Goal: Task Accomplishment & Management: Complete application form

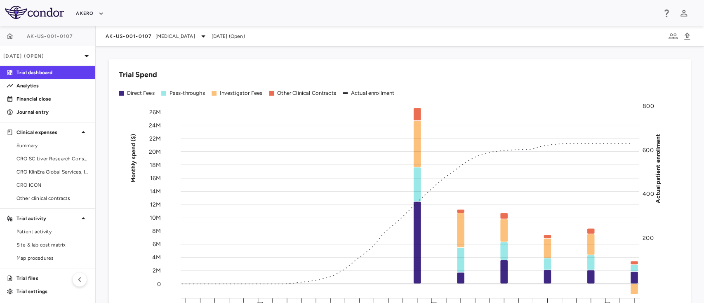
click at [152, 44] on div "AK-US-001-0107 [MEDICAL_DATA] [DATE] (Open)" at bounding box center [400, 36] width 609 height 20
click at [149, 40] on div "AK-US-001-0107 [MEDICAL_DATA]" at bounding box center [157, 36] width 103 height 10
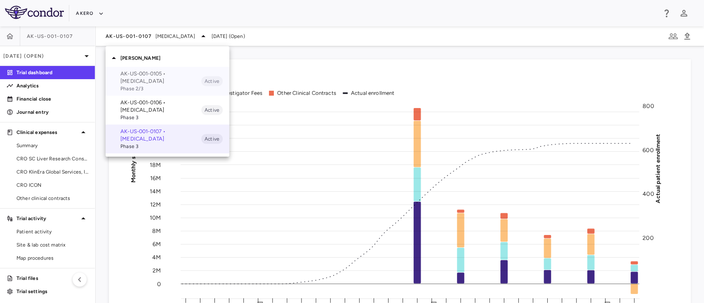
click at [142, 78] on p "AK-US-001-0105 • [MEDICAL_DATA]" at bounding box center [160, 77] width 81 height 15
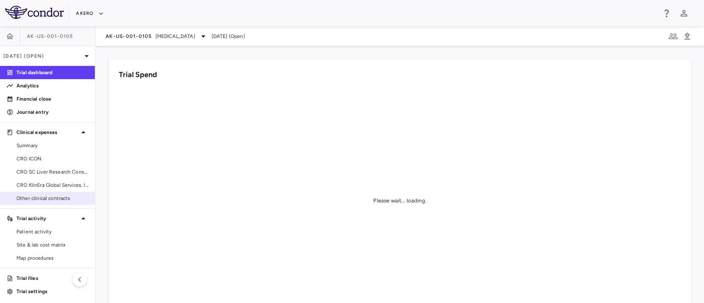
click at [27, 197] on span "Other clinical contracts" at bounding box center [53, 198] width 72 height 7
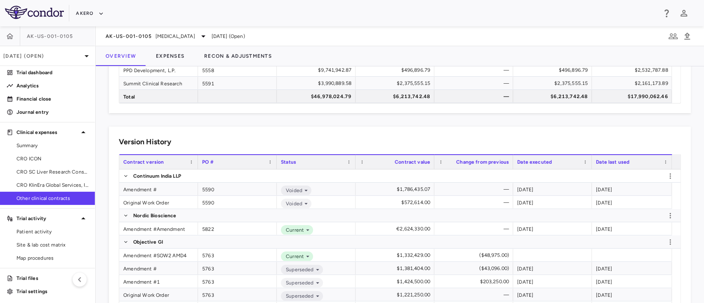
scroll to position [115, 0]
click at [255, 54] on button "Recon & Adjustments" at bounding box center [237, 56] width 87 height 20
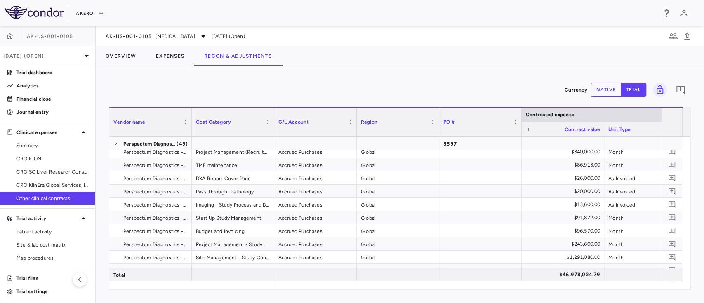
scroll to position [522, 0]
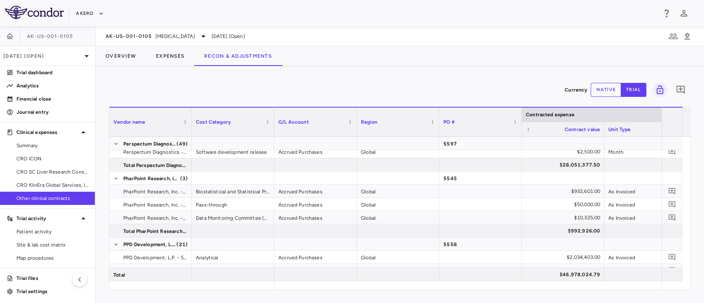
drag, startPoint x: 314, startPoint y: 291, endPoint x: 356, endPoint y: 299, distance: 42.7
click at [356, 299] on div "Currency native trial 0 Vendor Name Drag here to set column labels Vendor name …" at bounding box center [400, 184] width 609 height 237
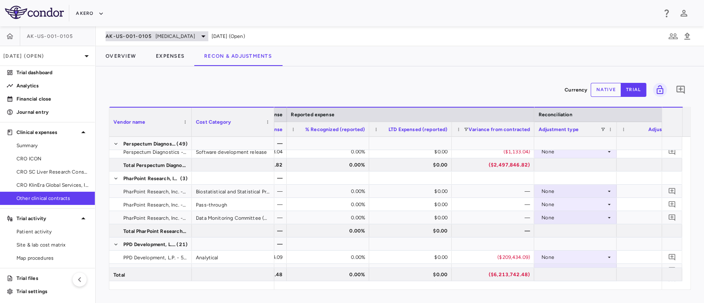
click at [187, 38] on span "[MEDICAL_DATA]" at bounding box center [176, 36] width 40 height 7
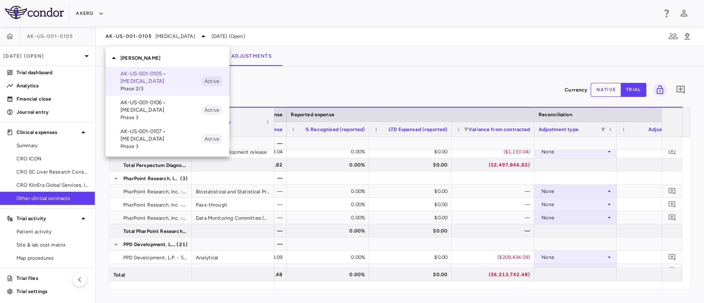
click at [64, 40] on div at bounding box center [352, 151] width 704 height 303
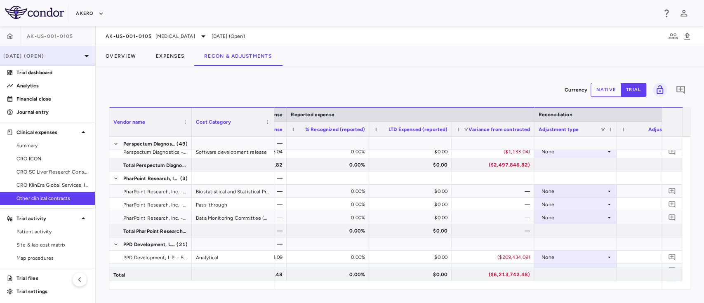
click at [57, 54] on p "[DATE] (Open)" at bounding box center [42, 55] width 78 height 7
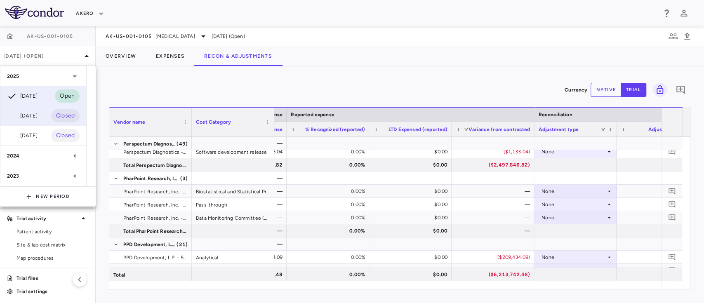
click at [34, 115] on div "Jun 2025" at bounding box center [22, 116] width 31 height 10
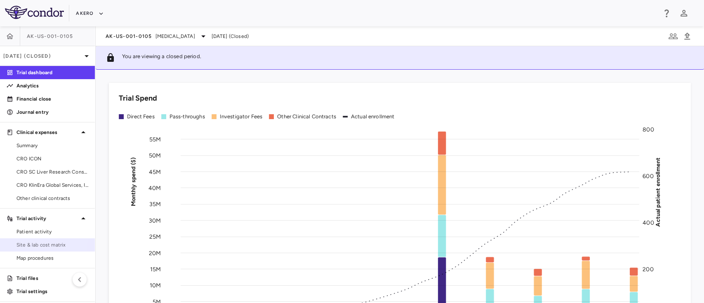
click at [24, 242] on span "Site & lab cost matrix" at bounding box center [53, 244] width 72 height 7
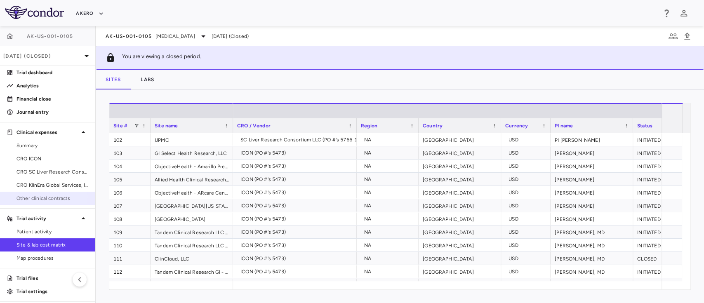
click at [36, 197] on span "Other clinical contracts" at bounding box center [53, 198] width 72 height 7
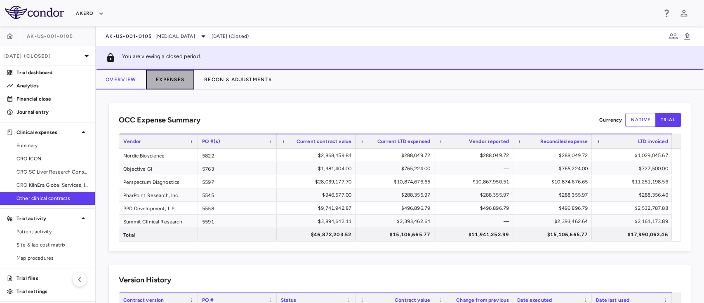
click at [169, 78] on button "Expenses" at bounding box center [170, 80] width 48 height 20
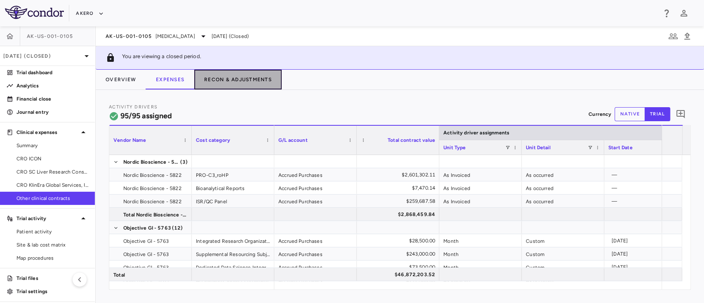
click at [260, 80] on button "Recon & Adjustments" at bounding box center [237, 80] width 87 height 20
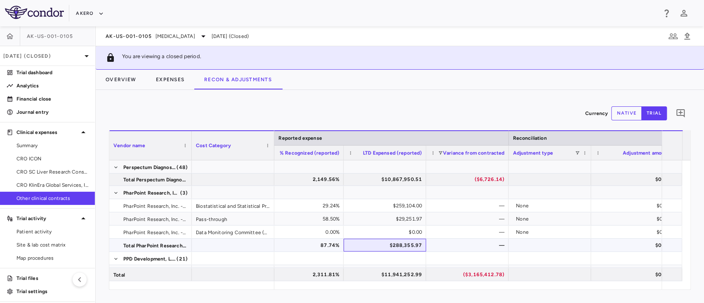
drag, startPoint x: 423, startPoint y: 244, endPoint x: 385, endPoint y: 243, distance: 38.8
click at [385, 243] on div "$288,355.97" at bounding box center [385, 245] width 83 height 13
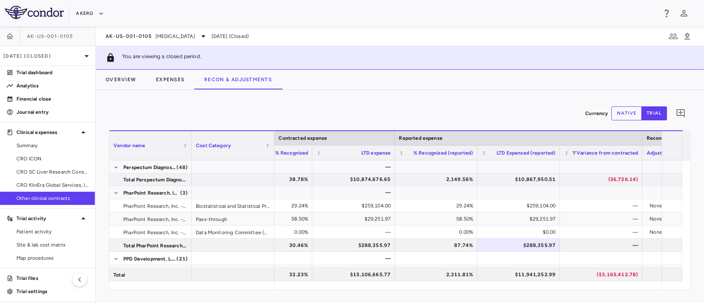
scroll to position [0, 770]
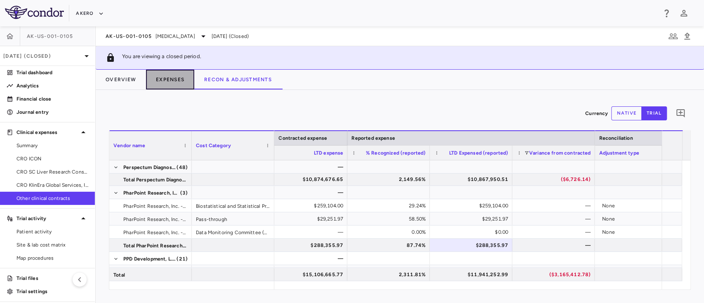
click at [165, 81] on button "Expenses" at bounding box center [170, 80] width 48 height 20
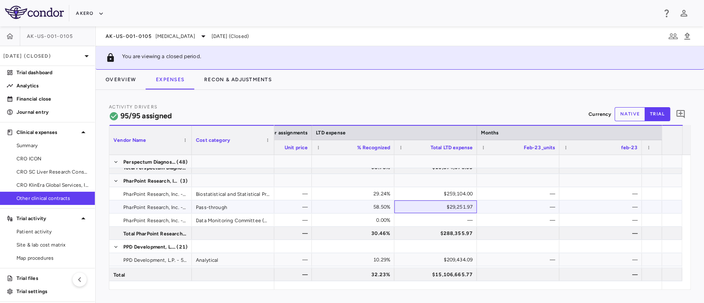
click at [431, 210] on div "$29,251.97" at bounding box center [437, 207] width 71 height 13
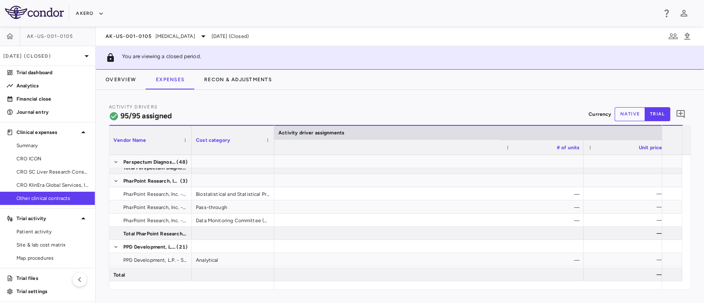
scroll to position [0, 664]
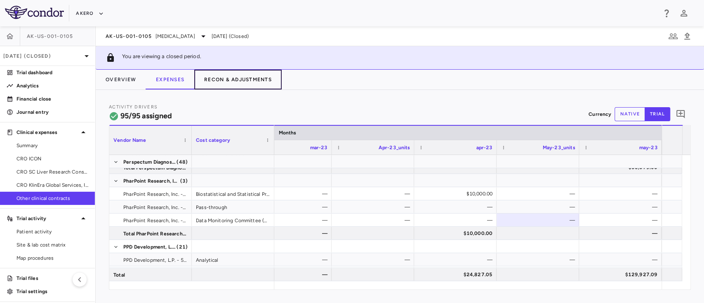
click at [241, 73] on button "Recon & Adjustments" at bounding box center [237, 80] width 87 height 20
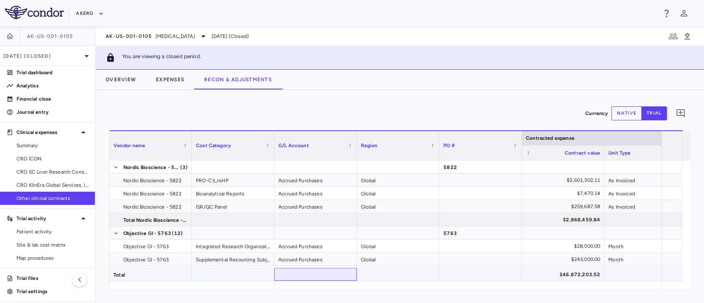
drag, startPoint x: 341, startPoint y: 281, endPoint x: 400, endPoint y: 281, distance: 59.4
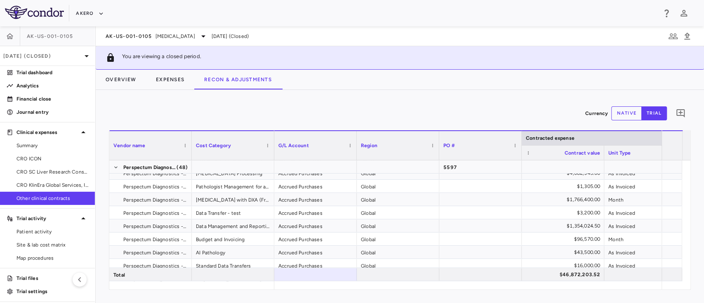
drag, startPoint x: 338, startPoint y: 290, endPoint x: 421, endPoint y: 308, distance: 85.6
click at [421, 303] on html "Skip to sidebar Skip to main content Akero AK-US-001-0105 Jun 2025 (Closed) Tri…" at bounding box center [352, 151] width 704 height 303
drag, startPoint x: 361, startPoint y: 290, endPoint x: 383, endPoint y: 292, distance: 21.5
click at [383, 292] on div "Currency native trial Vendor Name Drag here to set column labels Vendor name Co…" at bounding box center [400, 196] width 609 height 213
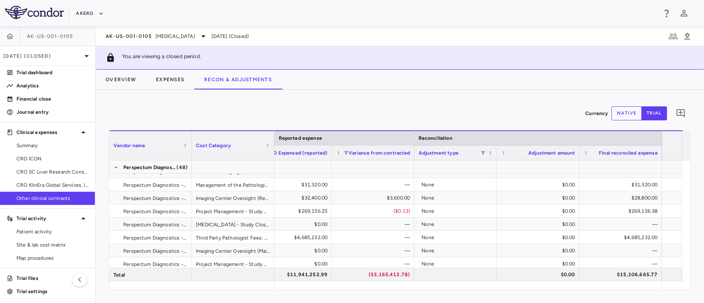
scroll to position [714, 0]
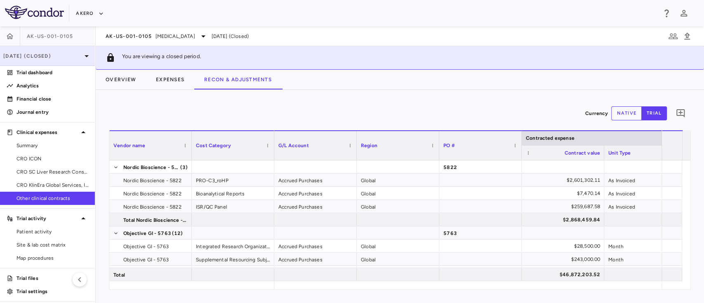
click at [40, 56] on p "[DATE] (Closed)" at bounding box center [42, 55] width 78 height 7
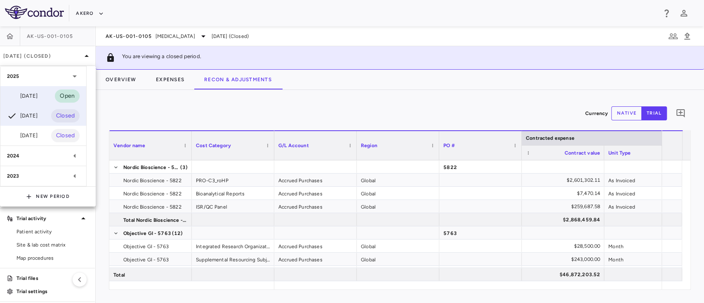
click at [35, 98] on div "[DATE]" at bounding box center [22, 96] width 31 height 10
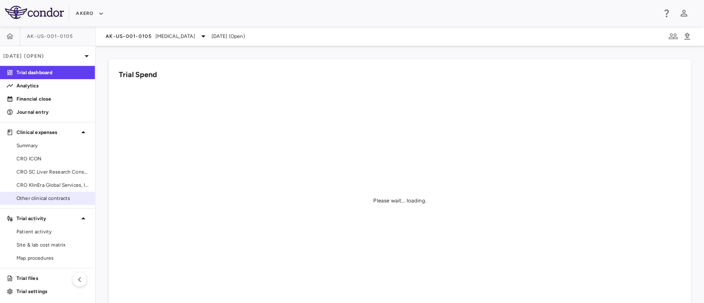
click at [47, 202] on span "Other clinical contracts" at bounding box center [53, 198] width 72 height 7
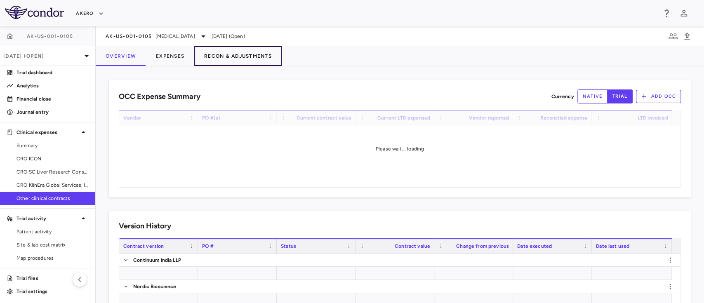
click at [241, 58] on button "Recon & Adjustments" at bounding box center [237, 56] width 87 height 20
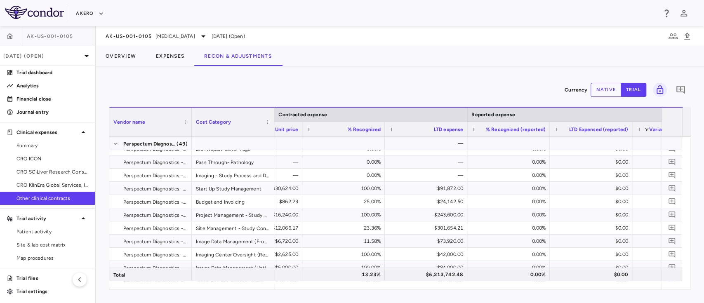
scroll to position [557, 0]
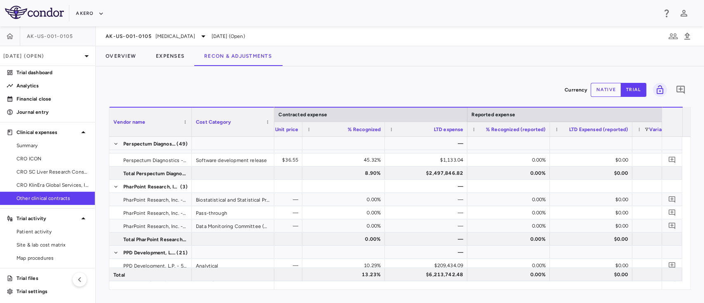
click at [546, 290] on div "Currency native trial 0 Vendor Name Drag here to set column labels Vendor name …" at bounding box center [400, 184] width 609 height 237
drag, startPoint x: 546, startPoint y: 290, endPoint x: 552, endPoint y: 289, distance: 6.3
click at [552, 289] on div "Currency native trial 0 Vendor Name Drag here to set column labels Vendor name …" at bounding box center [400, 184] width 609 height 237
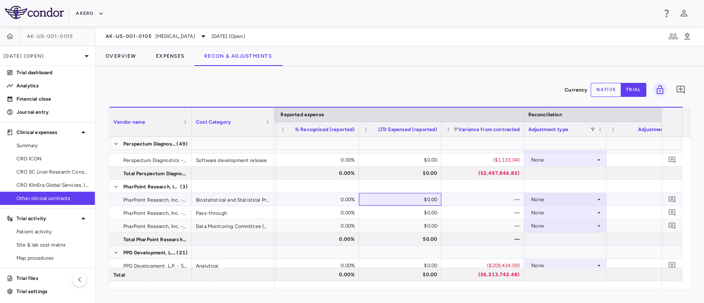
click at [422, 203] on div "$0.00" at bounding box center [401, 199] width 71 height 13
click at [603, 90] on button "native" at bounding box center [606, 90] width 31 height 14
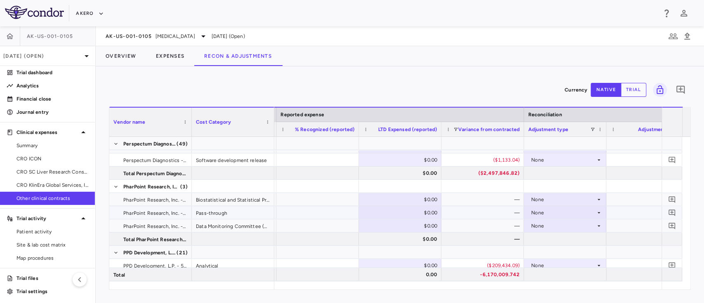
type button "native"
click at [411, 212] on div "$0.00" at bounding box center [401, 212] width 71 height 13
click at [411, 212] on input "number" at bounding box center [406, 214] width 69 height 14
type input "*******"
click at [413, 197] on div "$0.00" at bounding box center [401, 199] width 71 height 13
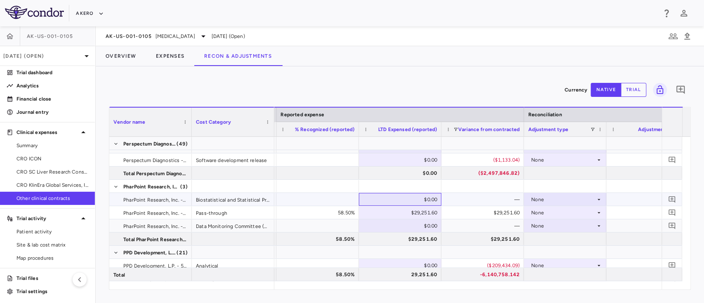
click at [406, 198] on div "$0.00" at bounding box center [401, 199] width 71 height 13
click at [406, 198] on input "number" at bounding box center [406, 201] width 69 height 14
type input "******"
click at [364, 51] on div "Overview Expenses Recon & Adjustments" at bounding box center [400, 56] width 609 height 20
click at [392, 253] on div at bounding box center [400, 252] width 74 height 12
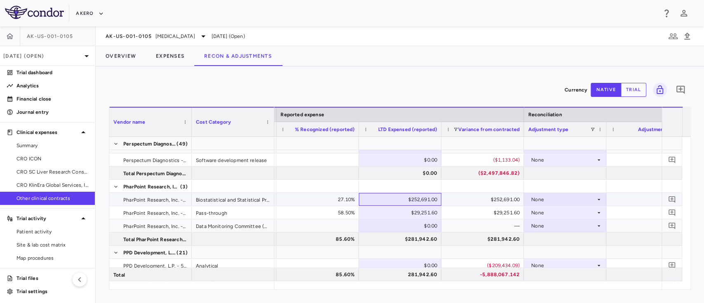
click at [425, 198] on div "$252,691.00" at bounding box center [401, 199] width 71 height 13
click at [425, 198] on input "******" at bounding box center [406, 201] width 69 height 14
paste input "number"
type input "******"
click at [421, 69] on div "Currency native trial 0 Vendor Name Drag here to set column labels Vendor name …" at bounding box center [400, 184] width 609 height 237
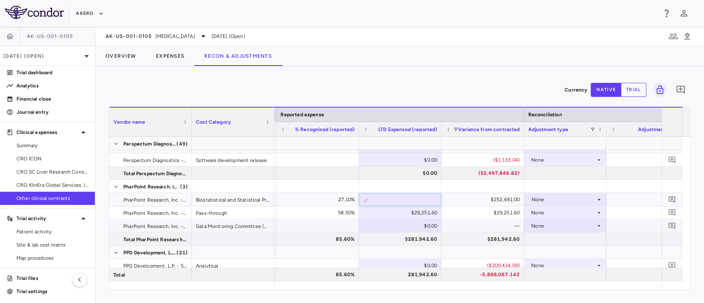
click at [378, 226] on div "$0.00" at bounding box center [401, 226] width 71 height 13
click at [379, 246] on div at bounding box center [400, 252] width 74 height 12
click at [634, 91] on button "trial" at bounding box center [634, 90] width 26 height 14
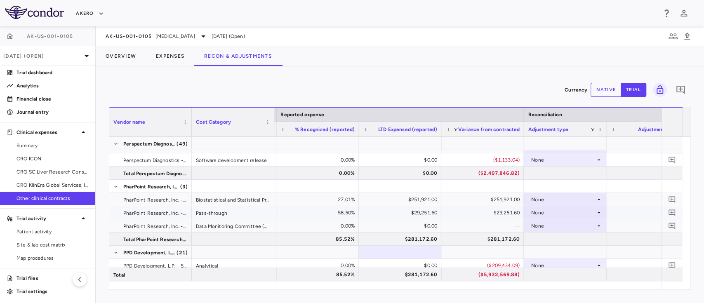
type button "trial"
click at [44, 41] on div "AK-US-001-0105" at bounding box center [47, 36] width 95 height 20
click at [195, 33] on span "[MEDICAL_DATA]" at bounding box center [176, 36] width 40 height 7
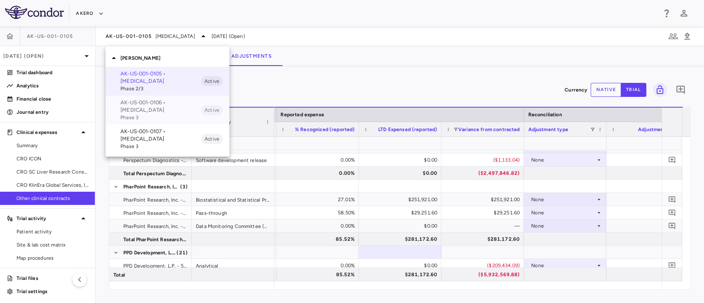
click at [158, 110] on p "AK-US-001-0106 • Nonalcoholic Steatohepatitis" at bounding box center [160, 106] width 81 height 15
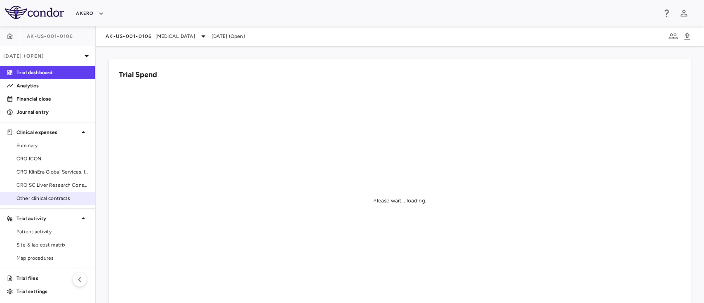
click at [42, 198] on span "Other clinical contracts" at bounding box center [53, 198] width 72 height 7
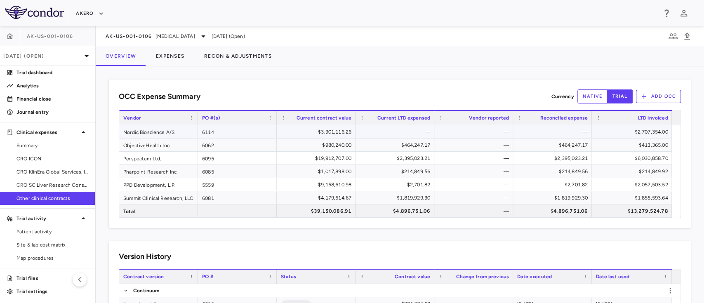
click at [489, 137] on div "—" at bounding box center [475, 131] width 67 height 13
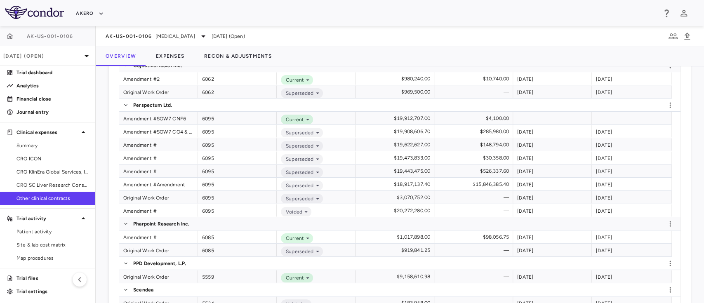
scroll to position [305, 0]
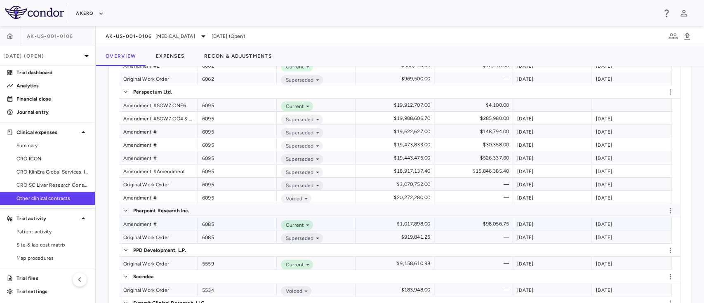
click at [149, 222] on div "Amendment #" at bounding box center [158, 223] width 79 height 13
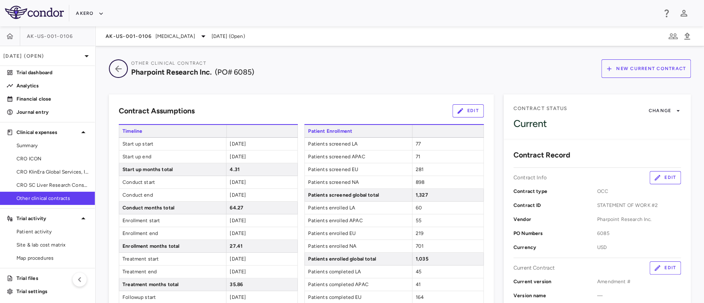
click at [116, 67] on icon "button" at bounding box center [118, 69] width 15 height 10
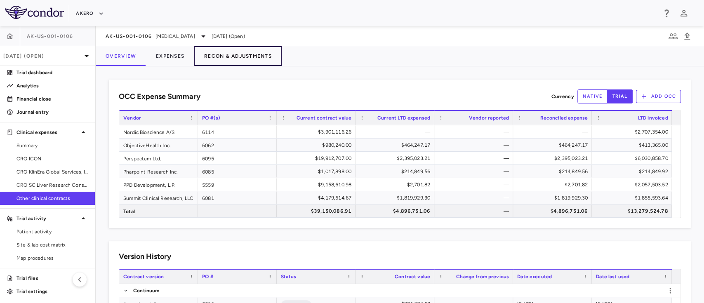
click at [228, 54] on button "Recon & Adjustments" at bounding box center [237, 56] width 87 height 20
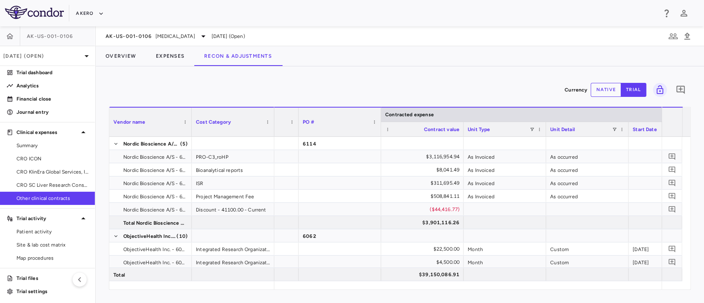
scroll to position [117, 0]
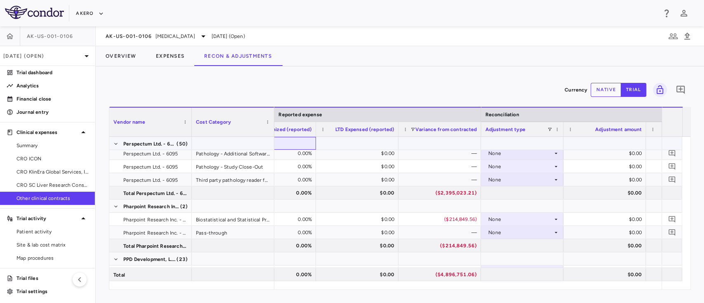
click at [294, 149] on div at bounding box center [275, 143] width 74 height 12
click at [600, 94] on button "native" at bounding box center [606, 90] width 31 height 14
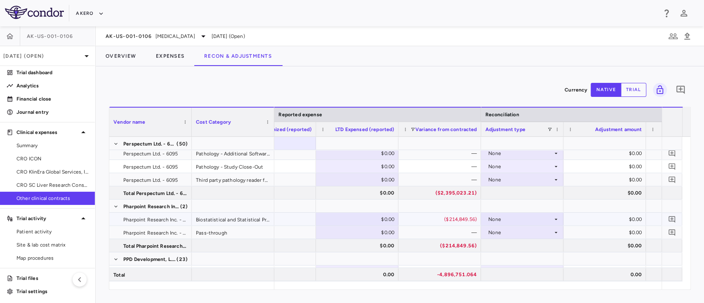
click at [375, 219] on div "$0.00" at bounding box center [358, 219] width 71 height 13
click at [375, 219] on input "number" at bounding box center [363, 220] width 69 height 14
type input "******"
click at [425, 78] on div "Currency native trial 0 Vendor Name Drag here to set column labels Vendor name …" at bounding box center [400, 184] width 609 height 237
click at [631, 87] on button "trial" at bounding box center [634, 90] width 26 height 14
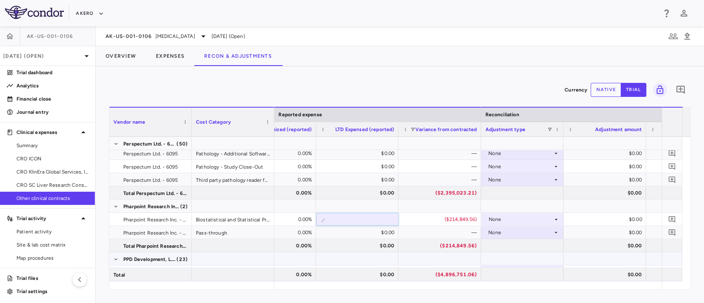
click at [361, 258] on div at bounding box center [357, 259] width 74 height 12
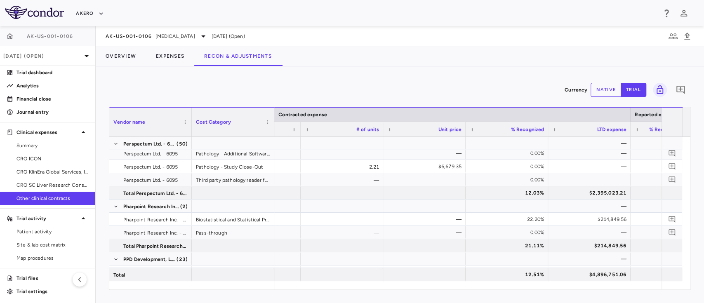
scroll to position [0, 574]
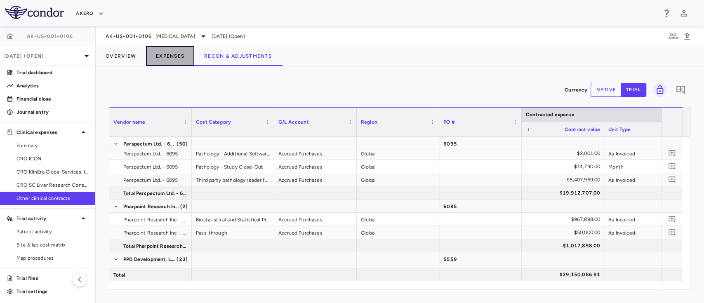
click at [167, 58] on button "Expenses" at bounding box center [170, 56] width 48 height 20
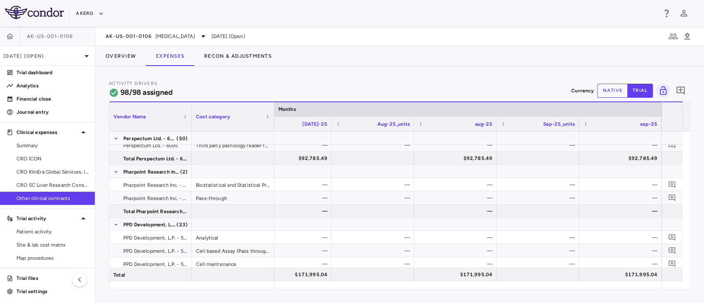
click at [610, 89] on button "native" at bounding box center [612, 91] width 31 height 14
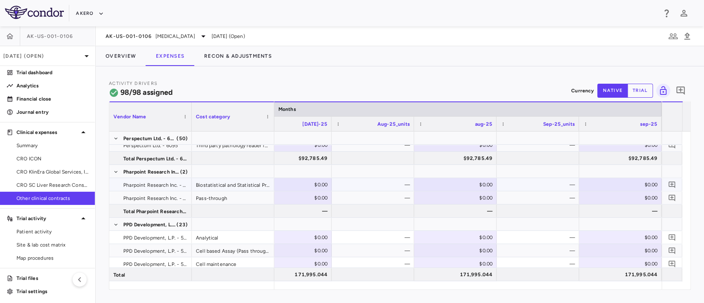
click at [643, 183] on div "$0.00" at bounding box center [622, 184] width 71 height 13
click at [643, 183] on input "number" at bounding box center [626, 186] width 69 height 14
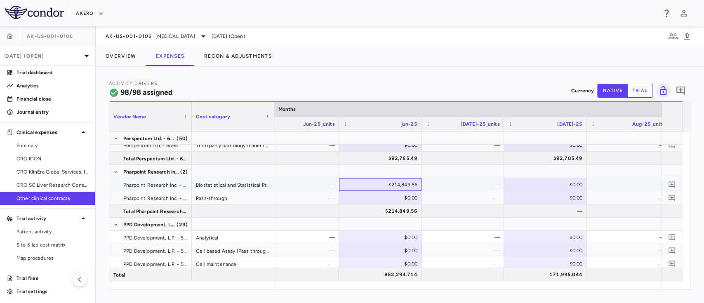
drag, startPoint x: 373, startPoint y: 182, endPoint x: 392, endPoint y: 183, distance: 19.8
click at [392, 183] on div "$214,849.56" at bounding box center [382, 184] width 71 height 13
drag, startPoint x: 379, startPoint y: 188, endPoint x: 413, endPoint y: 183, distance: 34.1
click at [413, 183] on input "*********" at bounding box center [386, 186] width 69 height 14
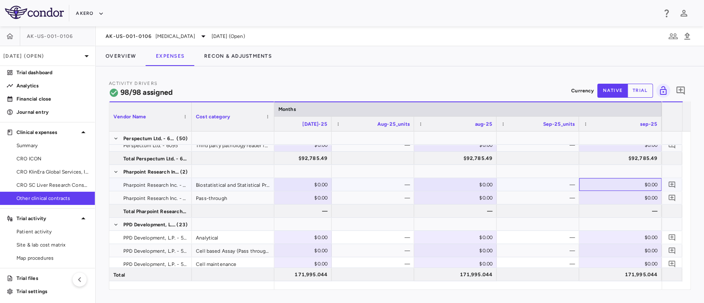
click at [642, 186] on div "$0.00" at bounding box center [622, 184] width 71 height 13
type input "***"
click at [527, 172] on div at bounding box center [538, 171] width 74 height 12
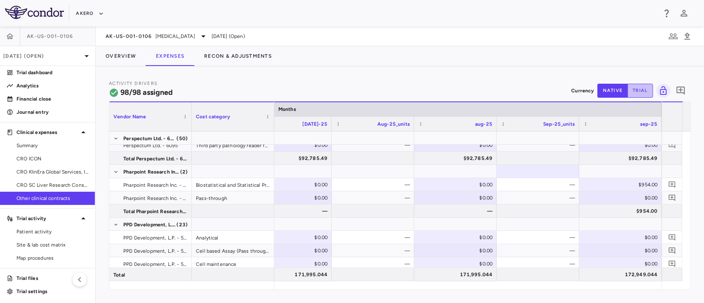
click at [637, 90] on button "trial" at bounding box center [641, 91] width 26 height 14
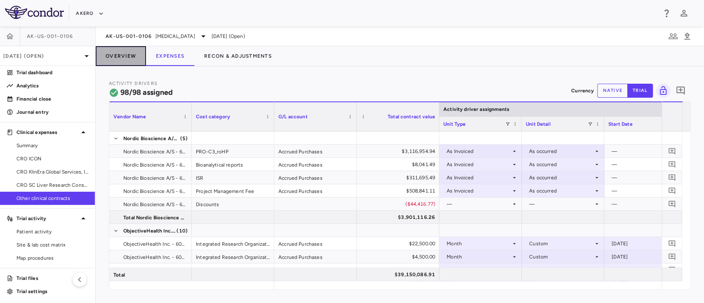
click at [122, 59] on button "Overview" at bounding box center [121, 56] width 50 height 20
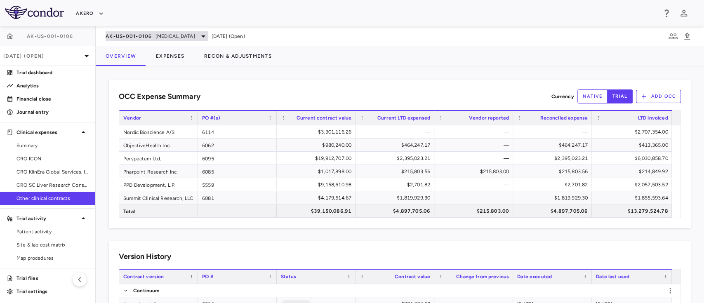
click at [145, 39] on span "AK-US-001-0106" at bounding box center [129, 36] width 47 height 7
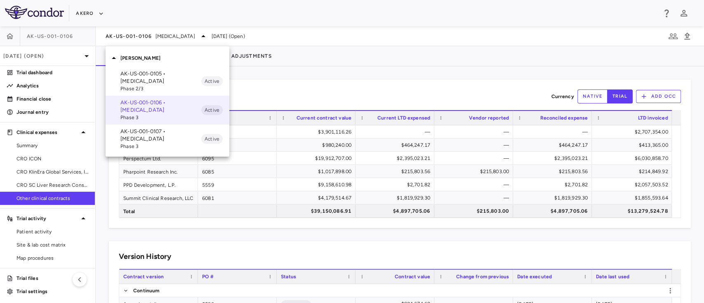
click at [139, 85] on span "Phase 2/3" at bounding box center [160, 88] width 81 height 7
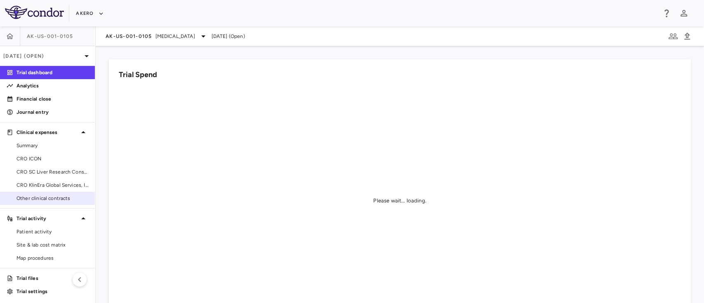
click at [42, 196] on span "Other clinical contracts" at bounding box center [53, 198] width 72 height 7
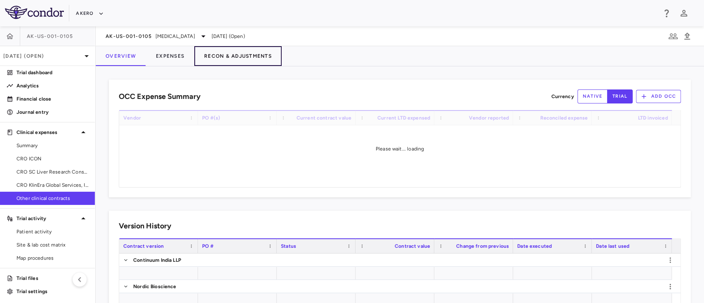
click at [225, 54] on button "Recon & Adjustments" at bounding box center [237, 56] width 87 height 20
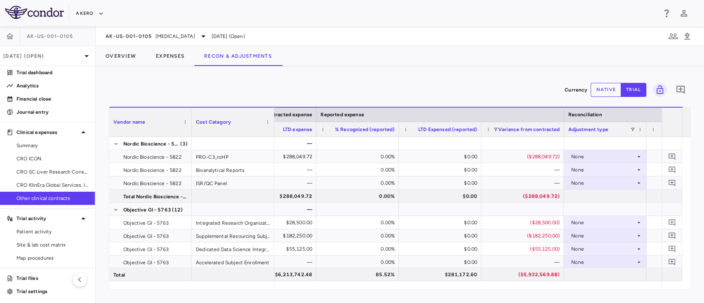
click at [690, 149] on div at bounding box center [686, 209] width 8 height 144
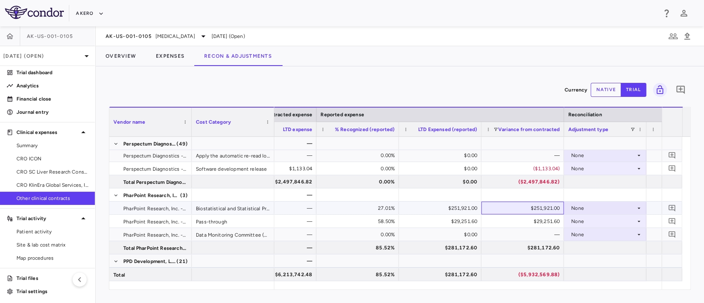
drag, startPoint x: 526, startPoint y: 208, endPoint x: 562, endPoint y: 208, distance: 35.5
click at [562, 208] on div "$251,921.00" at bounding box center [523, 208] width 83 height 13
click at [541, 222] on div "$29,251.60" at bounding box center [524, 221] width 71 height 13
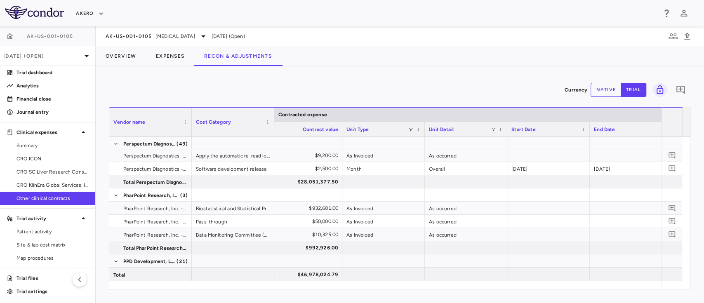
click at [175, 67] on div "Currency native trial 0 Vendor Name Drag here to set column labels Vendor name …" at bounding box center [400, 184] width 609 height 237
click at [165, 55] on button "Expenses" at bounding box center [170, 56] width 48 height 20
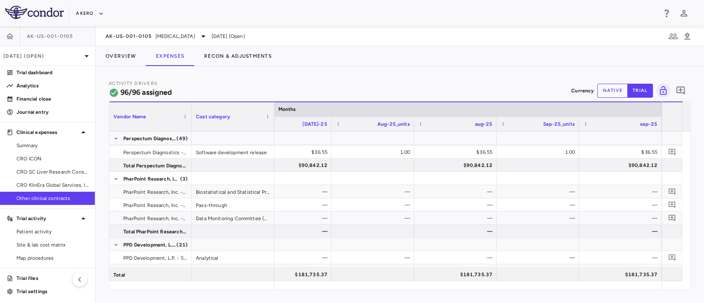
click at [612, 92] on button "native" at bounding box center [612, 91] width 31 height 14
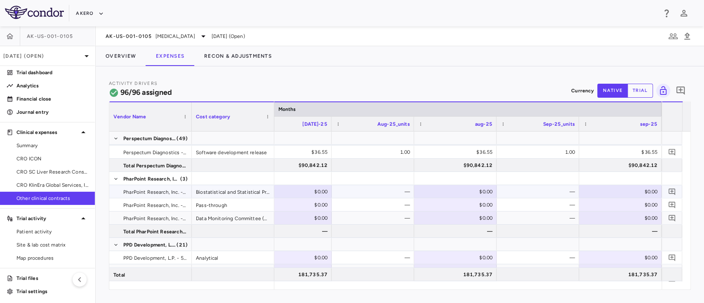
click at [635, 188] on div "$0.00" at bounding box center [622, 191] width 71 height 13
paste input "*********"
type input "*********"
click at [616, 203] on div "$0.00" at bounding box center [622, 204] width 71 height 13
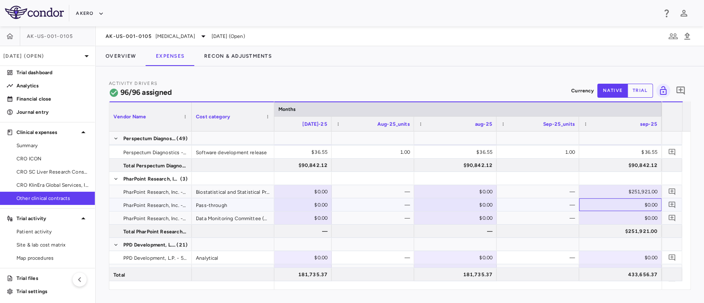
click at [614, 201] on div "$0.00" at bounding box center [622, 204] width 71 height 13
type input "********"
click at [472, 84] on div "Activity Drivers 96/96 assigned Currency native trial 0" at bounding box center [400, 91] width 582 height 22
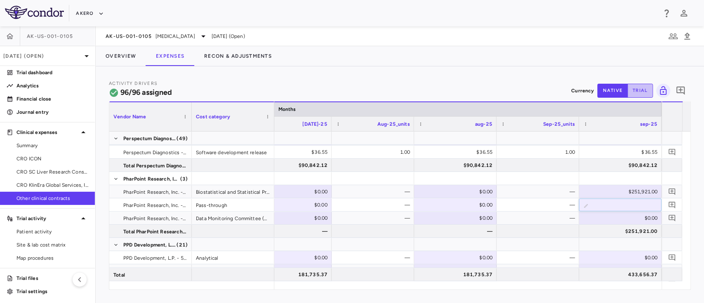
click at [644, 89] on button "trial" at bounding box center [641, 91] width 26 height 14
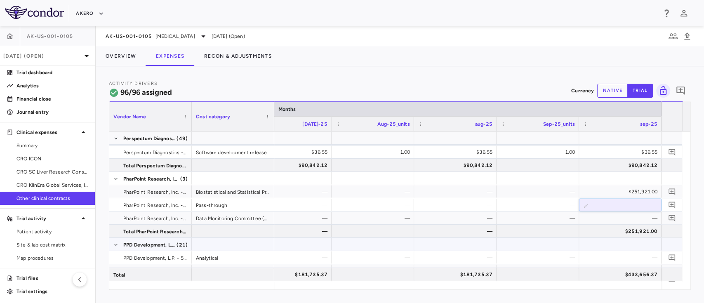
click at [567, 249] on div at bounding box center [538, 244] width 74 height 12
click at [121, 61] on button "Overview" at bounding box center [121, 56] width 50 height 20
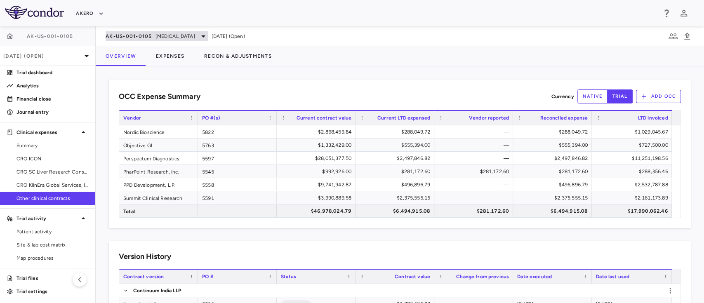
click at [192, 38] on span "[MEDICAL_DATA]" at bounding box center [176, 36] width 40 height 7
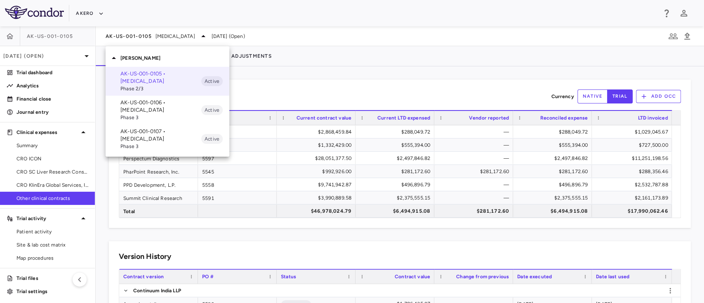
click at [162, 138] on p "AK-US-001-0107 • [MEDICAL_DATA]" at bounding box center [160, 135] width 81 height 15
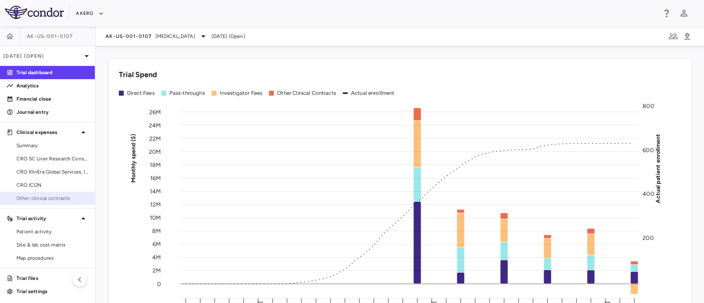
click at [33, 197] on span "Other clinical contracts" at bounding box center [53, 198] width 72 height 7
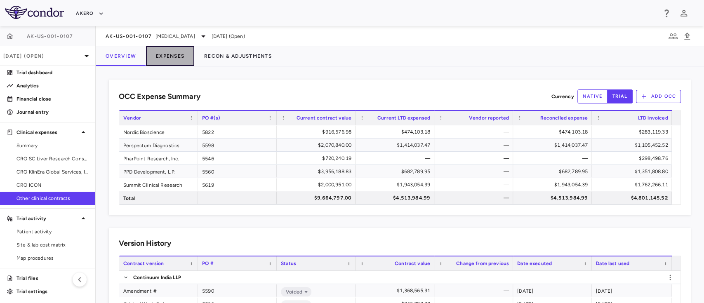
click at [179, 54] on button "Expenses" at bounding box center [170, 56] width 48 height 20
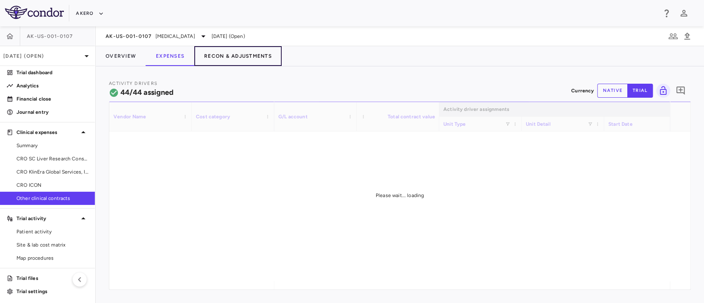
click at [220, 58] on button "Recon & Adjustments" at bounding box center [237, 56] width 87 height 20
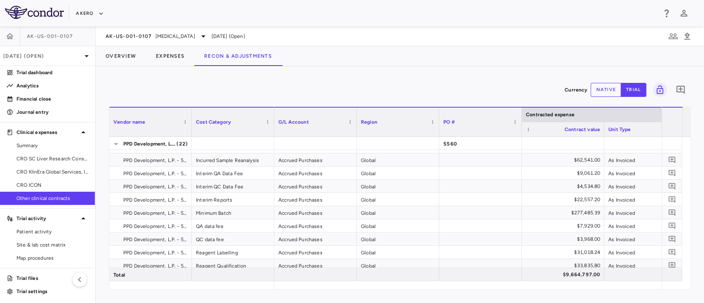
scroll to position [309, 0]
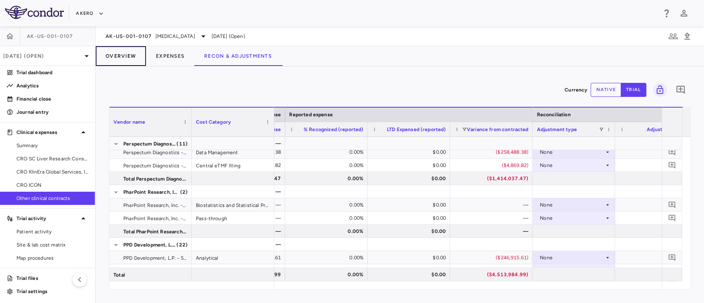
click at [120, 61] on button "Overview" at bounding box center [121, 56] width 50 height 20
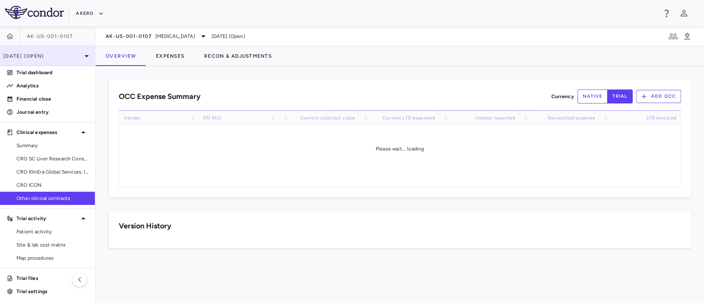
click at [60, 55] on p "[DATE] (Open)" at bounding box center [42, 55] width 78 height 7
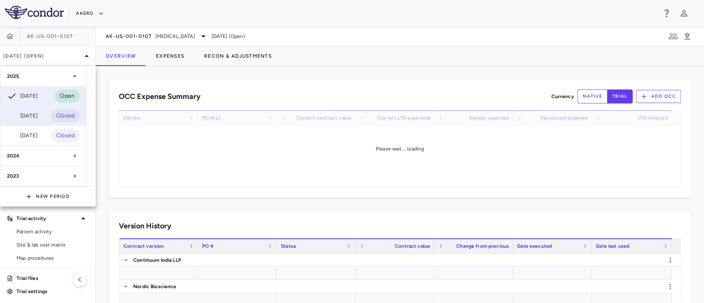
click at [32, 114] on div "Jun 2025" at bounding box center [22, 116] width 31 height 10
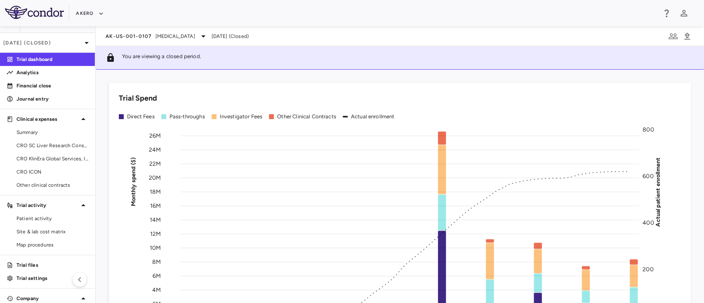
scroll to position [16, 0]
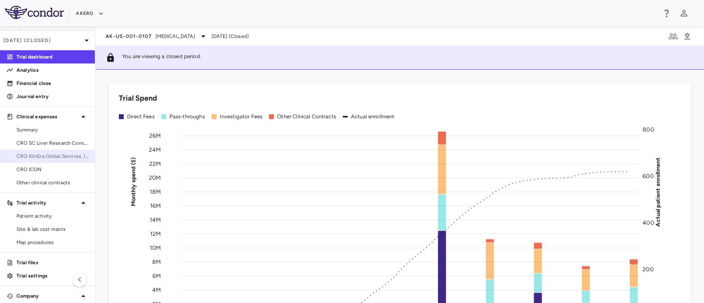
click at [57, 151] on link "CRO KlinEra Global Services, Inc." at bounding box center [47, 156] width 95 height 12
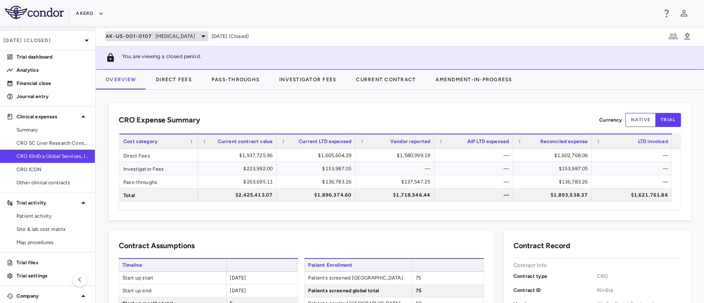
click at [165, 37] on span "[MEDICAL_DATA]" at bounding box center [176, 36] width 40 height 7
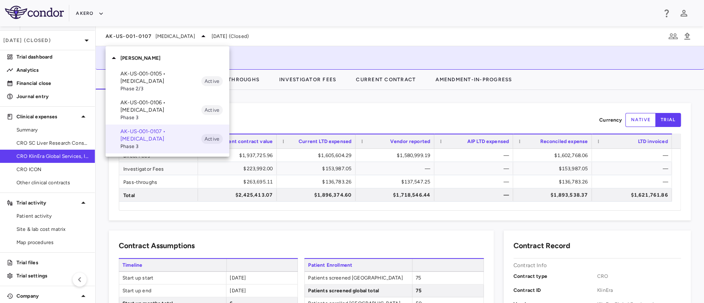
click at [158, 106] on p "AK-US-001-0106 • Nonalcoholic Steatohepatitis" at bounding box center [160, 106] width 81 height 15
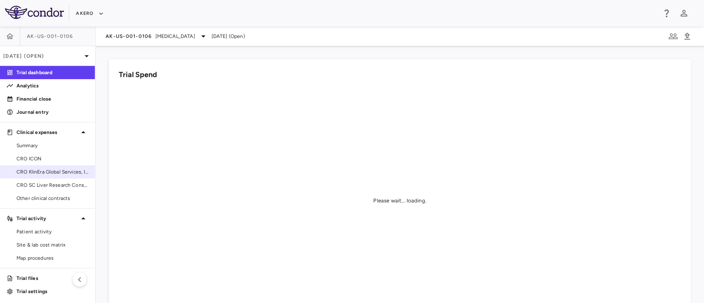
click at [45, 173] on span "CRO KlinEra Global Services, Inc" at bounding box center [53, 171] width 72 height 7
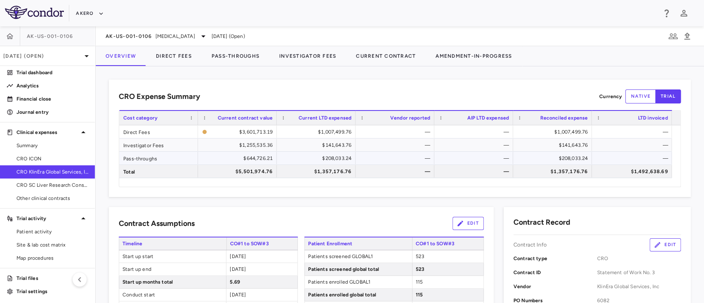
click at [246, 166] on div "$5,501,974.76" at bounding box center [238, 171] width 67 height 13
click at [250, 144] on div "$1,255,535.36" at bounding box center [238, 145] width 67 height 13
click at [175, 61] on button "Direct Fees" at bounding box center [174, 56] width 56 height 20
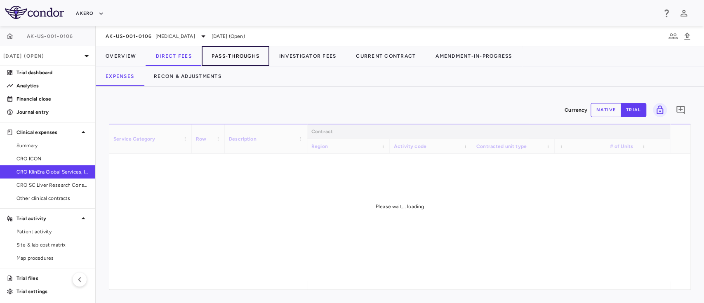
click at [248, 54] on button "Pass-Throughs" at bounding box center [236, 56] width 68 height 20
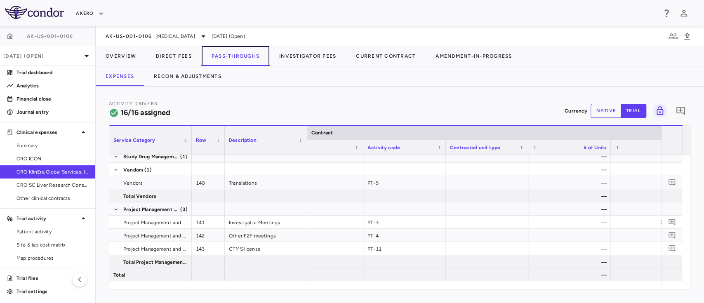
scroll to position [0, 60]
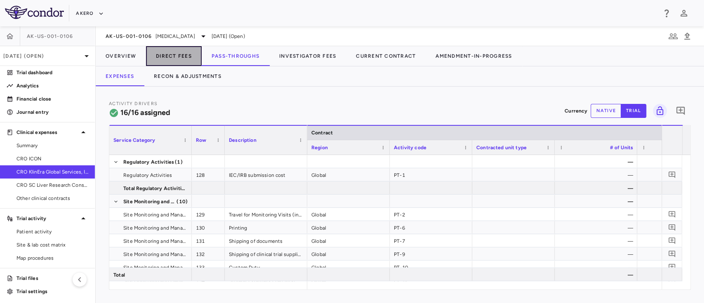
click at [167, 54] on button "Direct Fees" at bounding box center [174, 56] width 56 height 20
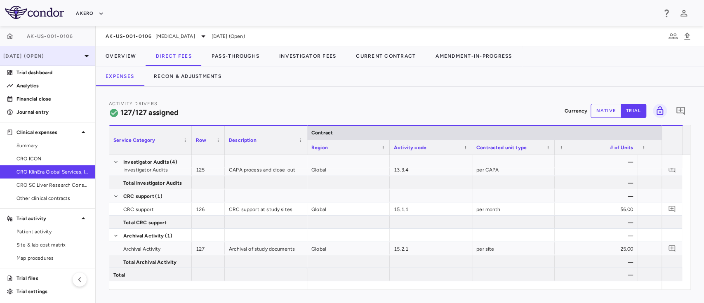
click at [45, 58] on p "[DATE] (Open)" at bounding box center [42, 55] width 78 height 7
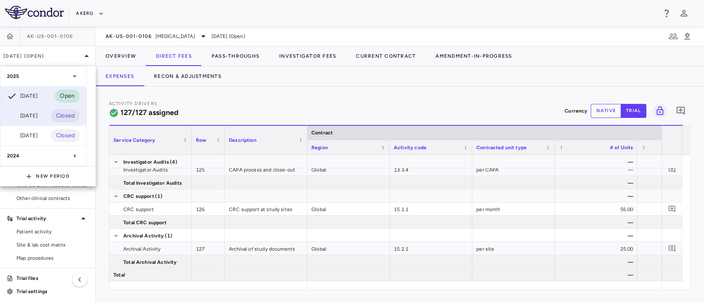
click at [38, 119] on div "Jun 2025" at bounding box center [22, 116] width 31 height 10
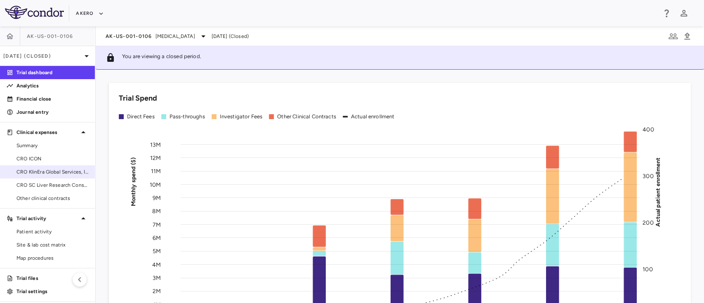
click at [33, 175] on span "CRO KlinEra Global Services, Inc" at bounding box center [53, 171] width 72 height 7
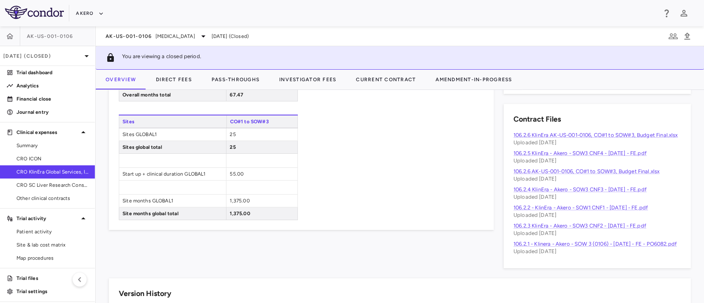
scroll to position [40, 0]
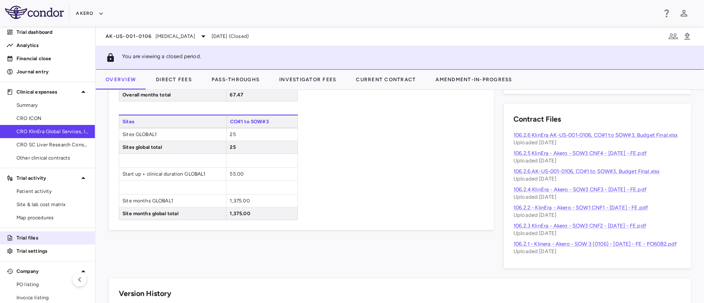
click at [41, 239] on p "Trial files" at bounding box center [53, 237] width 72 height 7
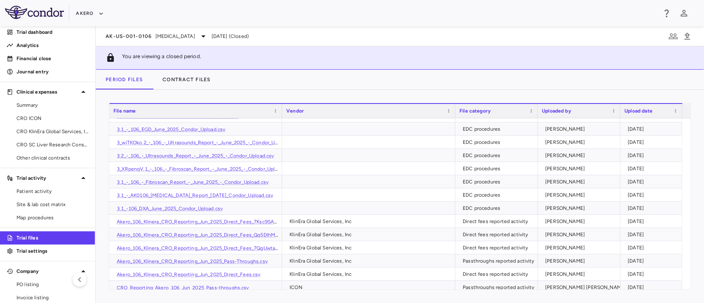
scroll to position [95, 0]
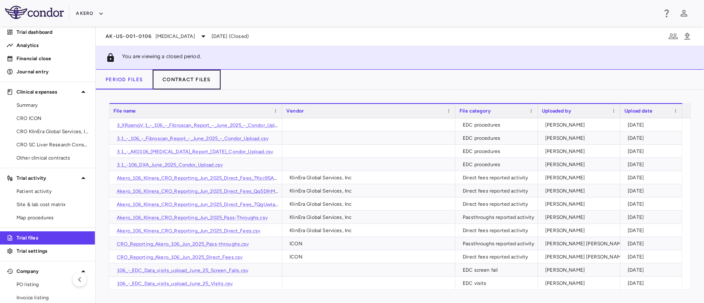
click at [178, 78] on button "Contract Files" at bounding box center [187, 80] width 68 height 20
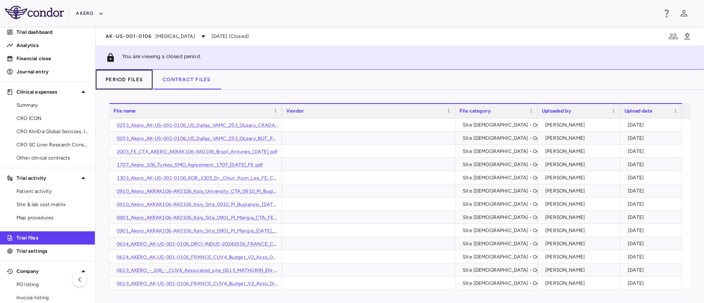
click at [123, 82] on button "Period Files" at bounding box center [124, 80] width 57 height 20
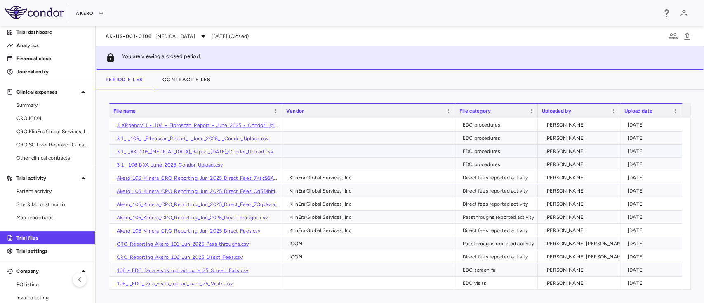
drag, startPoint x: 690, startPoint y: 218, endPoint x: 681, endPoint y: 156, distance: 62.5
click at [681, 156] on div "106_Ultrasounds_v2.csv EDC procedures Cris Rodriguez 2025-07-18 106_Biopsy_v2.c…" at bounding box center [399, 203] width 581 height 171
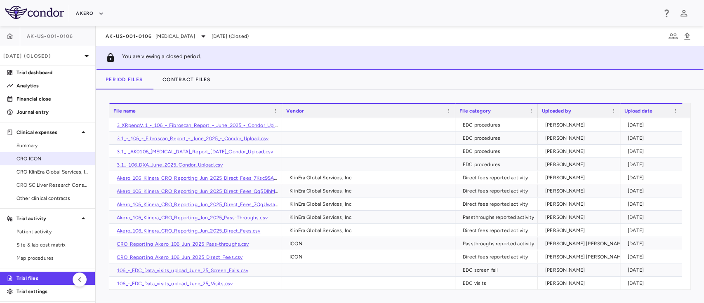
click at [35, 157] on span "CRO ICON" at bounding box center [53, 158] width 72 height 7
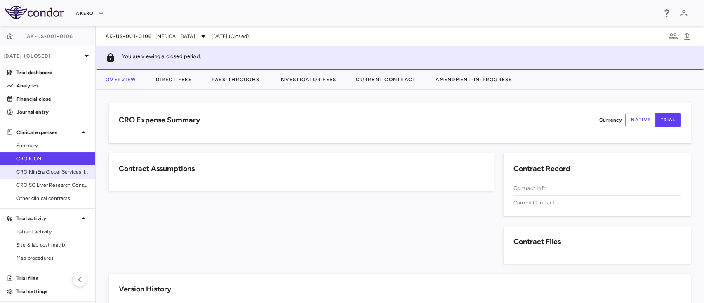
click at [45, 172] on span "CRO KlinEra Global Services, Inc" at bounding box center [53, 171] width 72 height 7
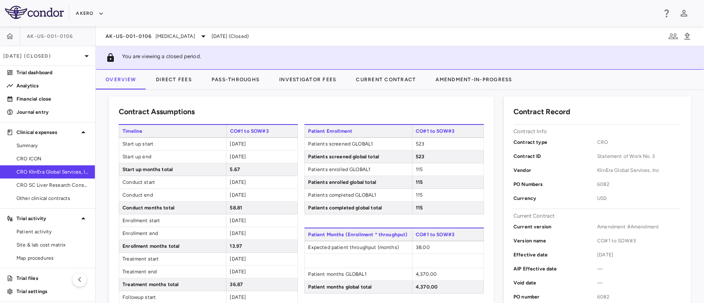
scroll to position [135, 0]
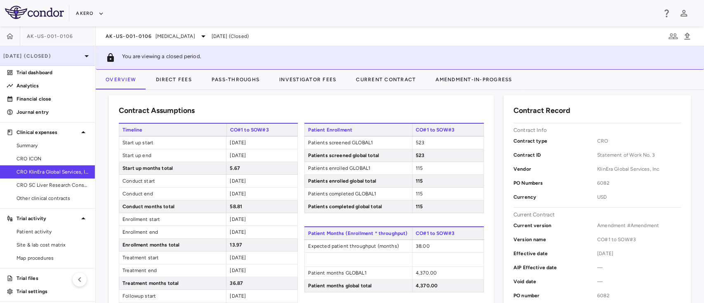
click at [42, 55] on p "Jun 2025 (Closed)" at bounding box center [42, 55] width 78 height 7
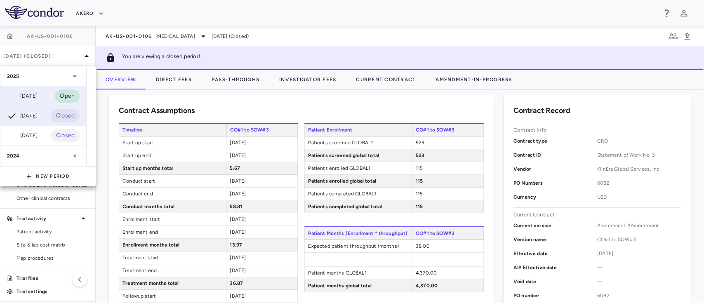
click at [21, 93] on div "Sep 2025" at bounding box center [22, 96] width 31 height 10
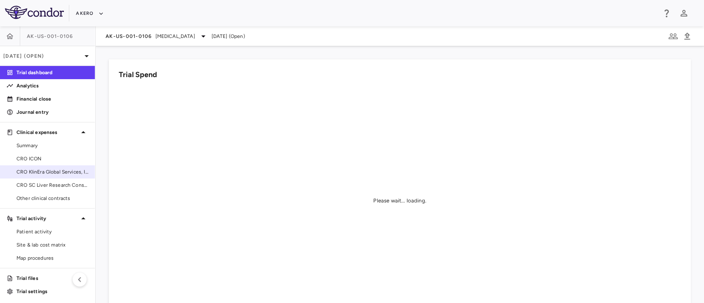
click at [45, 167] on link "CRO KlinEra Global Services, Inc" at bounding box center [47, 172] width 95 height 12
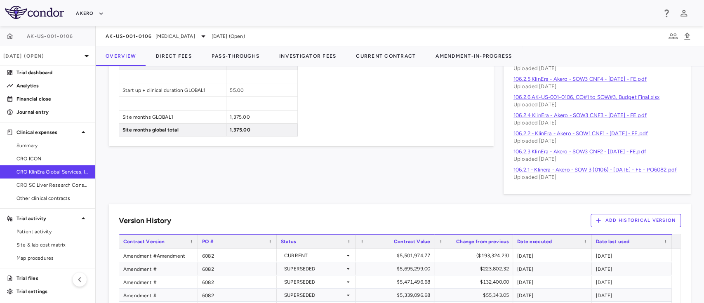
scroll to position [551, 0]
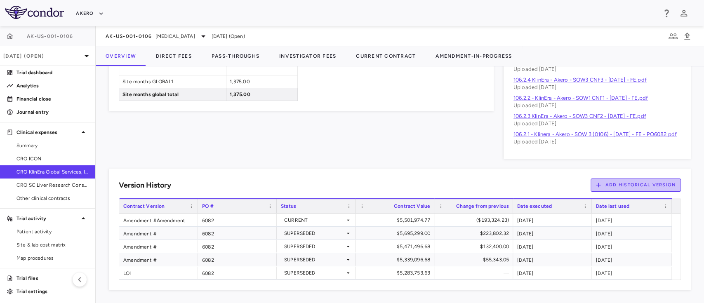
click at [624, 189] on button "Add Historical Version" at bounding box center [636, 185] width 91 height 13
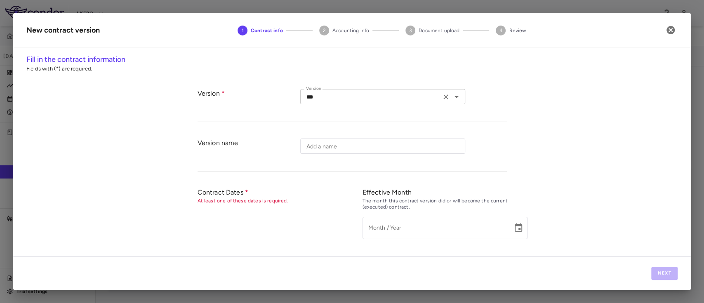
click at [455, 96] on icon "Open" at bounding box center [457, 97] width 10 height 10
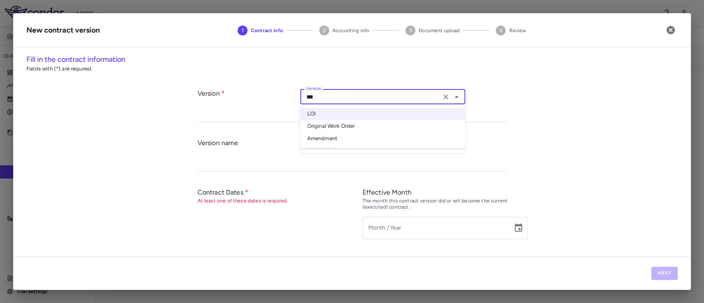
click at [345, 138] on li "Amendment" at bounding box center [382, 138] width 165 height 12
type input "*********"
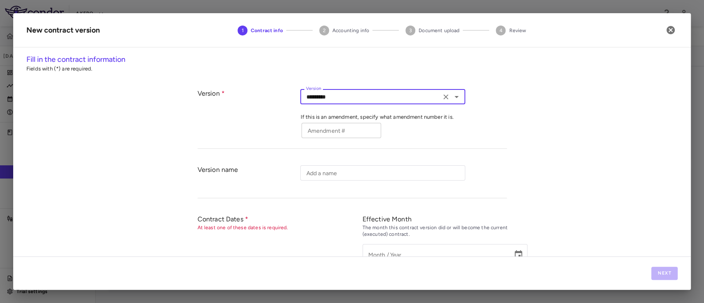
click at [337, 133] on input "Amendment #" at bounding box center [342, 130] width 80 height 15
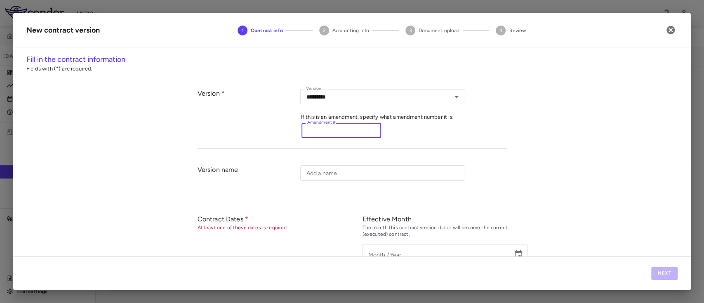
paste input "*********"
type input "*********"
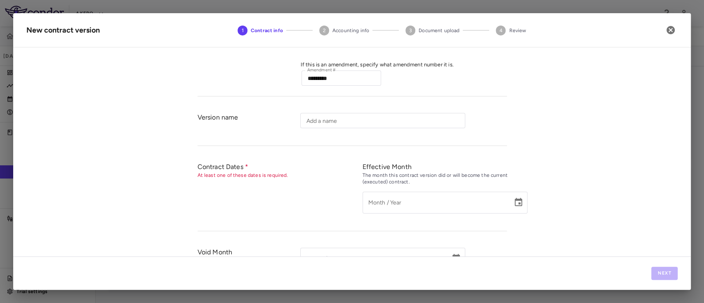
scroll to position [53, 0]
click at [504, 205] on div "Month / Year" at bounding box center [445, 202] width 165 height 22
type input "*********"
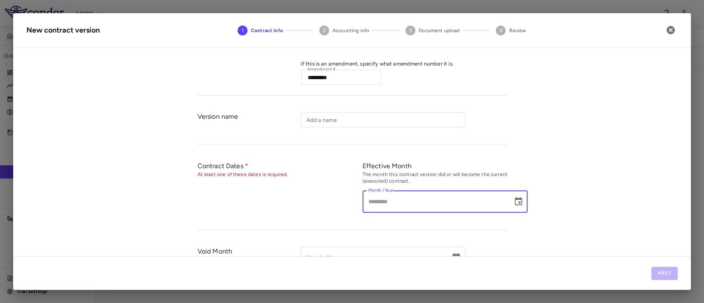
click at [524, 202] on div "**********" at bounding box center [352, 155] width 678 height 203
click at [520, 202] on button "Choose date" at bounding box center [518, 202] width 17 height 17
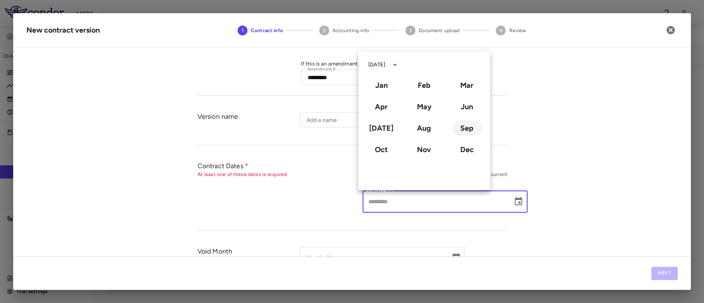
click at [460, 129] on button "Sep" at bounding box center [467, 128] width 30 height 15
type input "**********"
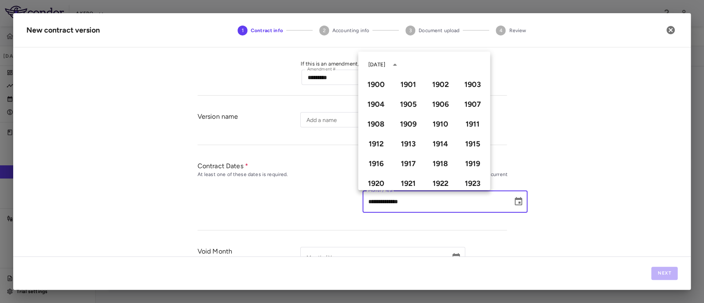
scroll to position [566, 0]
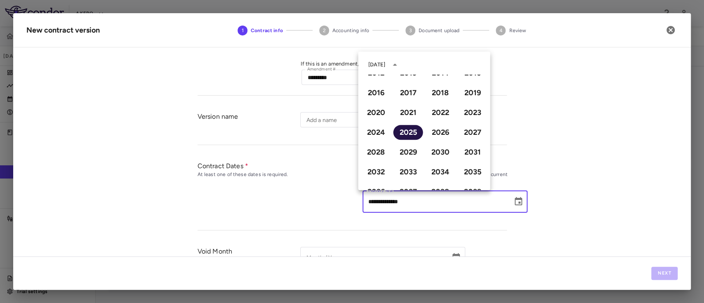
click at [399, 130] on button "2025" at bounding box center [408, 132] width 30 height 15
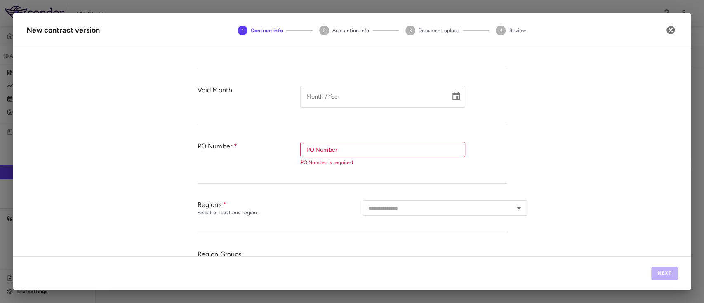
scroll to position [215, 0]
click at [374, 152] on input "PO Number" at bounding box center [382, 149] width 159 height 10
click at [328, 167] on li "6082" at bounding box center [382, 166] width 165 height 12
type input "****"
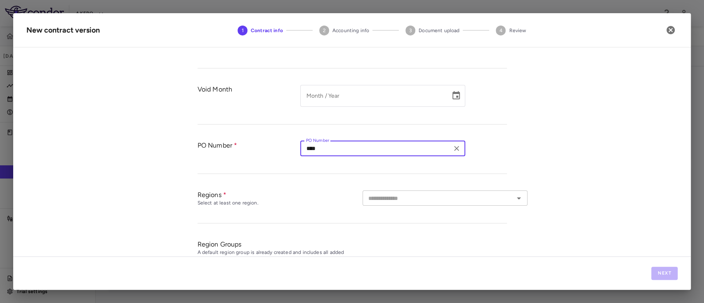
click at [515, 196] on icon "Open" at bounding box center [519, 199] width 10 height 10
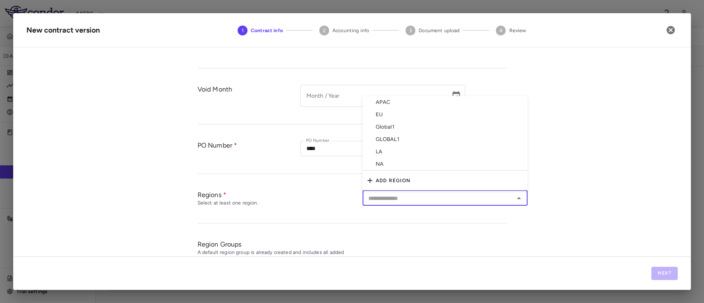
click at [403, 137] on li "GLOBAL1" at bounding box center [445, 139] width 165 height 12
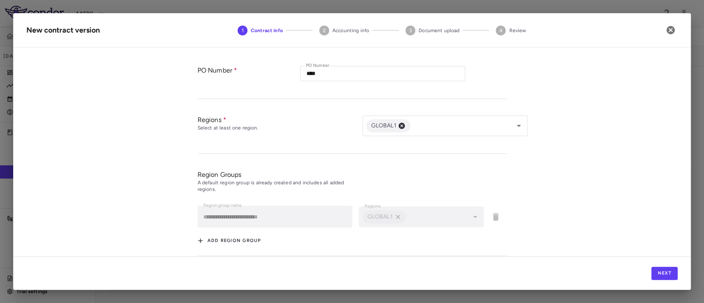
scroll to position [301, 0]
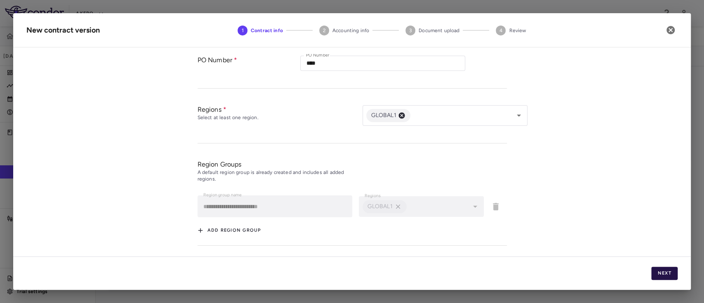
click at [661, 274] on button "Next" at bounding box center [665, 273] width 26 height 13
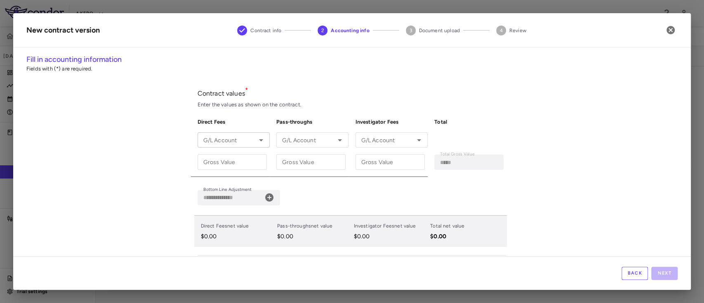
click at [199, 136] on div "G/L Account G/L Account" at bounding box center [234, 139] width 72 height 15
click at [256, 139] on icon "Open" at bounding box center [261, 140] width 10 height 10
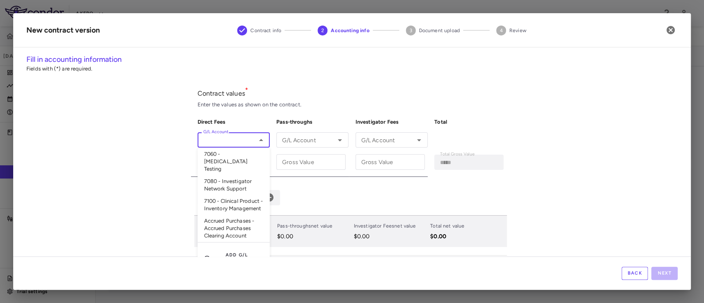
scroll to position [168, 0]
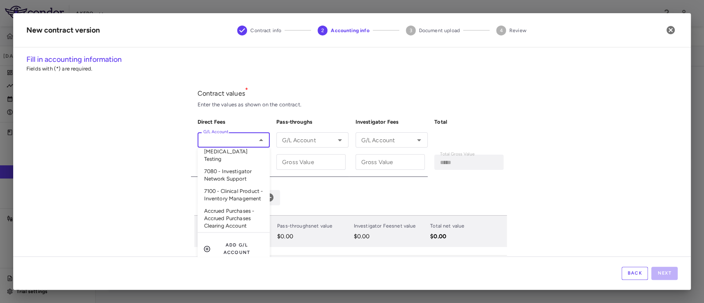
click at [206, 212] on li "Accrued Purchases - Accrued Purchases Clearing Account" at bounding box center [234, 219] width 72 height 28
type input "**********"
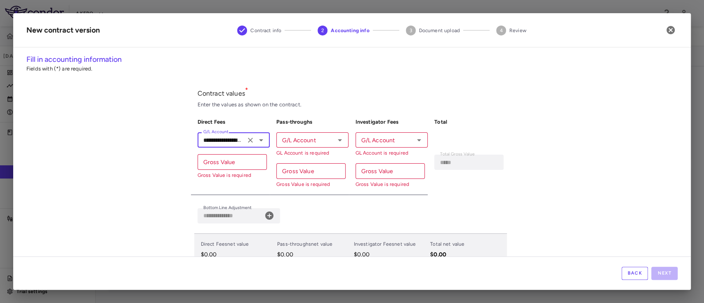
click at [206, 161] on input "Gross Value" at bounding box center [232, 161] width 69 height 15
paste input "*******"
type input "*******"
type input "**********"
type input "*******"
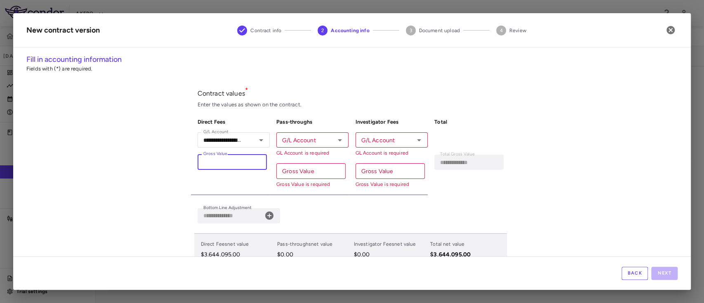
click at [312, 139] on input "G/L Account" at bounding box center [306, 140] width 54 height 10
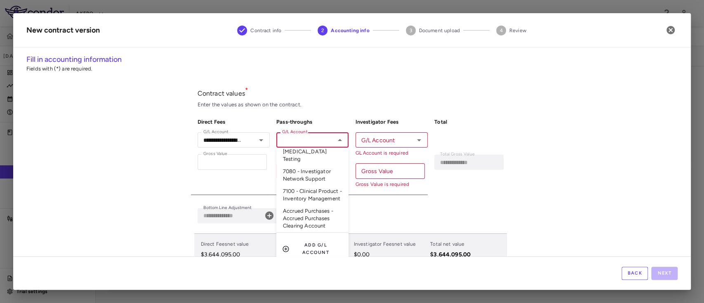
click at [305, 221] on li "Accrued Purchases - Accrued Purchases Clearing Account" at bounding box center [312, 219] width 72 height 28
type input "**********"
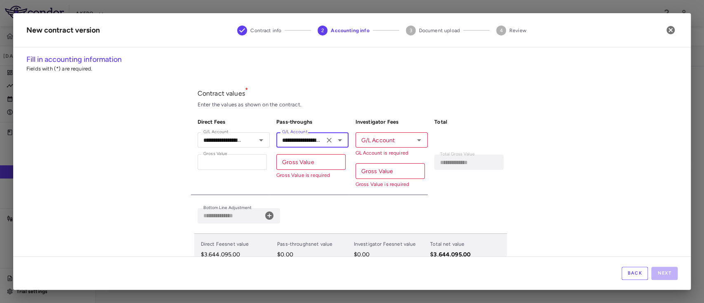
click at [290, 163] on input "Gross Value" at bounding box center [310, 161] width 69 height 15
paste input "******"
type input "******"
type input "**********"
click at [414, 140] on icon "Open" at bounding box center [419, 140] width 10 height 10
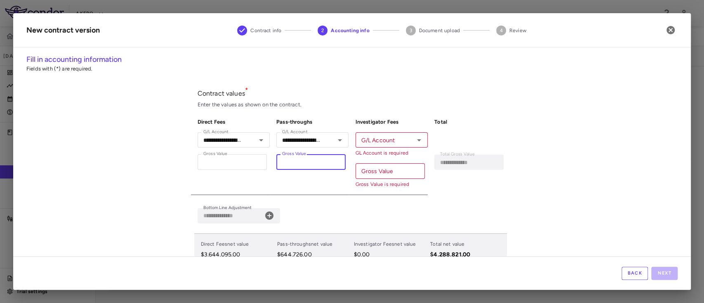
type input "******"
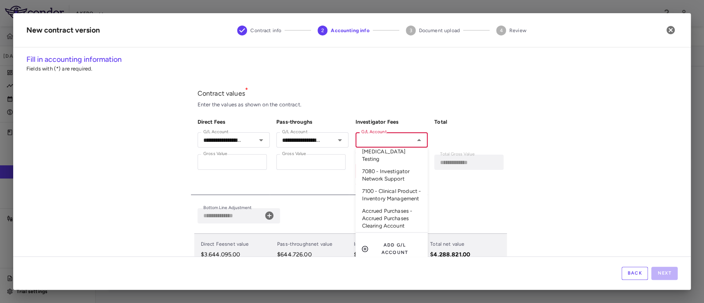
click at [385, 217] on li "Accrued Purchases - Accrued Purchases Clearing Account" at bounding box center [392, 219] width 72 height 28
type input "**********"
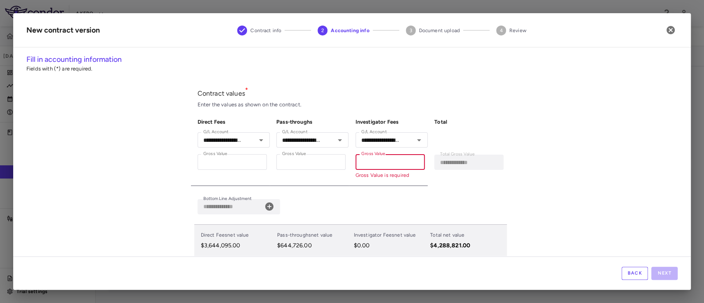
click at [381, 168] on input "Gross Value" at bounding box center [390, 161] width 69 height 15
paste input "*******"
type input "*******"
type input "**********"
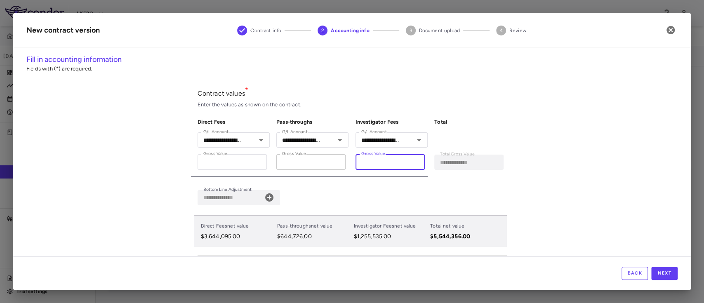
drag, startPoint x: 396, startPoint y: 163, endPoint x: 312, endPoint y: 169, distance: 84.4
click at [312, 169] on div "**********" at bounding box center [349, 144] width 316 height 65
paste input "***"
type input "**********"
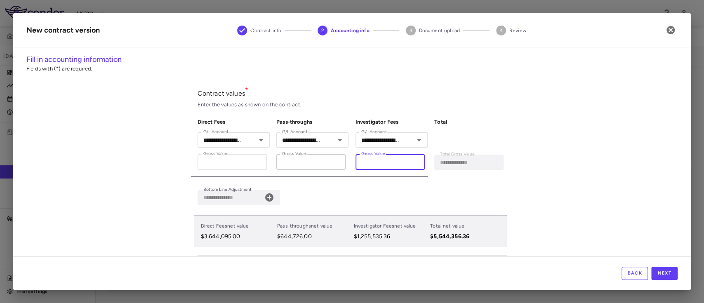
type input "**********"
drag, startPoint x: 302, startPoint y: 165, endPoint x: 245, endPoint y: 166, distance: 57.8
click at [245, 166] on div "**********" at bounding box center [349, 144] width 316 height 65
paste input "***"
type input "*********"
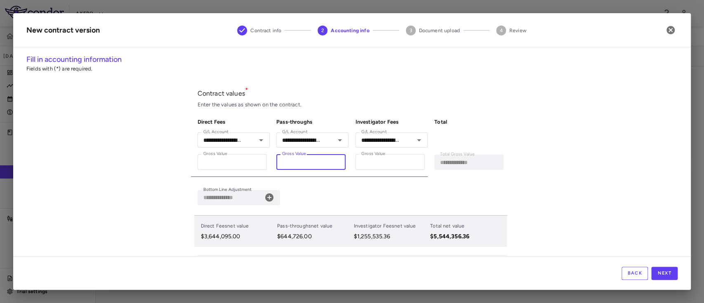
type input "**********"
type input "*********"
type input "*******"
type input "**********"
click at [254, 161] on input "*******" at bounding box center [232, 161] width 69 height 15
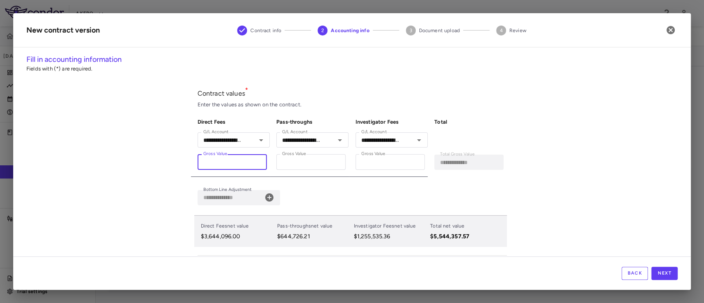
drag, startPoint x: 233, startPoint y: 163, endPoint x: 129, endPoint y: 175, distance: 104.7
click at [129, 175] on div "**********" at bounding box center [352, 155] width 678 height 203
paste input "***"
type input "**********"
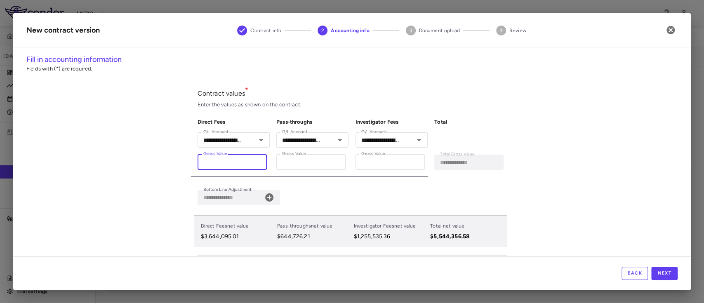
type input "**********"
click at [554, 163] on div "**********" at bounding box center [352, 155] width 678 height 203
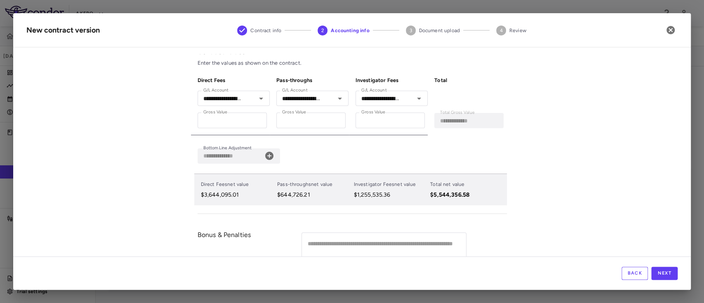
scroll to position [78, 0]
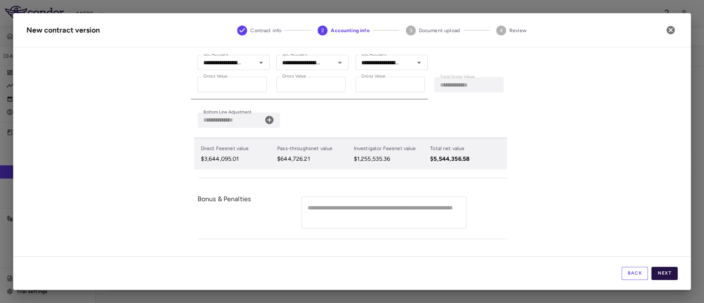
click at [666, 272] on button "Next" at bounding box center [665, 273] width 26 height 13
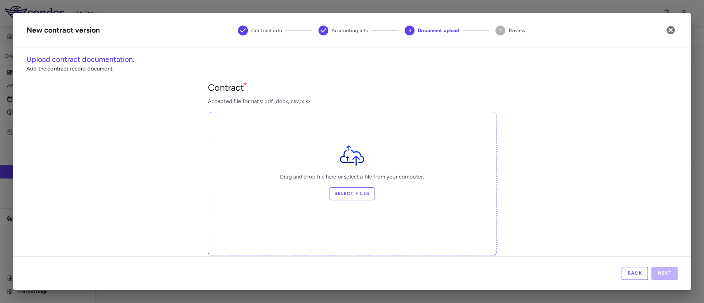
click at [342, 184] on div "Drag and drop file here or select a file from your computer. Select files" at bounding box center [352, 172] width 288 height 55
click at [335, 198] on label "Select files" at bounding box center [352, 193] width 45 height 13
click at [0, 0] on input "Select files" at bounding box center [0, 0] width 0 height 0
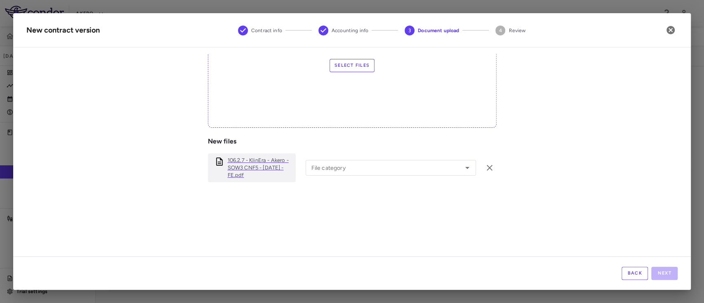
scroll to position [142, 0]
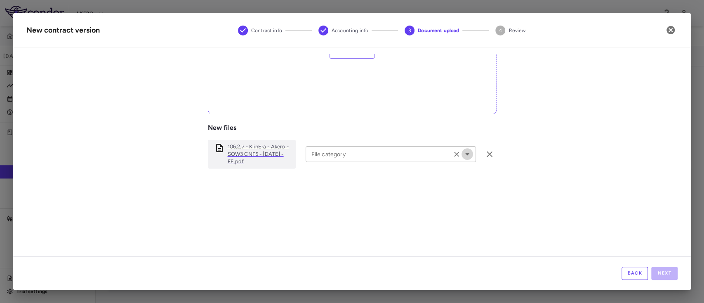
click at [463, 151] on icon "Open" at bounding box center [468, 154] width 10 height 10
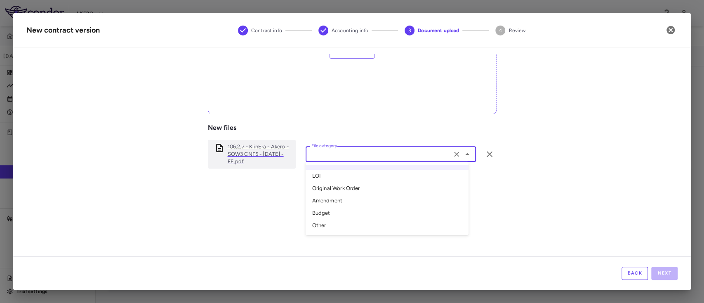
click at [344, 197] on li "Amendment" at bounding box center [387, 201] width 163 height 12
type input "*********"
click at [661, 270] on button "Next" at bounding box center [665, 273] width 26 height 13
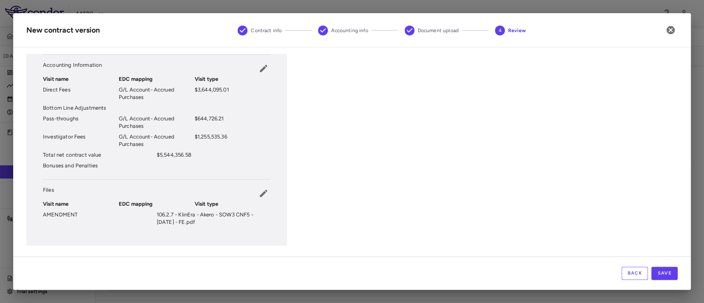
scroll to position [155, 0]
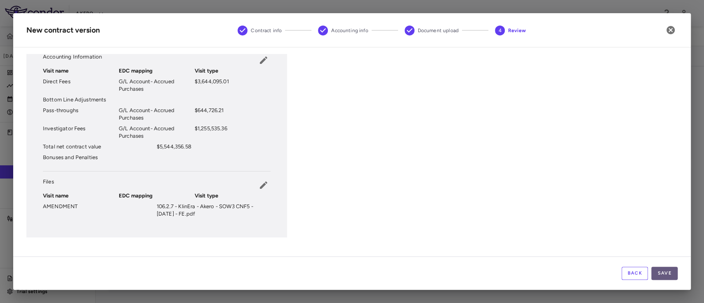
click at [673, 275] on button "Save" at bounding box center [665, 273] width 26 height 13
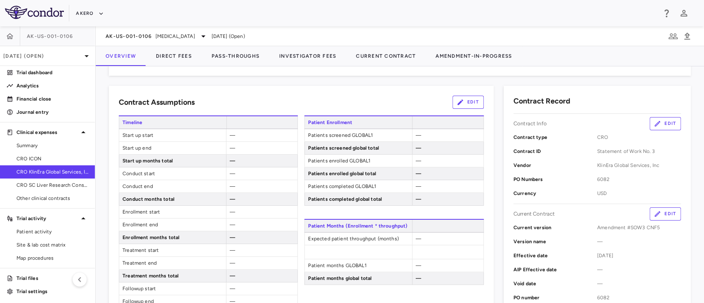
scroll to position [0, 0]
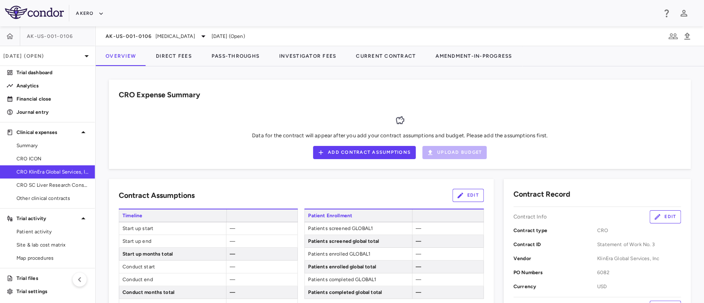
click at [460, 197] on button "Edit" at bounding box center [468, 195] width 31 height 13
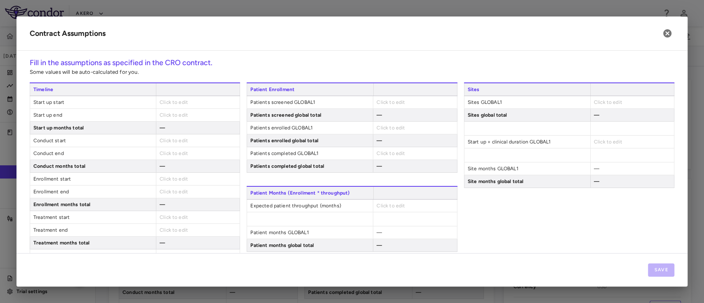
click at [178, 103] on span "Click to edit" at bounding box center [174, 102] width 28 height 6
click at [182, 102] on span "Click to edit" at bounding box center [174, 102] width 28 height 6
click at [178, 114] on span "Click to edit" at bounding box center [174, 115] width 28 height 6
click at [179, 113] on span "Click to edit" at bounding box center [174, 115] width 28 height 6
type input "**********"
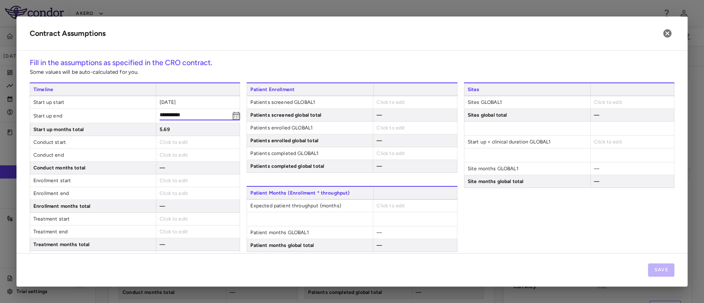
click at [179, 144] on div "Click to edit" at bounding box center [198, 142] width 84 height 12
click at [177, 143] on span "Click to edit" at bounding box center [174, 141] width 28 height 6
click at [171, 138] on span "Click to edit" at bounding box center [174, 141] width 28 height 6
type input "**********"
click at [172, 153] on span "Click to edit" at bounding box center [174, 154] width 28 height 6
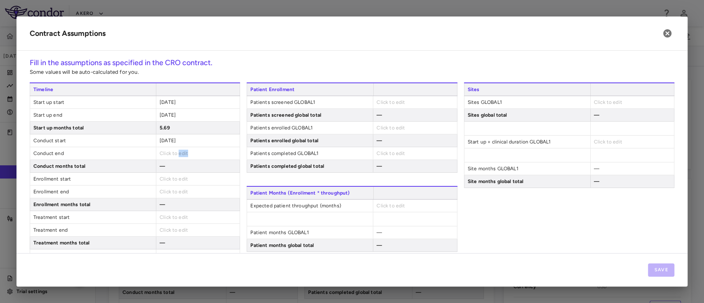
drag, startPoint x: 185, startPoint y: 149, endPoint x: 176, endPoint y: 151, distance: 9.2
click at [176, 151] on div "Click to edit" at bounding box center [198, 153] width 84 height 12
click at [176, 151] on span "Click to edit" at bounding box center [174, 154] width 28 height 6
type input "**********"
click at [177, 179] on span "Click to edit" at bounding box center [174, 181] width 28 height 6
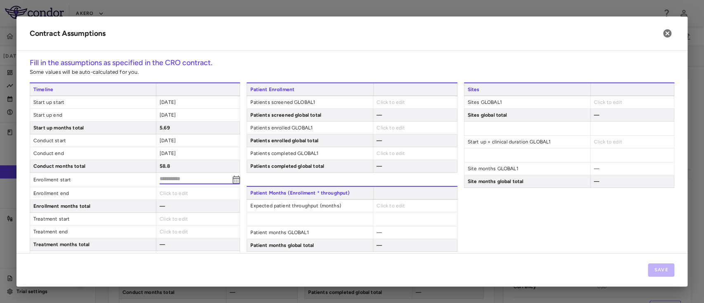
type input "**********"
click at [170, 176] on span "Click to edit" at bounding box center [174, 179] width 28 height 6
type input "**********"
click at [173, 189] on div "Click to edit" at bounding box center [198, 192] width 84 height 12
click at [173, 189] on span "Click to edit" at bounding box center [174, 192] width 28 height 6
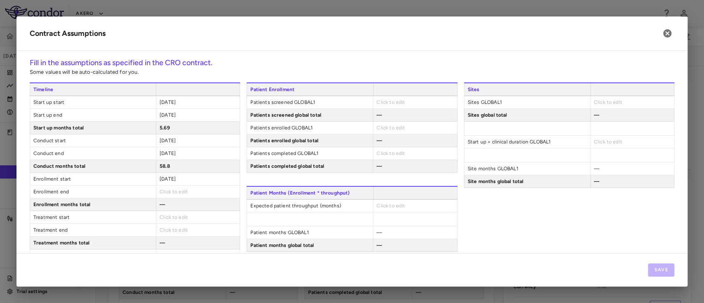
click at [171, 190] on span "Click to edit" at bounding box center [174, 192] width 28 height 6
type input "**********"
click at [175, 213] on div "Click to edit" at bounding box center [198, 217] width 84 height 12
click at [168, 218] on span "Click to edit" at bounding box center [174, 218] width 28 height 6
click at [177, 217] on span "Click to edit" at bounding box center [174, 218] width 28 height 6
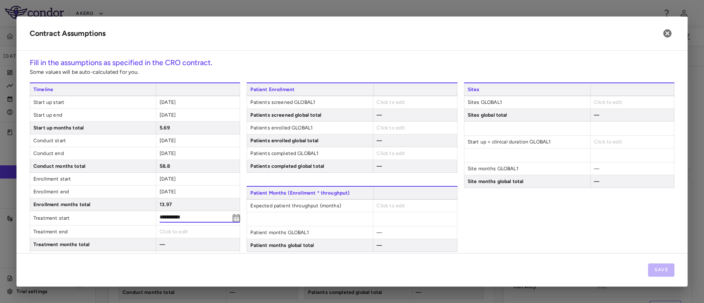
type input "**********"
click at [168, 232] on span "Click to edit" at bounding box center [174, 230] width 28 height 6
click at [178, 229] on span "Click to edit" at bounding box center [174, 230] width 28 height 6
type input "**********"
drag, startPoint x: 687, startPoint y: 130, endPoint x: 691, endPoint y: 164, distance: 34.0
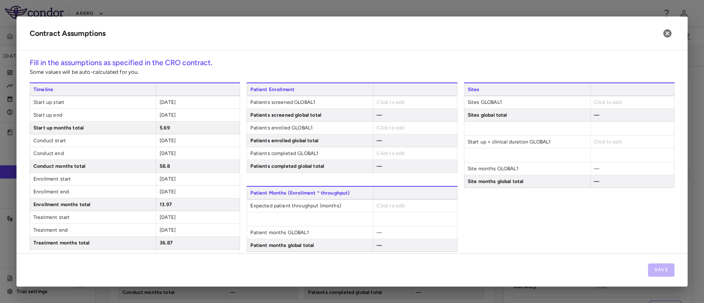
click at [691, 164] on div at bounding box center [352, 151] width 704 height 303
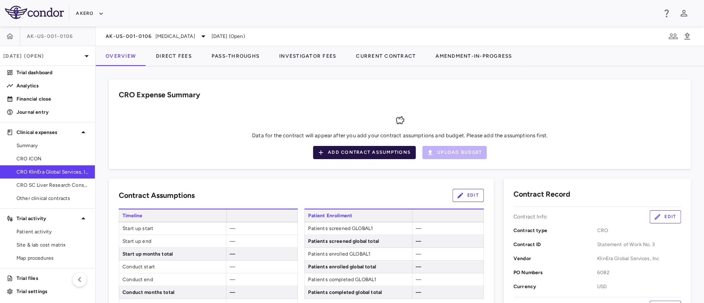
click at [354, 152] on button "Add Contract Assumptions" at bounding box center [364, 152] width 103 height 13
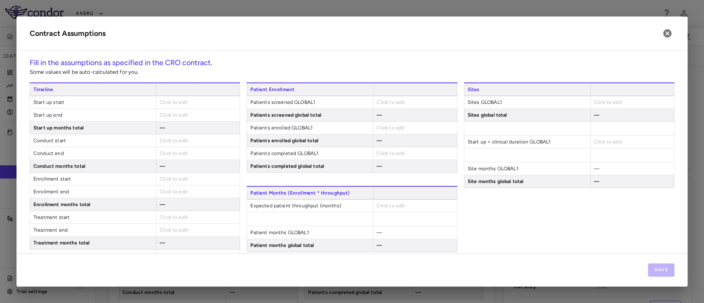
click at [162, 104] on span "Click to edit" at bounding box center [174, 102] width 28 height 6
click at [166, 101] on span "Click to edit" at bounding box center [174, 102] width 28 height 6
type input "**********"
click at [168, 119] on div "Click to edit" at bounding box center [198, 115] width 84 height 12
click at [176, 111] on div "Click to edit" at bounding box center [198, 115] width 84 height 12
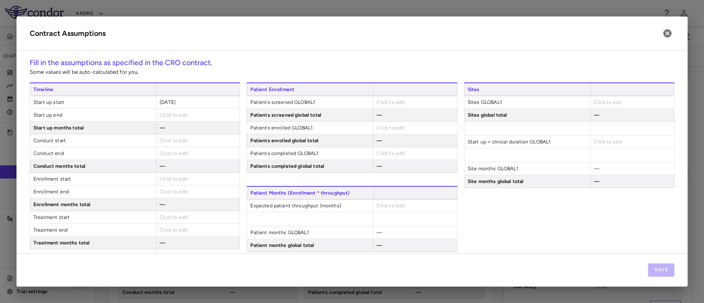
click at [174, 114] on span "Click to edit" at bounding box center [174, 115] width 28 height 6
click at [181, 113] on span "Click to edit" at bounding box center [174, 115] width 28 height 6
type input "**********"
click at [173, 142] on span "Click to edit" at bounding box center [174, 141] width 28 height 6
click at [170, 138] on span "Click to edit" at bounding box center [174, 141] width 28 height 6
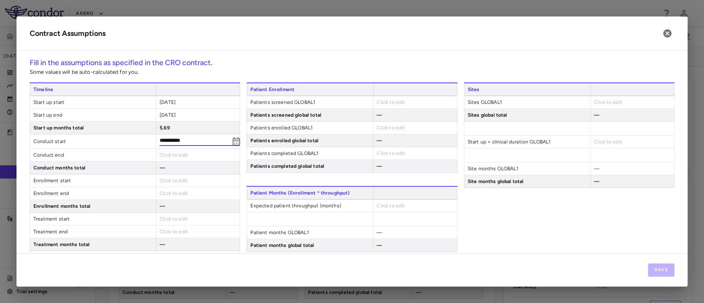
type input "**********"
click at [168, 154] on span "Click to edit" at bounding box center [174, 155] width 28 height 6
click at [172, 153] on span "Click to edit" at bounding box center [174, 154] width 28 height 6
type input "**********"
click at [175, 180] on span "Click to edit" at bounding box center [174, 181] width 28 height 6
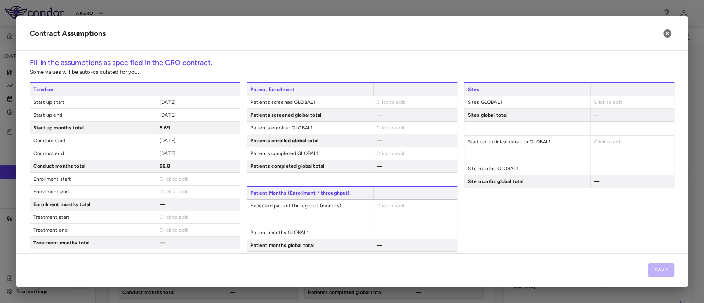
click at [175, 180] on span "Click to edit" at bounding box center [174, 179] width 28 height 6
type input "**********"
click at [170, 193] on span "Click to edit" at bounding box center [174, 194] width 28 height 6
click at [168, 189] on span "Click to edit" at bounding box center [174, 192] width 28 height 6
type input "**********"
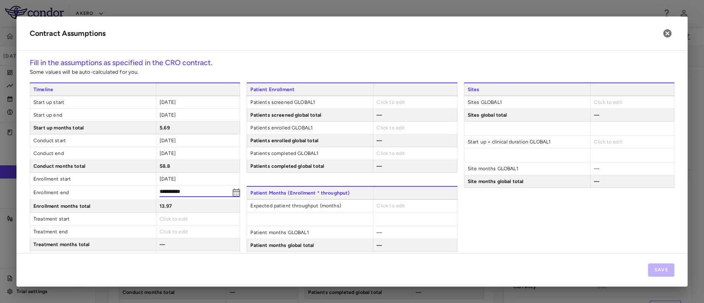
click at [181, 219] on span "Click to edit" at bounding box center [174, 219] width 28 height 6
click at [177, 215] on span "Click to edit" at bounding box center [174, 218] width 28 height 6
type input "**********"
click at [171, 229] on span "Click to edit" at bounding box center [174, 232] width 28 height 6
click at [169, 227] on span "Click to edit" at bounding box center [174, 230] width 28 height 6
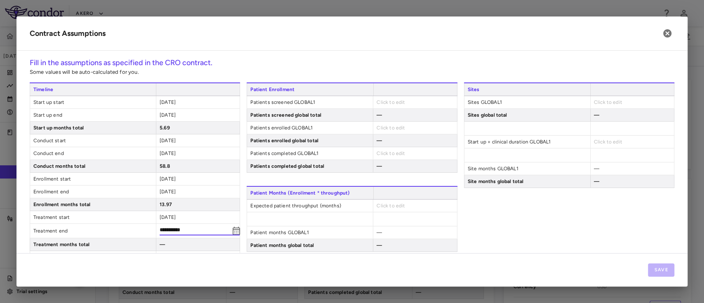
type input "**********"
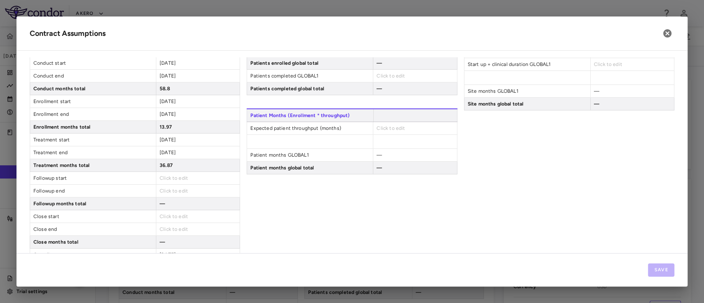
scroll to position [79, 0]
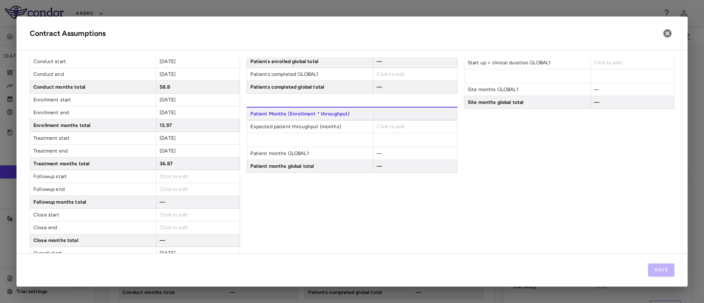
click at [174, 175] on span "Click to edit" at bounding box center [174, 177] width 28 height 6
type input "**********"
click at [166, 191] on div "Click to edit" at bounding box center [198, 189] width 84 height 12
click at [168, 188] on span "Click to edit" at bounding box center [174, 190] width 28 height 6
click at [168, 191] on span "Click to edit" at bounding box center [174, 190] width 28 height 6
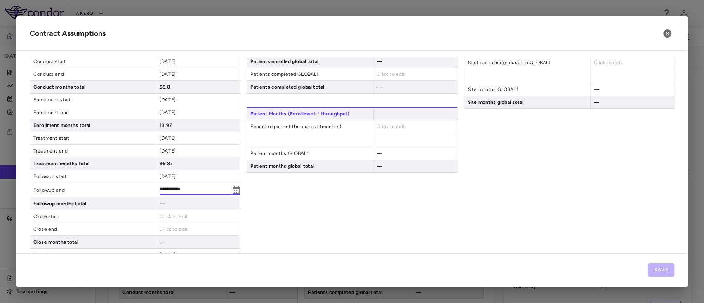
type input "**********"
click at [168, 219] on div "Click to edit" at bounding box center [198, 215] width 84 height 12
click at [179, 210] on div "Click to edit" at bounding box center [198, 215] width 84 height 12
click at [172, 213] on span "Click to edit" at bounding box center [174, 215] width 28 height 6
click at [171, 217] on span "Click to edit" at bounding box center [174, 215] width 28 height 6
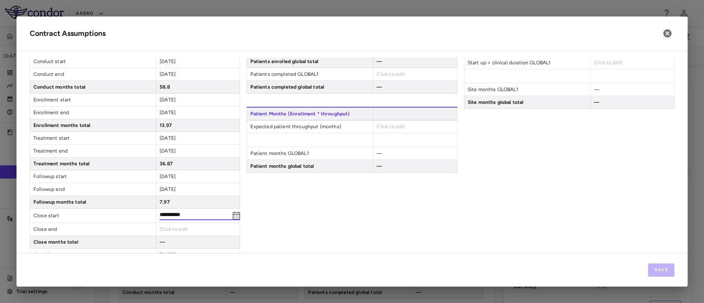
type input "**********"
click at [168, 227] on span "Click to edit" at bounding box center [174, 230] width 28 height 6
click at [171, 227] on span "Click to edit" at bounding box center [174, 228] width 28 height 6
type input "**********"
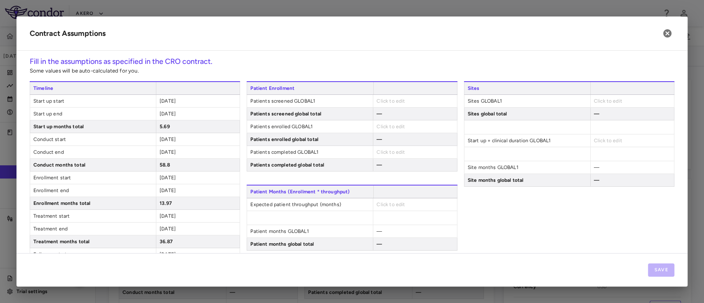
scroll to position [0, 0]
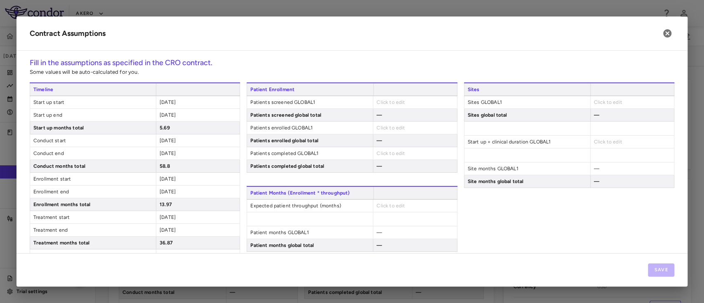
click at [381, 100] on span "Click to edit" at bounding box center [391, 102] width 28 height 6
click at [388, 101] on span "Click to edit" at bounding box center [391, 102] width 28 height 6
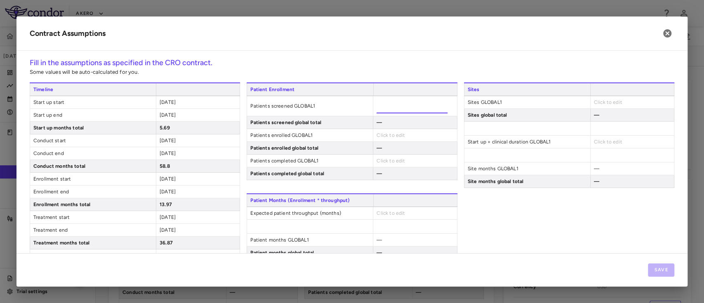
type input "***"
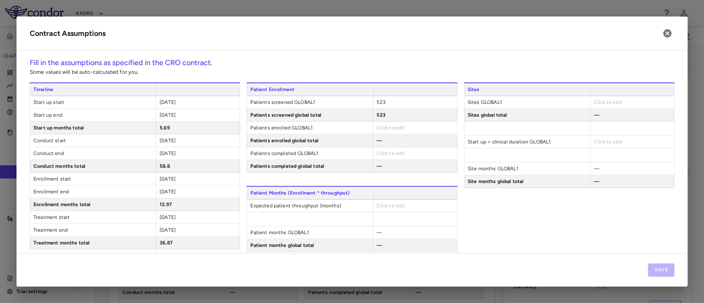
click at [381, 134] on div "Click to edit" at bounding box center [415, 128] width 84 height 12
click at [382, 130] on span "Click to edit" at bounding box center [391, 128] width 28 height 6
click at [379, 129] on span "Click to edit" at bounding box center [391, 128] width 28 height 6
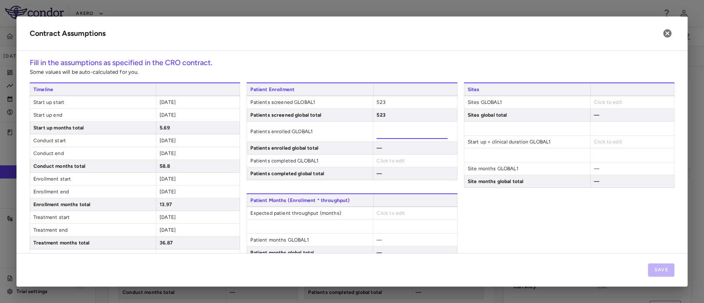
type input "***"
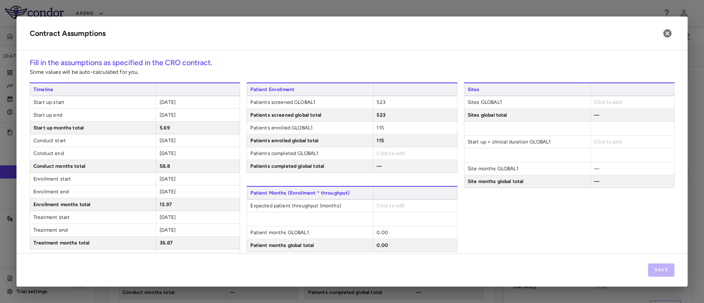
click at [380, 163] on div "Patient Enrollment Patients screened GLOBAL1 523 Patients screened global total…" at bounding box center [352, 128] width 210 height 90
click at [386, 155] on span "Click to edit" at bounding box center [391, 154] width 28 height 6
click at [378, 151] on span "Click to edit" at bounding box center [391, 154] width 28 height 6
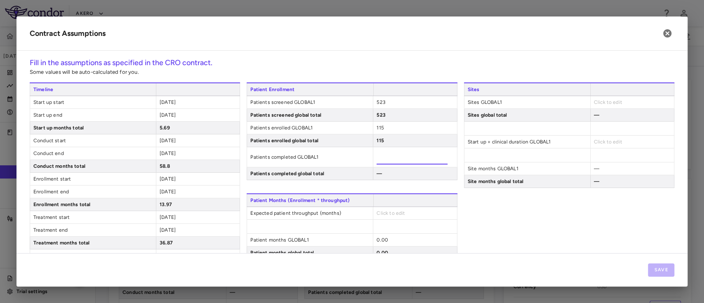
type input "***"
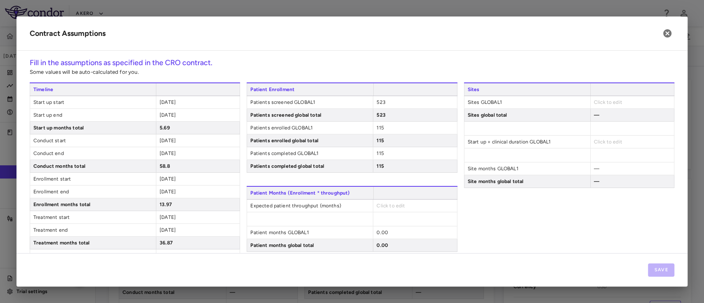
click at [379, 214] on div "Patient Months (Enrollment * throughput) Expected patient throughput (months) C…" at bounding box center [352, 219] width 210 height 66
click at [385, 206] on span "Click to edit" at bounding box center [391, 206] width 28 height 6
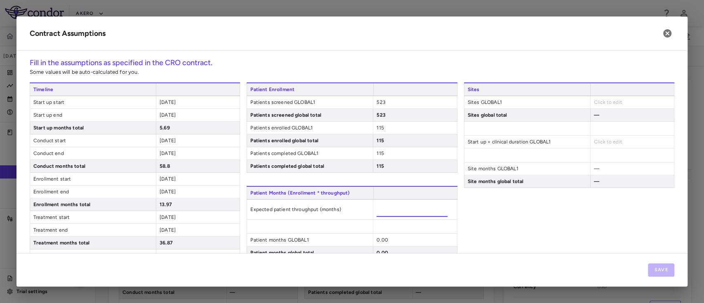
type input "*****"
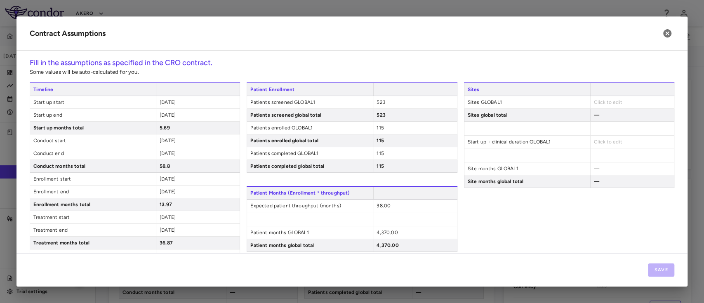
click at [603, 101] on span "Click to edit" at bounding box center [608, 102] width 28 height 6
click at [609, 104] on span "Click to edit" at bounding box center [608, 102] width 28 height 6
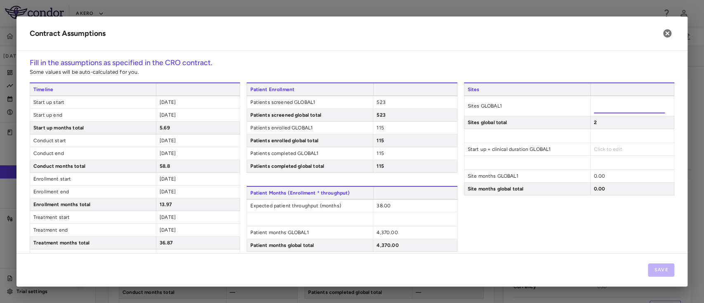
type input "**"
click at [543, 206] on div "Sites Sites GLOBAL1 ** Sites global total 25 Start up + clinical duration GLOBA…" at bounding box center [569, 224] width 210 height 282
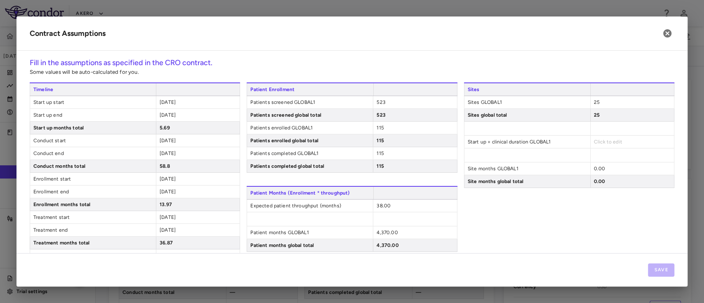
click at [596, 137] on div "Click to edit" at bounding box center [632, 142] width 84 height 12
click at [594, 142] on span "Click to edit" at bounding box center [608, 142] width 28 height 6
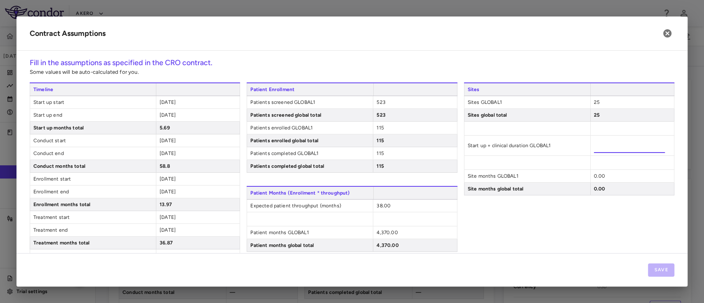
type input "*****"
click at [551, 236] on div "Sites Sites GLOBAL1 25 Sites global total 25 Start up + clinical duration GLOBA…" at bounding box center [569, 224] width 210 height 282
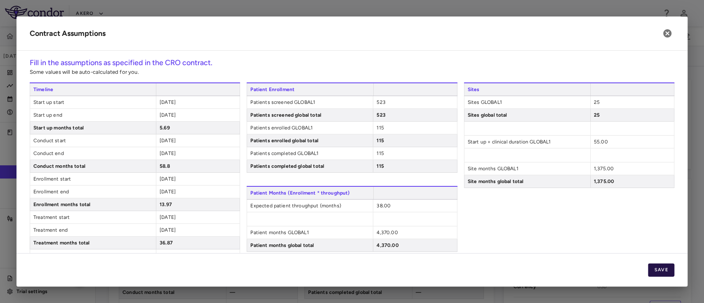
click at [656, 269] on button "Save" at bounding box center [661, 270] width 26 height 13
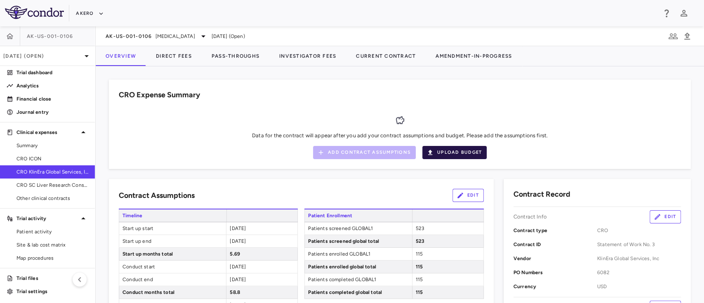
click at [451, 157] on button "Upload Budget" at bounding box center [455, 152] width 64 height 13
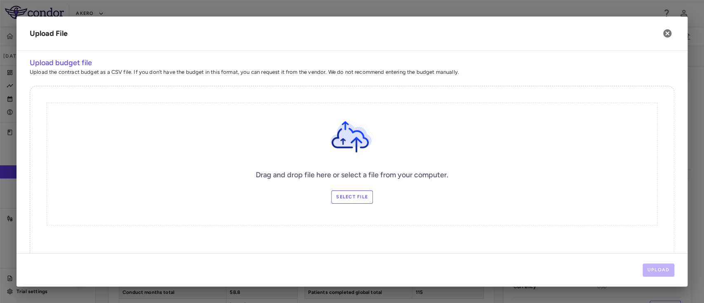
click at [343, 195] on label "Select file" at bounding box center [352, 197] width 42 height 13
click at [0, 0] on input "Select file" at bounding box center [0, 0] width 0 height 0
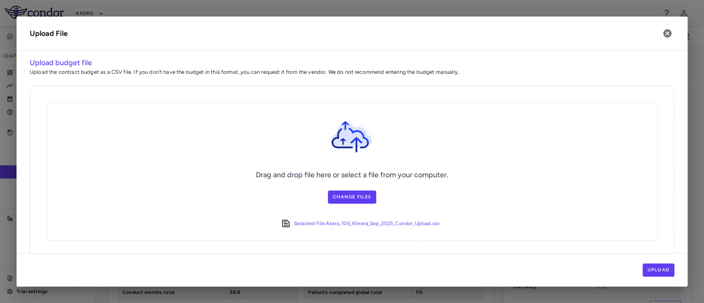
scroll to position [28, 0]
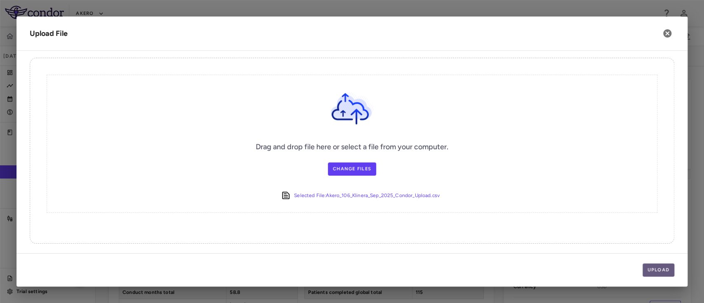
click at [663, 271] on button "Upload" at bounding box center [659, 270] width 32 height 13
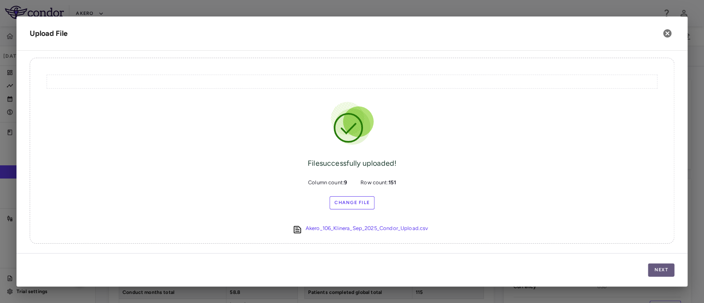
click at [660, 267] on button "Next" at bounding box center [661, 270] width 26 height 13
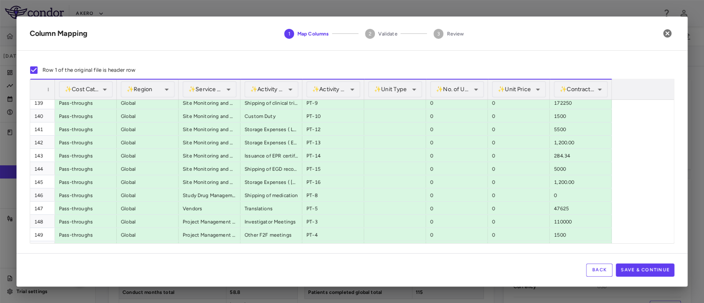
scroll to position [1850, 0]
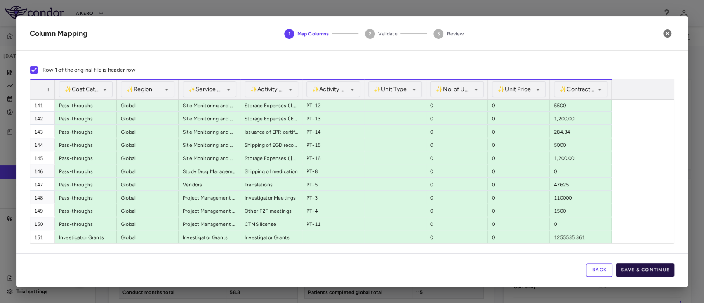
click at [649, 271] on button "Save & Continue" at bounding box center [645, 270] width 59 height 13
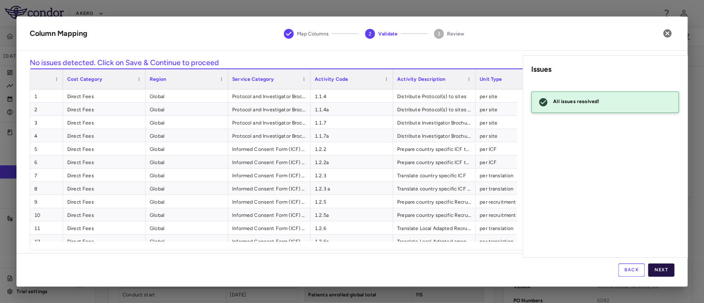
click at [661, 269] on button "Next" at bounding box center [661, 270] width 26 height 13
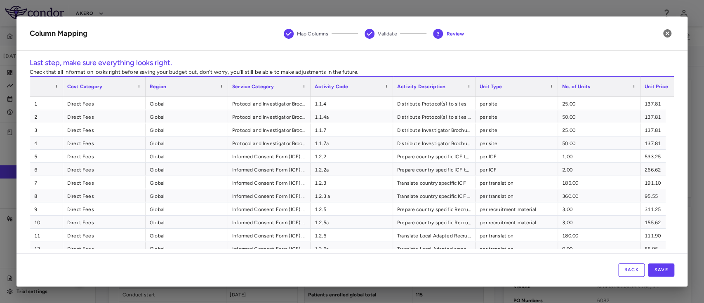
scroll to position [14, 0]
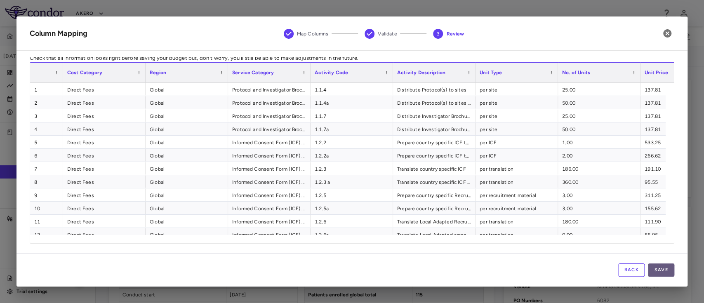
click at [663, 269] on button "Save" at bounding box center [661, 270] width 26 height 13
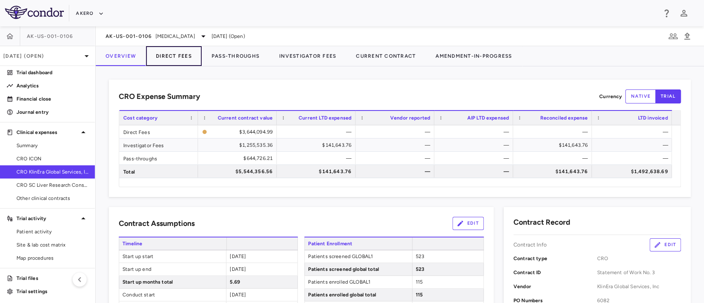
click at [173, 57] on button "Direct Fees" at bounding box center [174, 56] width 56 height 20
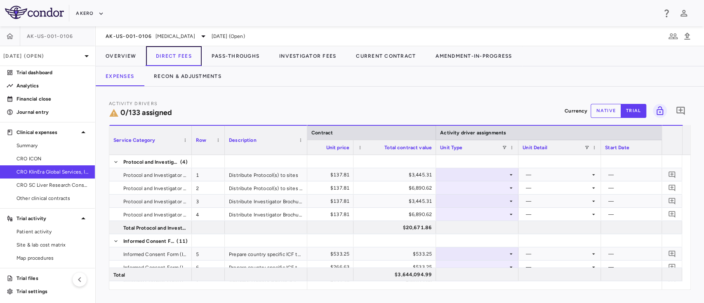
scroll to position [0, 389]
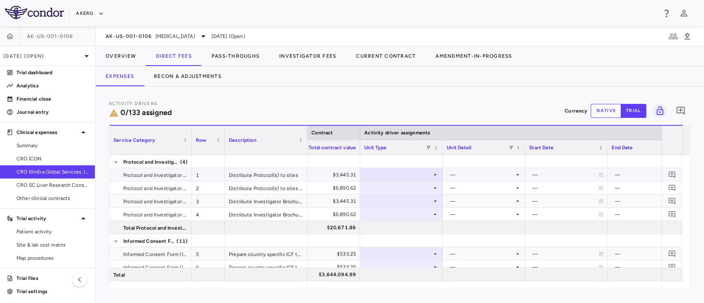
click at [336, 177] on div "$3,445.31" at bounding box center [320, 174] width 71 height 13
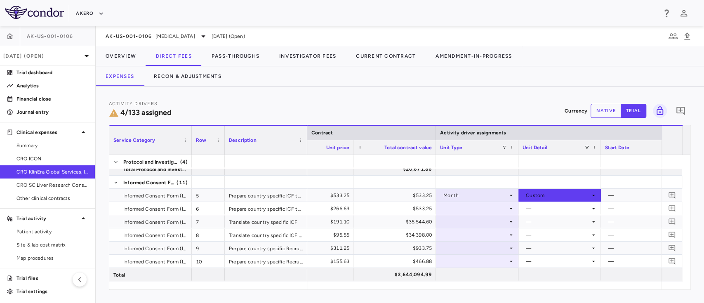
scroll to position [0, 388]
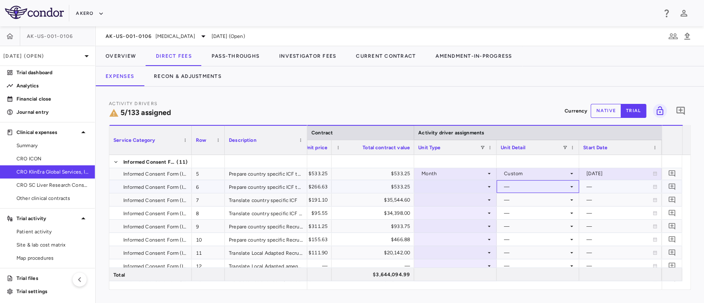
click at [523, 187] on div "—" at bounding box center [536, 186] width 64 height 13
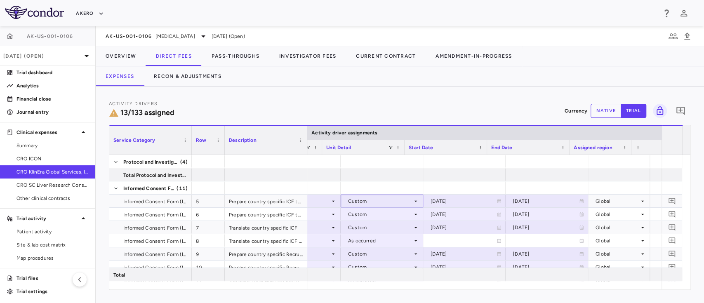
scroll to position [0, 563]
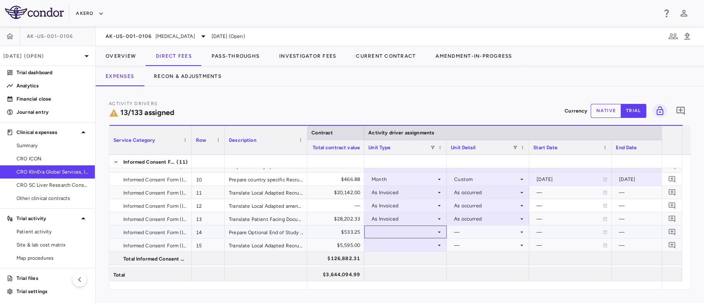
click at [389, 237] on div at bounding box center [405, 232] width 74 height 12
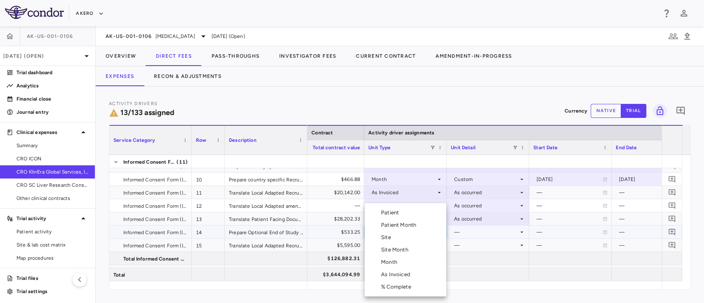
click at [394, 274] on div "As Invoiced" at bounding box center [397, 274] width 33 height 7
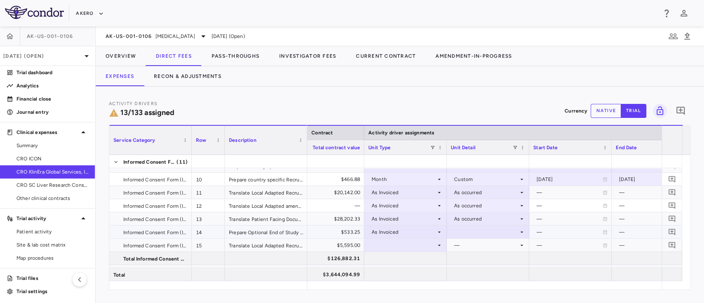
click at [479, 231] on div at bounding box center [488, 232] width 74 height 12
click at [477, 252] on li "As occurred" at bounding box center [488, 247] width 82 height 12
click at [395, 243] on div at bounding box center [405, 245] width 74 height 12
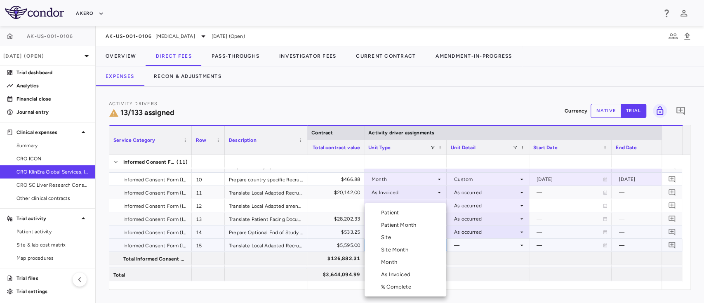
click at [394, 274] on div "As Invoiced" at bounding box center [397, 274] width 33 height 7
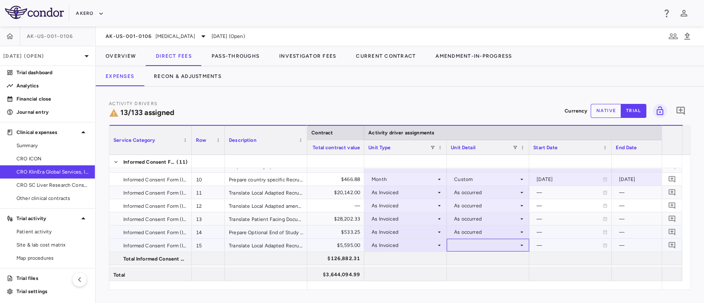
click at [470, 243] on div at bounding box center [488, 245] width 74 height 12
click at [474, 257] on div "As occurred" at bounding box center [480, 260] width 33 height 7
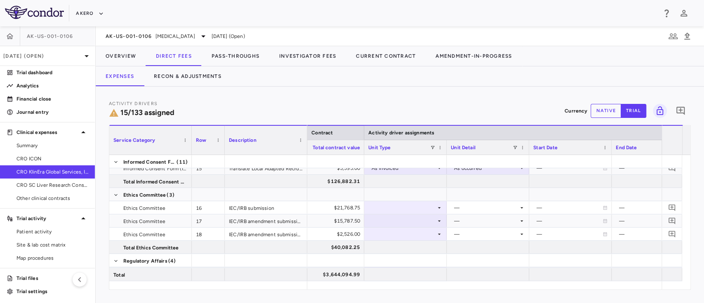
scroll to position [229, 0]
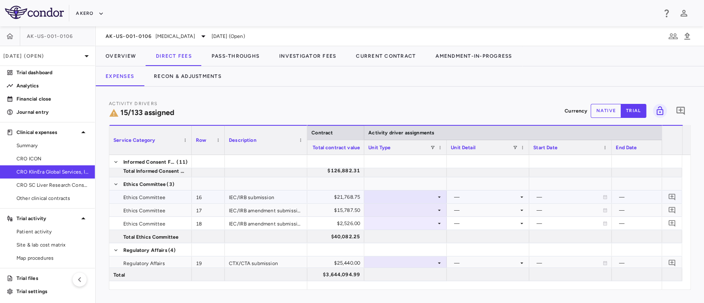
click at [317, 198] on div "$21,768.75" at bounding box center [324, 197] width 71 height 13
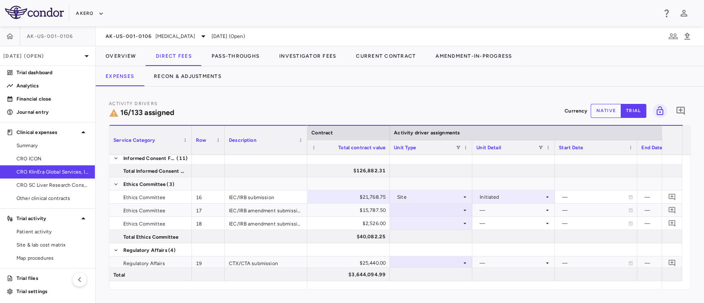
scroll to position [251, 0]
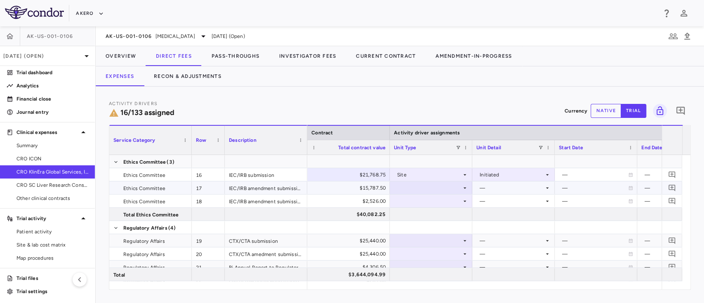
click at [499, 186] on div "—" at bounding box center [512, 188] width 64 height 13
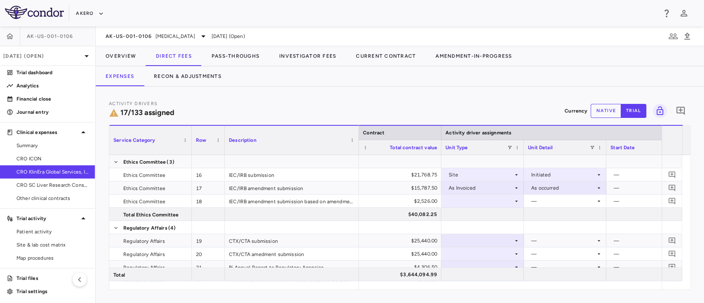
drag, startPoint x: 306, startPoint y: 129, endPoint x: 358, endPoint y: 120, distance: 52.7
click at [358, 120] on div "Activity Drivers 17/133 assigned Currency native trial 0 Press ENTER to sort. P…" at bounding box center [400, 195] width 582 height 190
click at [485, 206] on div at bounding box center [483, 201] width 74 height 12
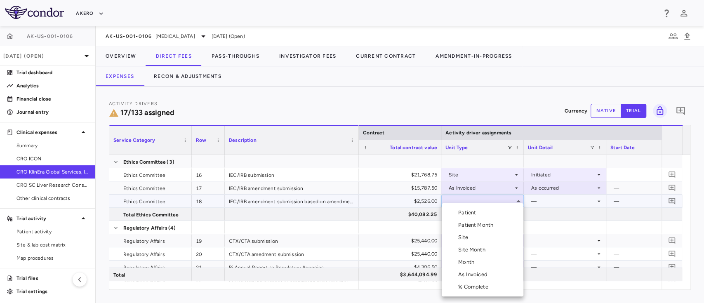
click at [469, 275] on div "As Invoiced" at bounding box center [474, 274] width 33 height 7
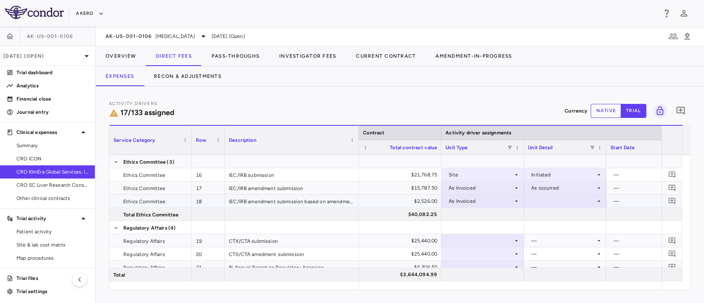
click at [562, 201] on div at bounding box center [565, 201] width 74 height 12
click at [561, 219] on div "As occurred" at bounding box center [557, 216] width 33 height 7
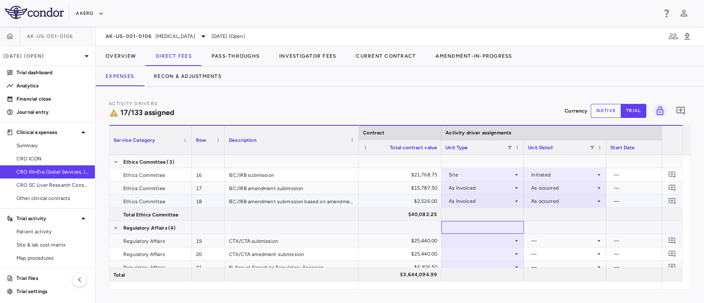
click at [477, 223] on div at bounding box center [483, 228] width 74 height 12
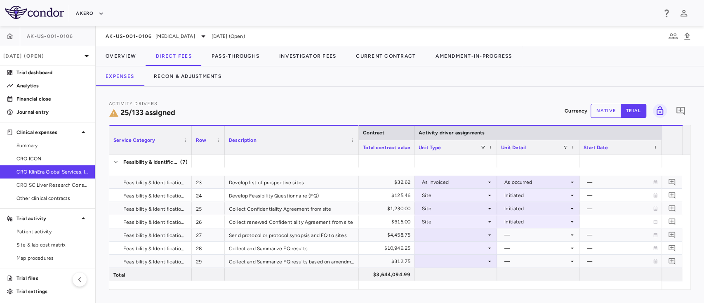
scroll to position [402, 0]
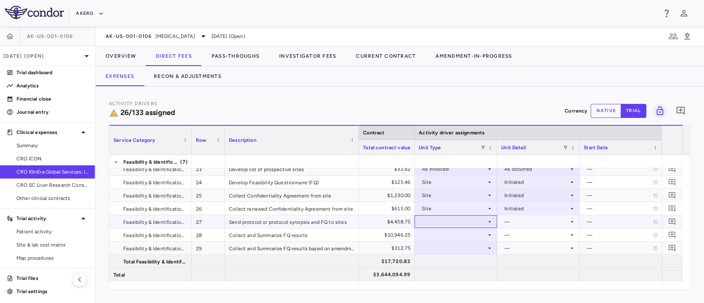
click at [446, 223] on div at bounding box center [456, 222] width 74 height 12
click at [537, 224] on div "—" at bounding box center [537, 221] width 64 height 13
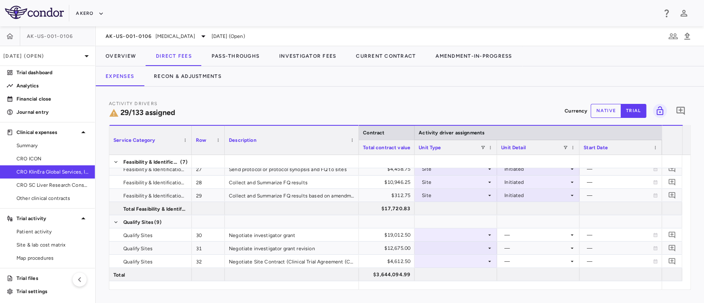
scroll to position [481, 0]
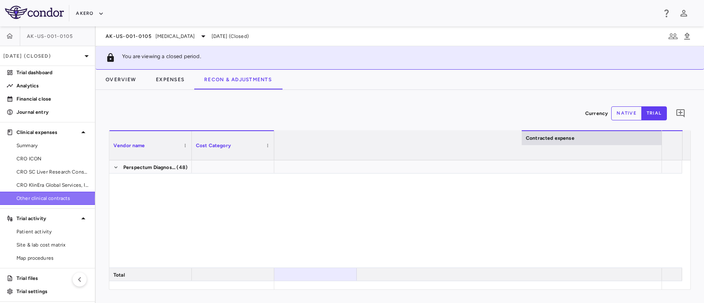
click at [47, 199] on span "Other clinical contracts" at bounding box center [53, 198] width 72 height 7
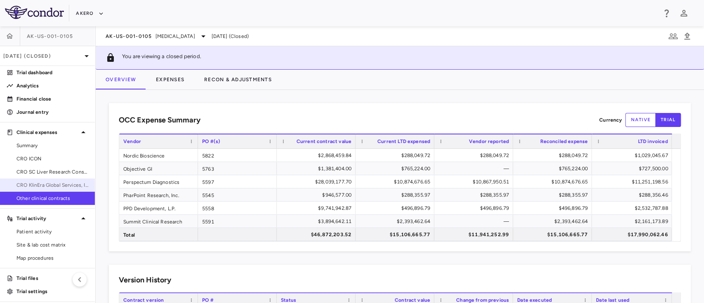
click at [46, 182] on span "CRO KlinEra Global Services, Inc" at bounding box center [53, 185] width 72 height 7
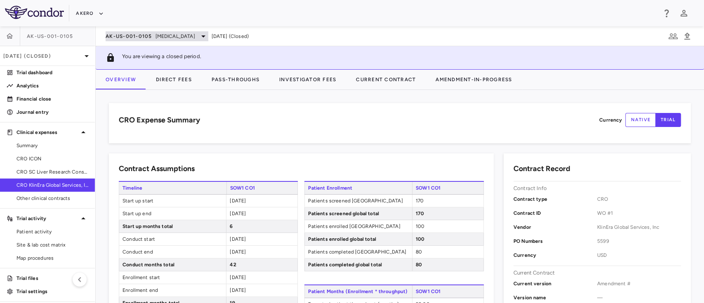
click at [180, 34] on span "[MEDICAL_DATA]" at bounding box center [176, 36] width 40 height 7
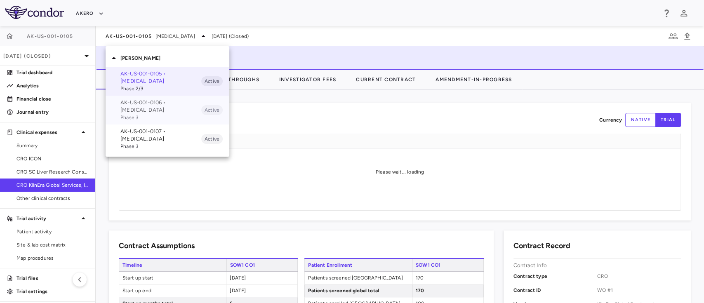
click at [132, 105] on p "AK-US-001-0106 • [MEDICAL_DATA]" at bounding box center [160, 106] width 81 height 15
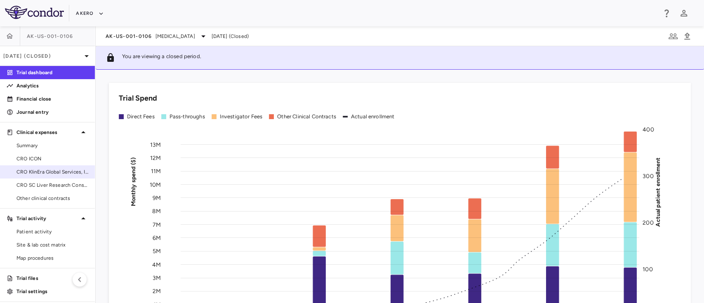
click at [45, 172] on span "CRO KlinEra Global Services, Inc" at bounding box center [53, 171] width 72 height 7
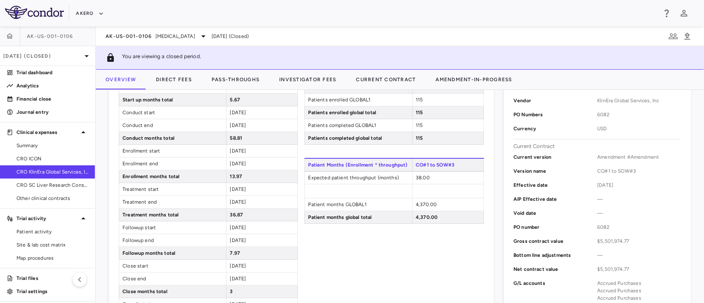
scroll to position [142, 0]
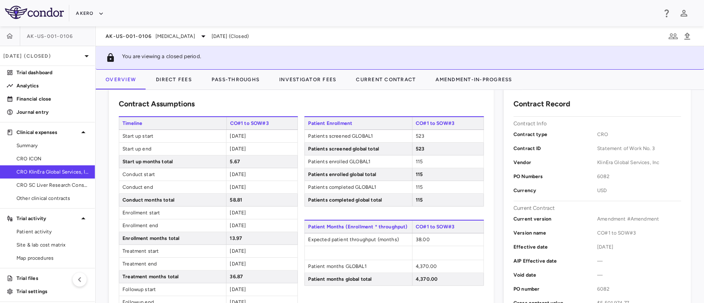
drag, startPoint x: 260, startPoint y: 135, endPoint x: 213, endPoint y: 144, distance: 48.4
click at [213, 144] on div "Timeline CO#1 to SOW#3 Start up start 2024-04-01 Start up end 2024-09-20 Start …" at bounding box center [208, 257] width 179 height 282
click at [246, 137] on span "2024-04-01" at bounding box center [238, 136] width 16 height 6
drag, startPoint x: 228, startPoint y: 135, endPoint x: 257, endPoint y: 137, distance: 29.8
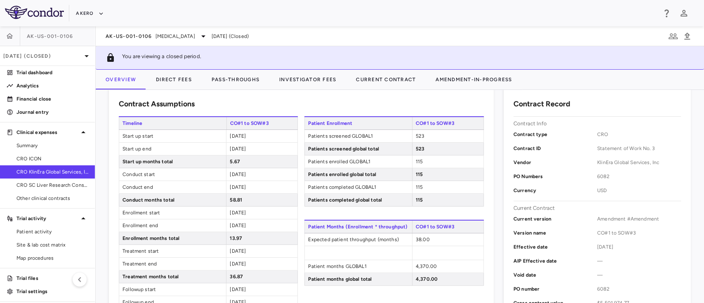
click at [257, 137] on div "2024-04-01" at bounding box center [261, 136] width 71 height 12
copy span "2024-04-01"
drag, startPoint x: 228, startPoint y: 150, endPoint x: 261, endPoint y: 147, distance: 33.5
click at [261, 147] on div "2024-09-20" at bounding box center [261, 149] width 71 height 12
copy span "2024-09-20"
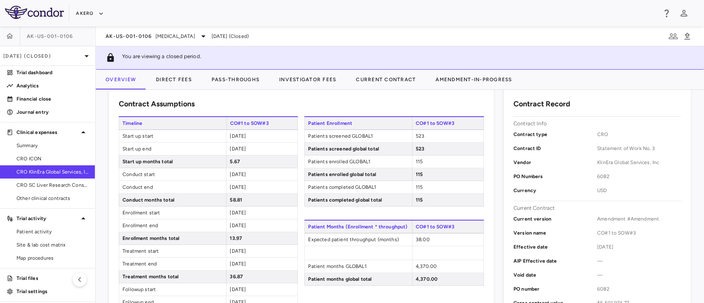
click at [238, 172] on span "2024-09-21" at bounding box center [238, 175] width 16 height 6
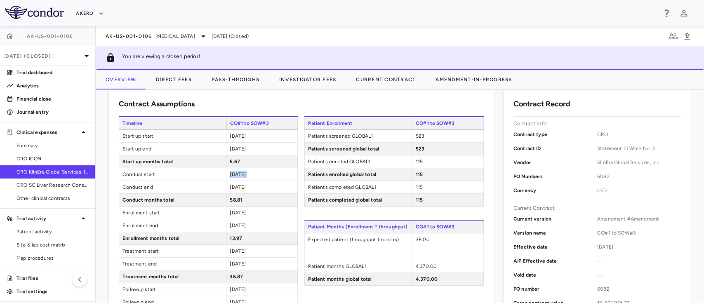
copy span "2024-09-21"
click at [236, 189] on span "2029-08-14" at bounding box center [238, 187] width 16 height 6
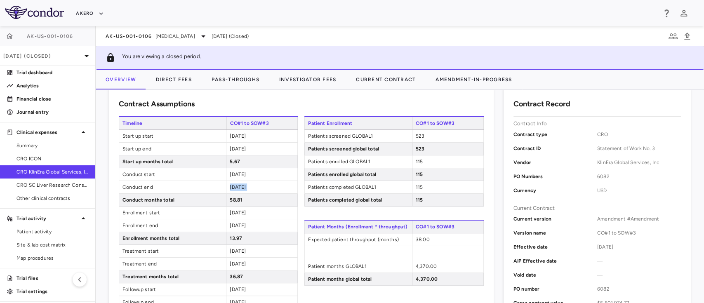
click at [236, 189] on span "2029-08-14" at bounding box center [238, 187] width 16 height 6
copy span "2029-08-14"
drag, startPoint x: 258, startPoint y: 211, endPoint x: 218, endPoint y: 207, distance: 40.2
click at [218, 207] on div "Enrollment start 2024-09-21" at bounding box center [208, 213] width 179 height 13
copy div "2024-09-21"
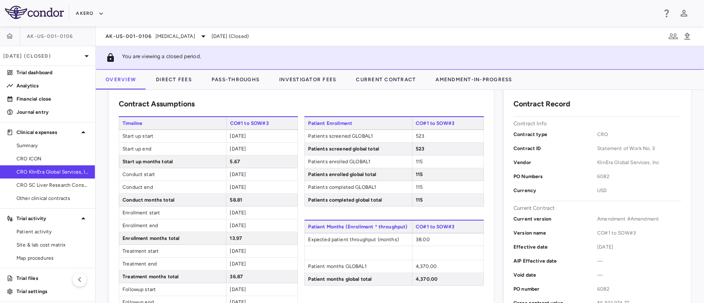
click at [243, 221] on div "2025-11-19" at bounding box center [261, 226] width 71 height 12
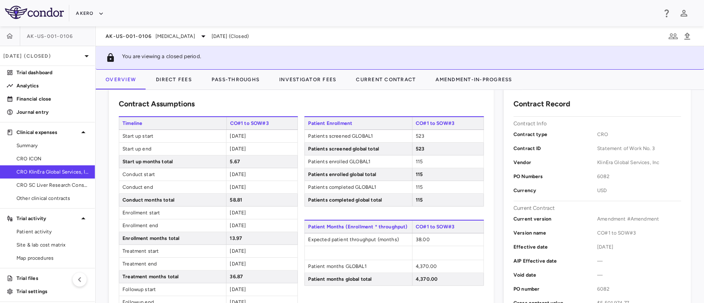
click at [243, 221] on div "2025-11-19" at bounding box center [261, 226] width 71 height 12
click at [239, 227] on span "2025-11-19" at bounding box center [238, 226] width 16 height 6
copy span "2025-11-19"
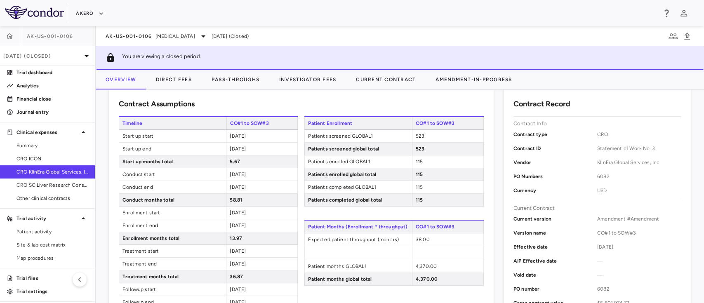
click at [231, 246] on div "2025-11-20" at bounding box center [261, 251] width 71 height 12
click at [233, 250] on span "2025-11-20" at bounding box center [238, 251] width 16 height 6
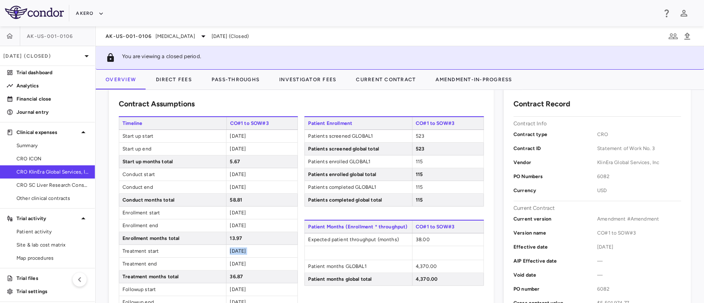
click at [233, 250] on span "2025-11-20" at bounding box center [238, 251] width 16 height 6
copy span "2025-11-20"
click at [235, 262] on span "2028-12-15" at bounding box center [238, 264] width 16 height 6
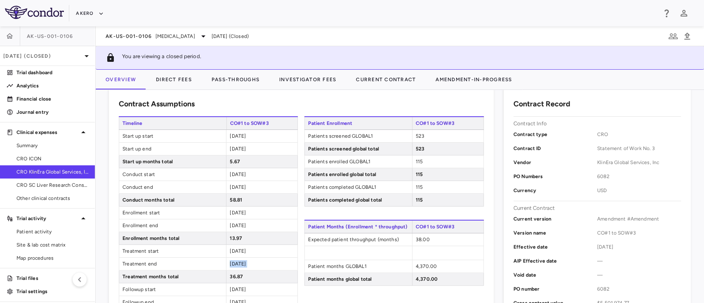
copy span "2028-12-15"
drag, startPoint x: 262, startPoint y: 135, endPoint x: 216, endPoint y: 133, distance: 46.7
click at [216, 133] on div "Start up start 2024-04-01" at bounding box center [208, 136] width 179 height 13
copy div "2024-04-01"
drag, startPoint x: 229, startPoint y: 149, endPoint x: 268, endPoint y: 149, distance: 39.2
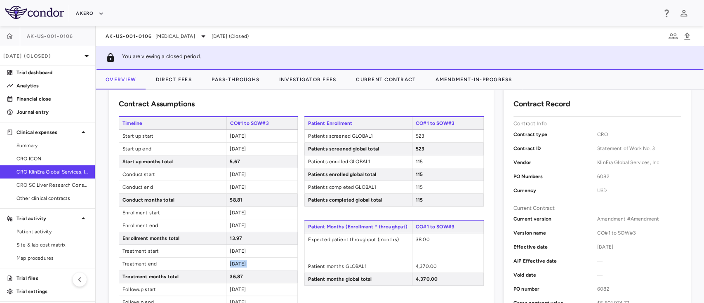
click at [268, 149] on div "2024-09-20" at bounding box center [261, 149] width 71 height 12
copy span "2024-09-20"
drag, startPoint x: 229, startPoint y: 174, endPoint x: 269, endPoint y: 176, distance: 39.6
click at [269, 176] on div "2024-09-21" at bounding box center [261, 174] width 71 height 12
drag, startPoint x: 229, startPoint y: 189, endPoint x: 271, endPoint y: 194, distance: 42.0
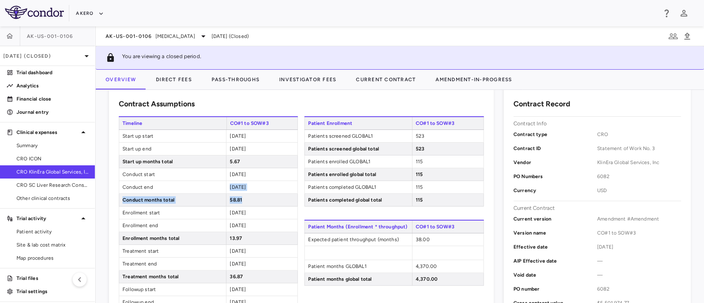
click at [271, 194] on div "Timeline CO#1 to SOW#3 Start up start 2024-04-01 Start up end 2024-09-20 Start …" at bounding box center [208, 257] width 179 height 282
click at [231, 187] on span "2029-08-14" at bounding box center [238, 187] width 16 height 6
drag, startPoint x: 229, startPoint y: 189, endPoint x: 272, endPoint y: 190, distance: 42.9
click at [272, 190] on div "2029-08-14" at bounding box center [261, 187] width 71 height 12
drag, startPoint x: 257, startPoint y: 215, endPoint x: 213, endPoint y: 216, distance: 43.7
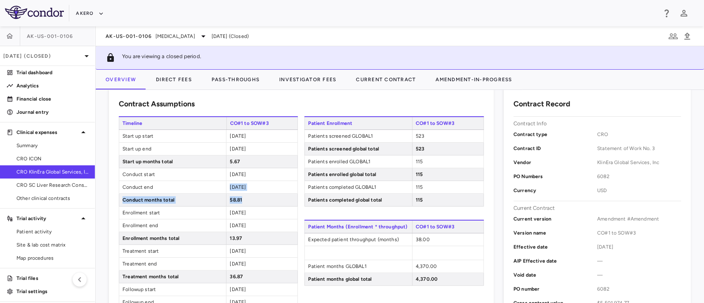
click at [213, 216] on div "Enrollment start 2024-09-21" at bounding box center [208, 213] width 179 height 13
click at [246, 225] on span "2025-11-19" at bounding box center [238, 226] width 16 height 6
drag, startPoint x: 253, startPoint y: 225, endPoint x: 220, endPoint y: 224, distance: 33.5
click at [220, 224] on div "Enrollment end 2025-11-19" at bounding box center [208, 226] width 179 height 13
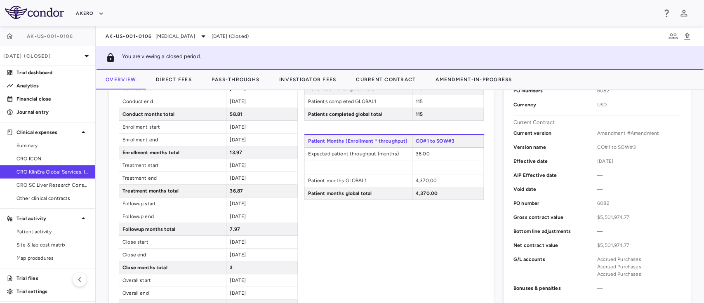
scroll to position [244, 0]
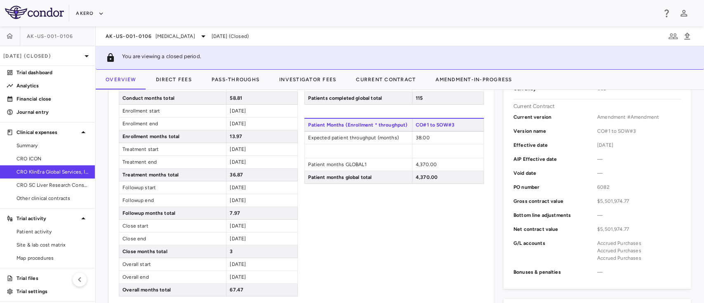
click at [235, 146] on span "2025-11-20" at bounding box center [238, 149] width 16 height 6
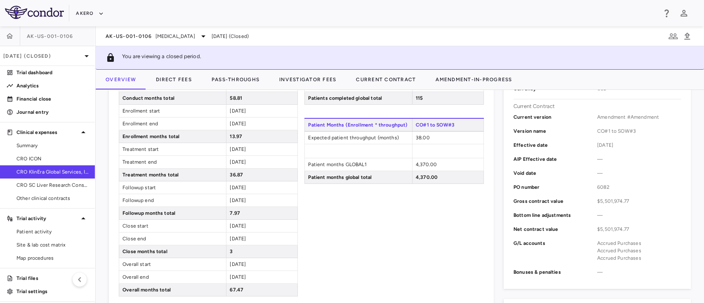
click at [239, 159] on span "2028-12-15" at bounding box center [238, 162] width 16 height 6
click at [232, 183] on div "2028-12-16" at bounding box center [261, 188] width 71 height 12
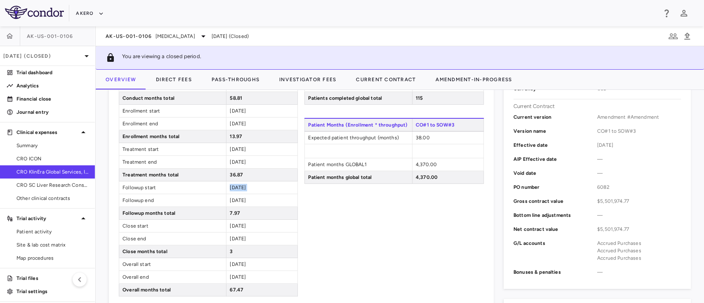
click at [232, 183] on div "2028-12-16" at bounding box center [261, 188] width 71 height 12
click at [246, 202] on span "2029-08-14" at bounding box center [238, 201] width 16 height 6
click at [240, 223] on span "2029-08-15" at bounding box center [238, 226] width 16 height 6
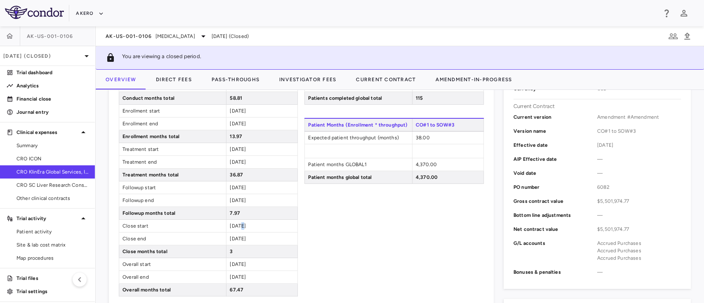
click at [240, 223] on span "2029-08-15" at bounding box center [238, 226] width 16 height 6
drag, startPoint x: 225, startPoint y: 238, endPoint x: 258, endPoint y: 240, distance: 32.7
click at [258, 240] on div "2029-11-14" at bounding box center [261, 239] width 71 height 12
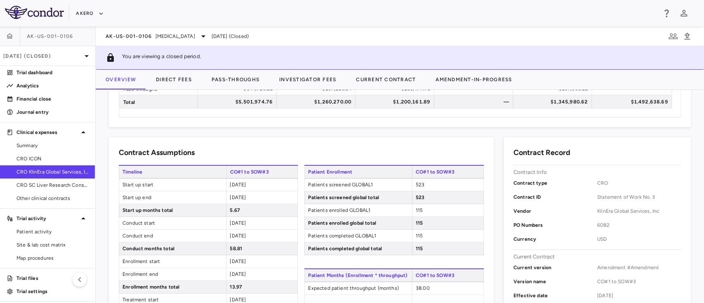
scroll to position [96, 0]
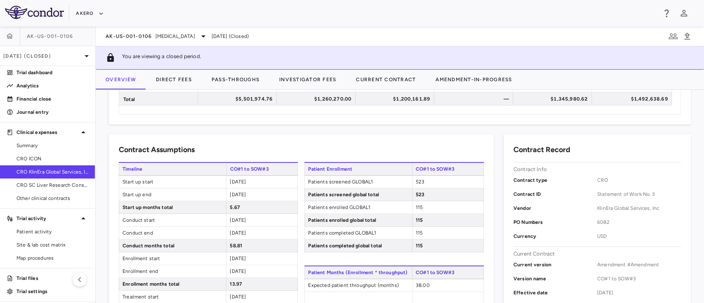
click at [416, 177] on div "523" at bounding box center [447, 182] width 71 height 12
click at [416, 206] on span "115" at bounding box center [419, 208] width 7 height 6
click at [416, 231] on span "115" at bounding box center [419, 233] width 7 height 6
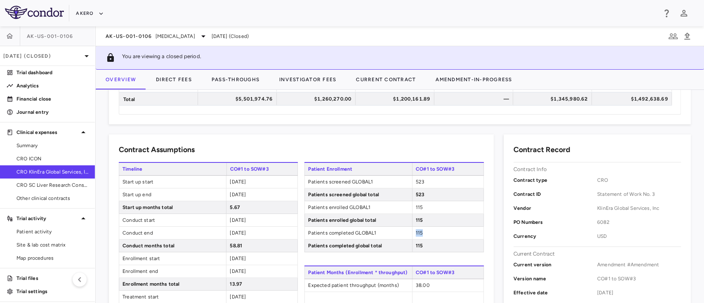
click at [416, 231] on span "115" at bounding box center [419, 233] width 7 height 6
click at [417, 283] on span "38.00" at bounding box center [423, 286] width 14 height 6
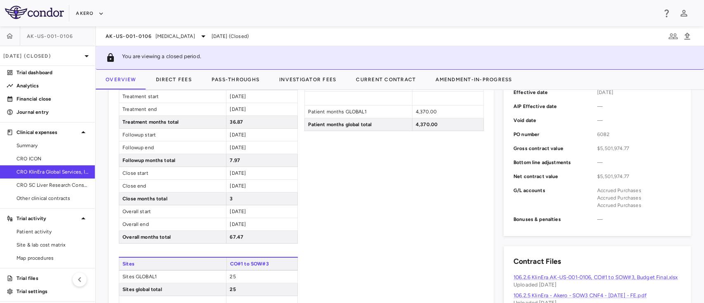
scroll to position [336, 0]
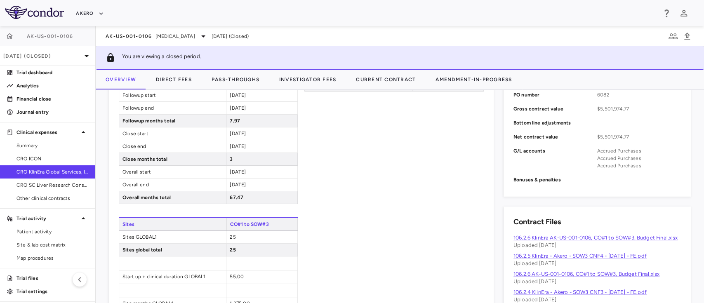
click at [234, 276] on span "55.00" at bounding box center [237, 277] width 14 height 6
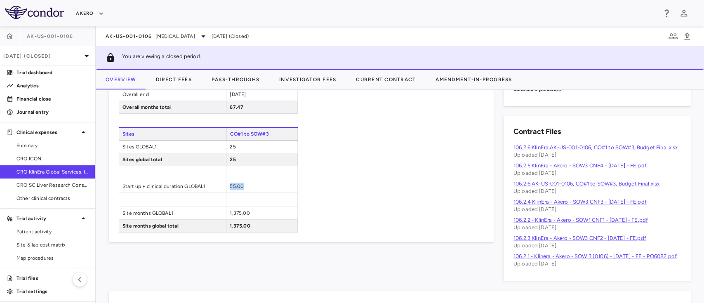
scroll to position [344, 0]
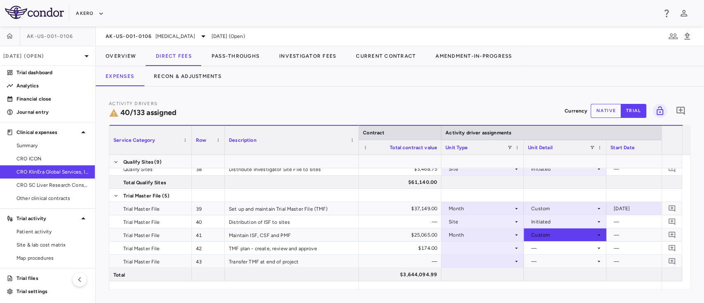
scroll to position [0, 439]
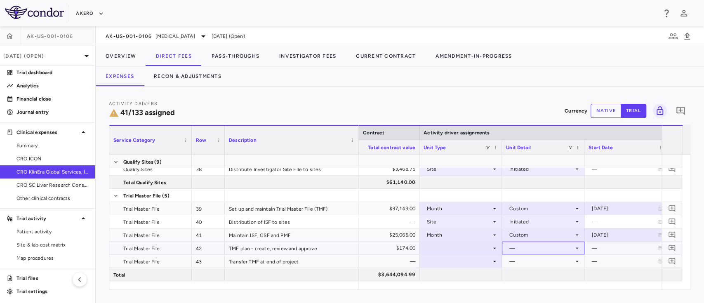
click at [517, 246] on div "—" at bounding box center [542, 248] width 64 height 13
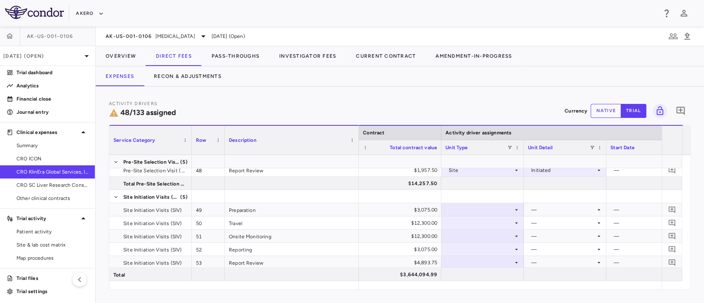
scroll to position [820, 0]
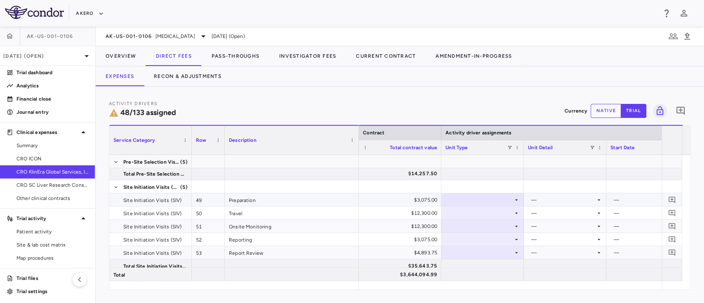
click at [417, 195] on div "$3,075.00" at bounding box center [401, 200] width 71 height 13
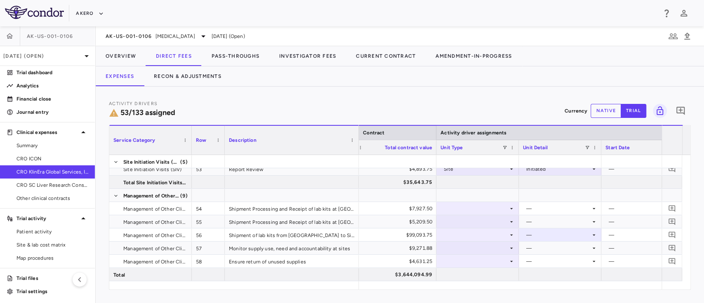
scroll to position [881, 0]
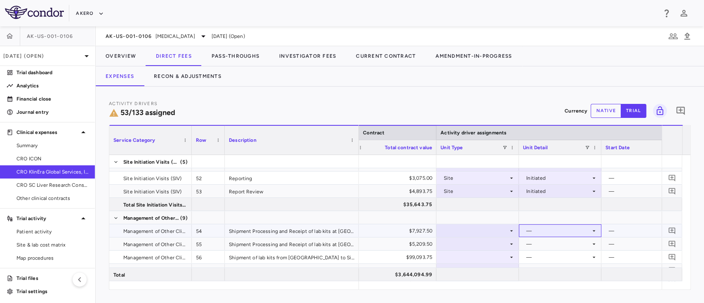
click at [552, 236] on div "—" at bounding box center [558, 230] width 64 height 13
click at [509, 251] on div at bounding box center [478, 257] width 74 height 12
click at [534, 242] on div "—" at bounding box center [558, 244] width 64 height 13
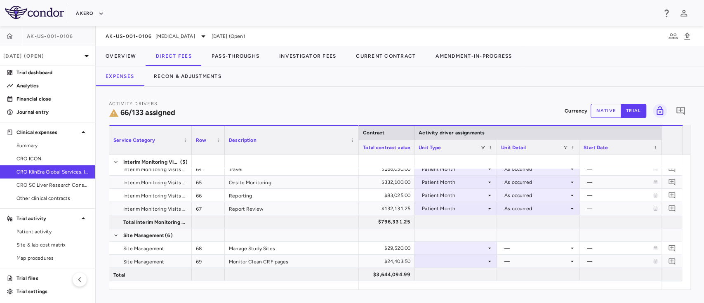
scroll to position [1115, 0]
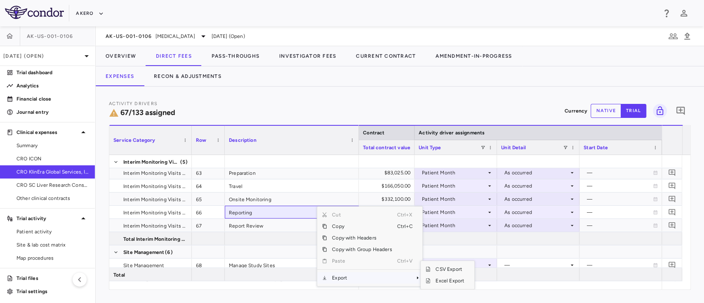
click at [338, 278] on span "Export" at bounding box center [362, 278] width 70 height 12
click at [439, 281] on span "Excel Export" at bounding box center [450, 281] width 39 height 12
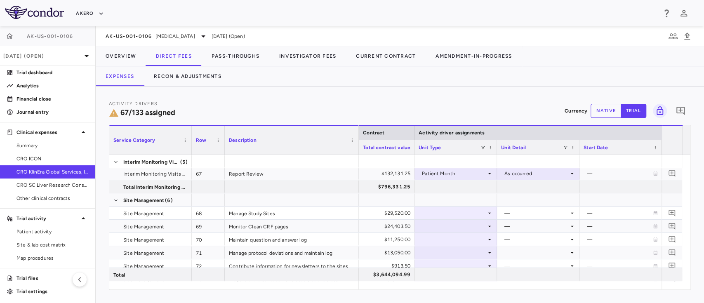
scroll to position [1151, 0]
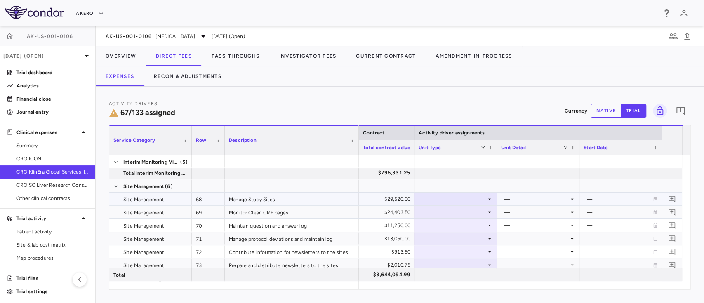
click at [551, 196] on div "—" at bounding box center [537, 199] width 64 height 13
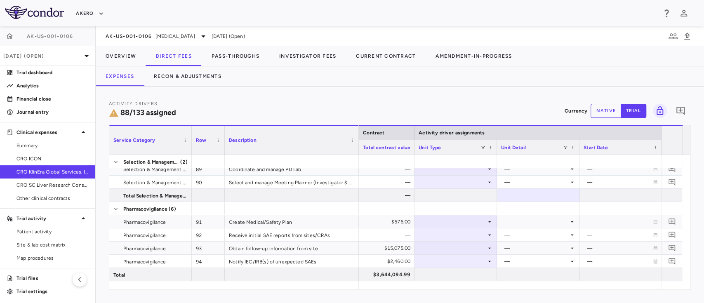
scroll to position [1479, 0]
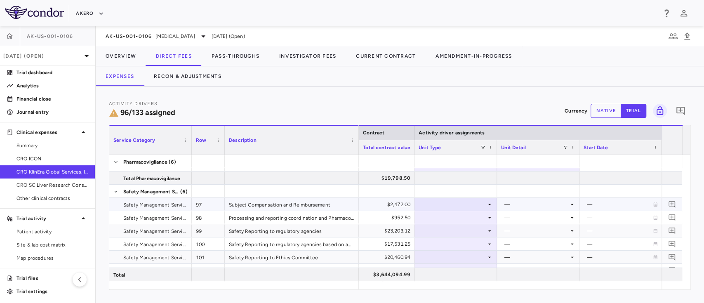
click at [537, 206] on div "—" at bounding box center [537, 204] width 64 height 13
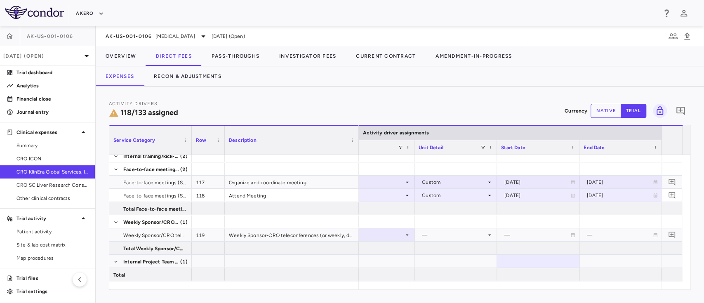
scroll to position [2145, 0]
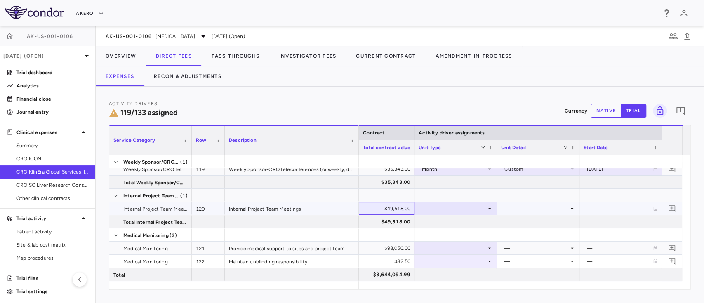
click at [372, 203] on div "$49,518.00" at bounding box center [375, 208] width 71 height 13
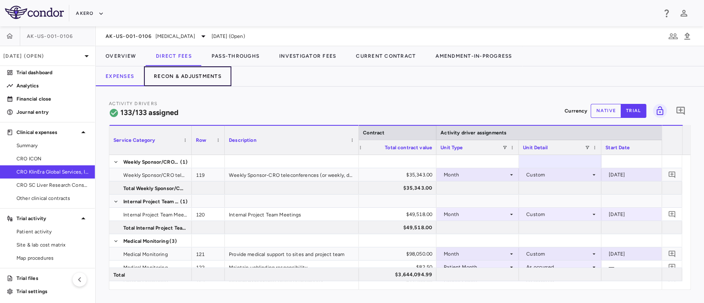
click at [182, 80] on button "Recon & Adjustments" at bounding box center [187, 76] width 87 height 20
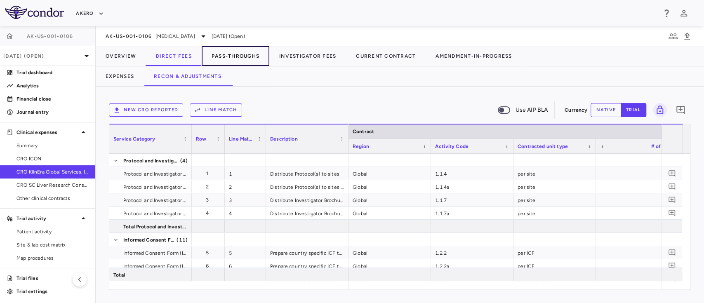
click at [241, 59] on button "Pass-Throughs" at bounding box center [236, 56] width 68 height 20
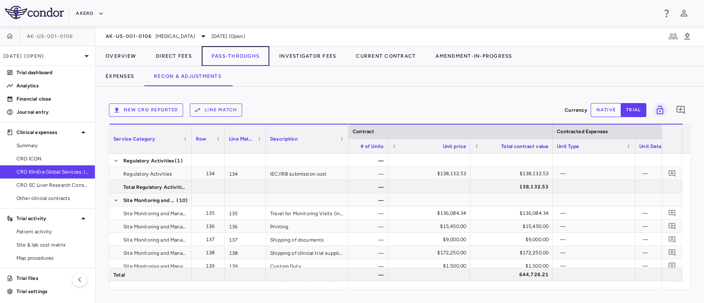
scroll to position [0, 300]
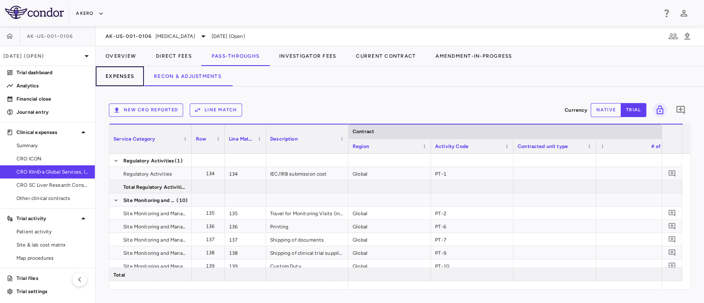
click at [123, 74] on button "Expenses" at bounding box center [120, 76] width 48 height 20
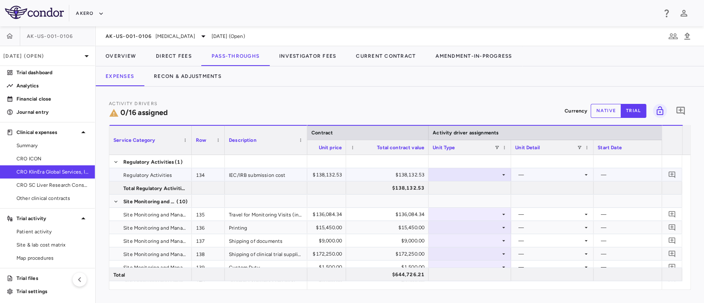
click at [391, 171] on div "$138,132.53" at bounding box center [389, 174] width 71 height 13
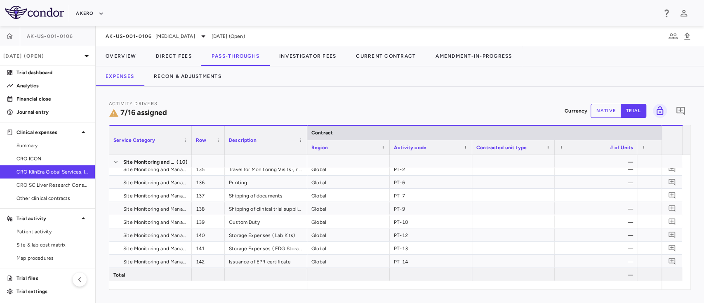
scroll to position [0, 117]
drag, startPoint x: 328, startPoint y: 290, endPoint x: 375, endPoint y: 288, distance: 48.0
click at [375, 288] on div "Activity Drivers 7/16 assigned Currency native trial 0 Service Category Drag he…" at bounding box center [400, 195] width 609 height 217
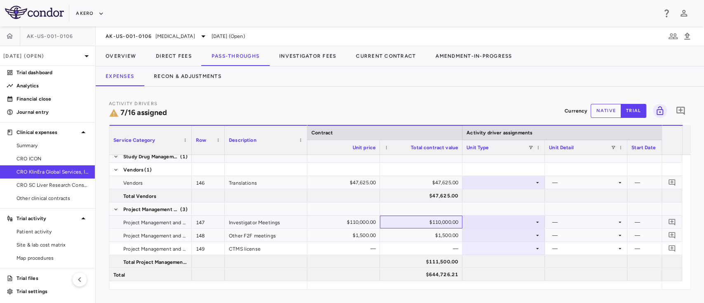
click at [430, 217] on div "$110,000.00" at bounding box center [422, 222] width 71 height 13
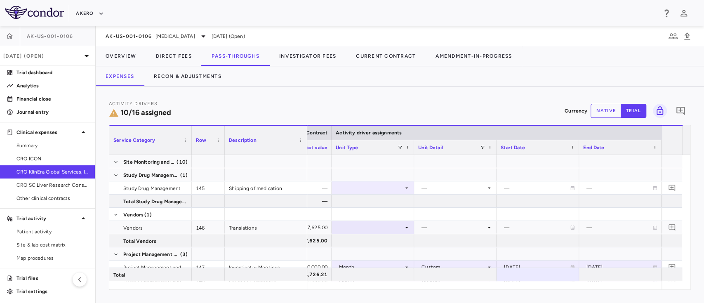
click at [392, 248] on div at bounding box center [373, 254] width 74 height 12
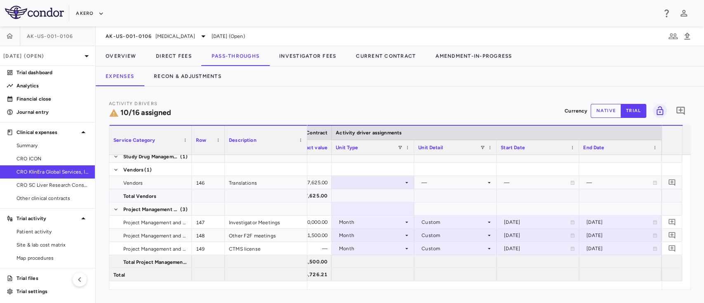
click at [446, 191] on div at bounding box center [455, 196] width 74 height 12
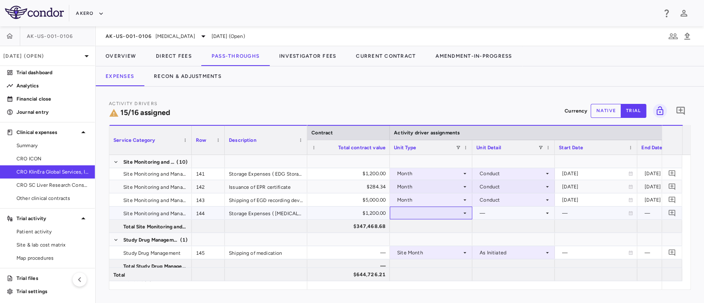
click at [430, 219] on div at bounding box center [431, 213] width 74 height 12
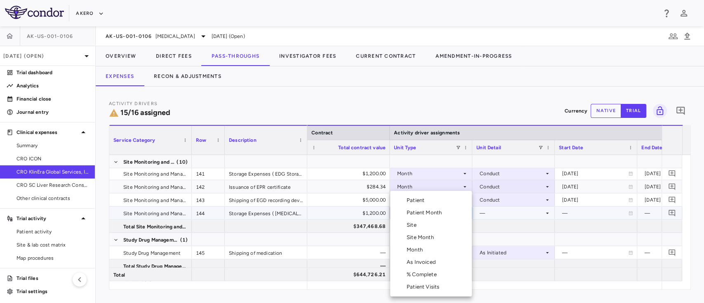
click at [424, 253] on div "Month" at bounding box center [416, 249] width 19 height 7
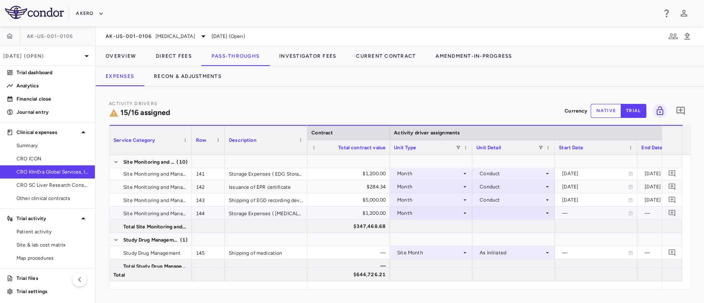
click at [497, 213] on div at bounding box center [514, 213] width 74 height 12
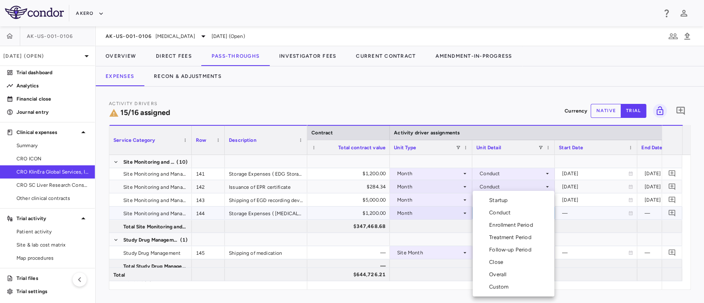
click at [509, 214] on div "Conduct" at bounding box center [501, 212] width 25 height 7
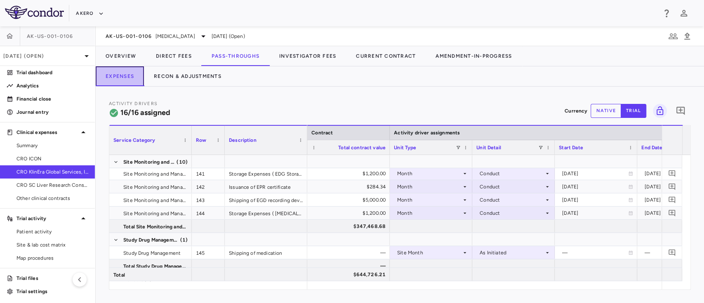
click at [123, 78] on button "Expenses" at bounding box center [120, 76] width 48 height 20
click at [115, 54] on button "Overview" at bounding box center [121, 56] width 50 height 20
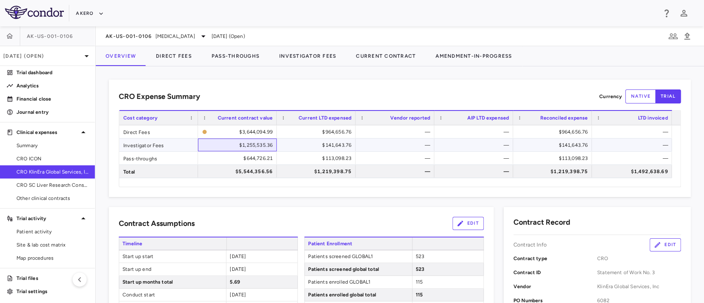
click at [253, 146] on div "$1,255,535.36" at bounding box center [238, 145] width 67 height 13
click at [180, 52] on button "Direct Fees" at bounding box center [174, 56] width 56 height 20
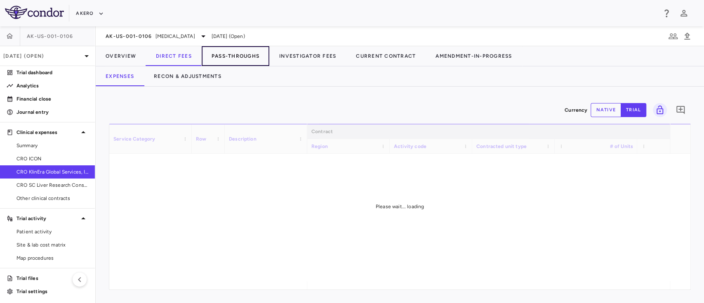
click at [241, 53] on button "Pass-Throughs" at bounding box center [236, 56] width 68 height 20
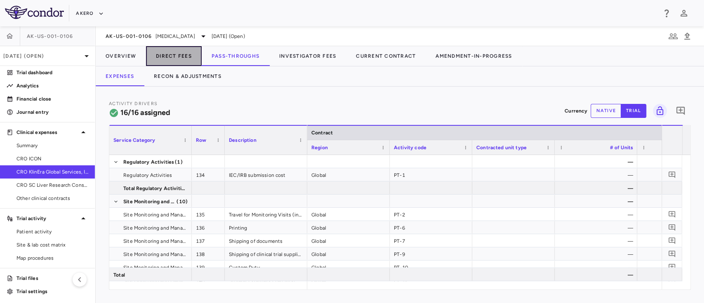
click at [183, 57] on button "Direct Fees" at bounding box center [174, 56] width 56 height 20
